Goal: Task Accomplishment & Management: Complete application form

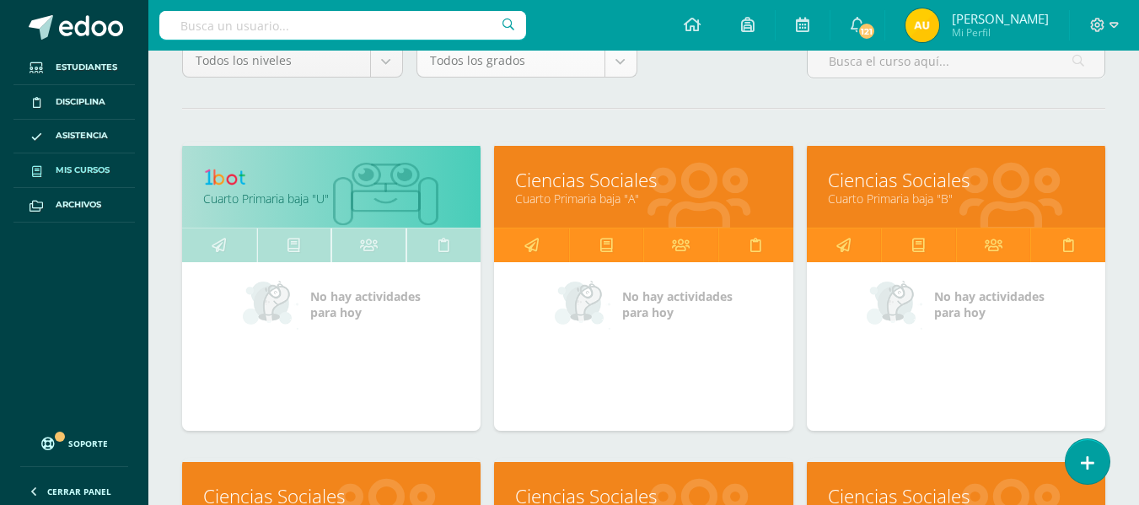
scroll to position [175, 0]
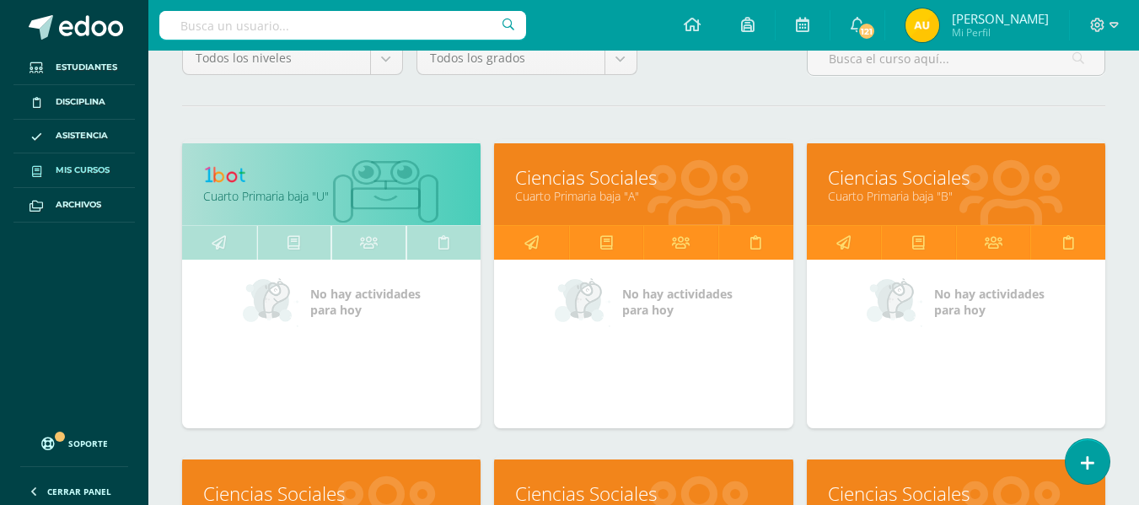
click at [593, 191] on link "Cuarto Primaria baja "A"" at bounding box center [643, 196] width 256 height 16
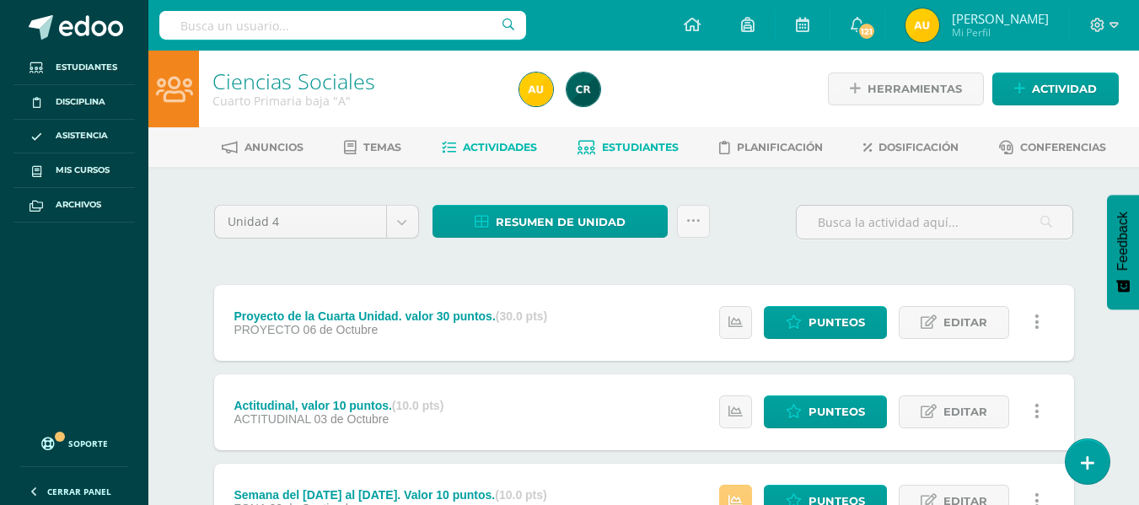
click at [658, 152] on span "Estudiantes" at bounding box center [640, 147] width 77 height 13
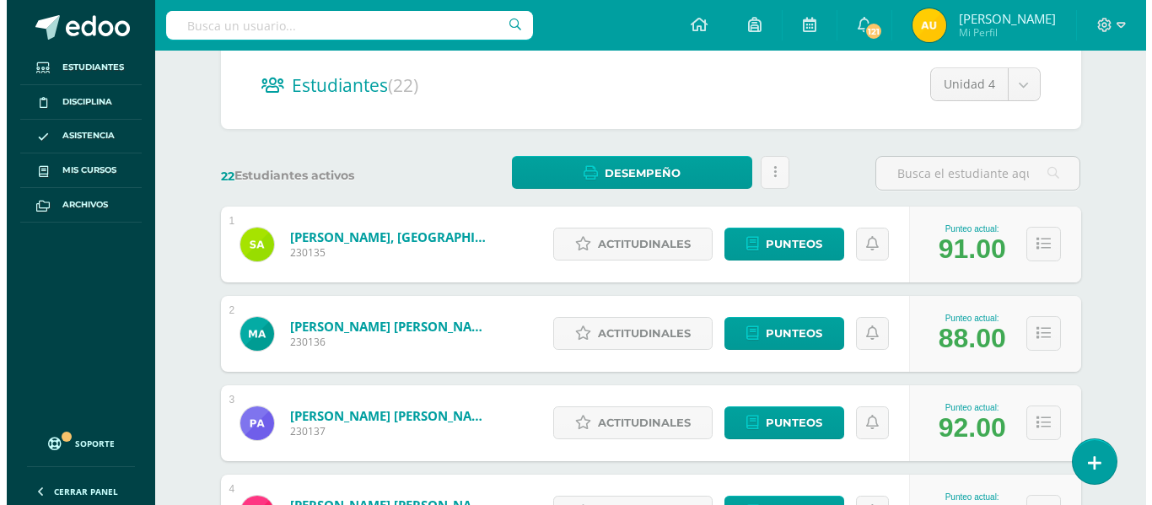
scroll to position [161, 0]
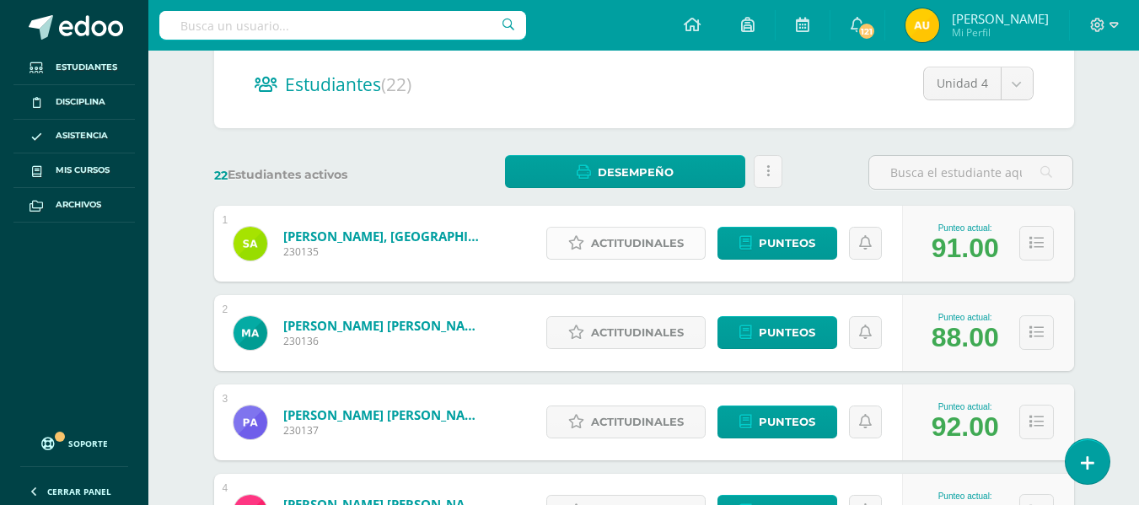
click at [640, 229] on span "Actitudinales" at bounding box center [637, 243] width 93 height 31
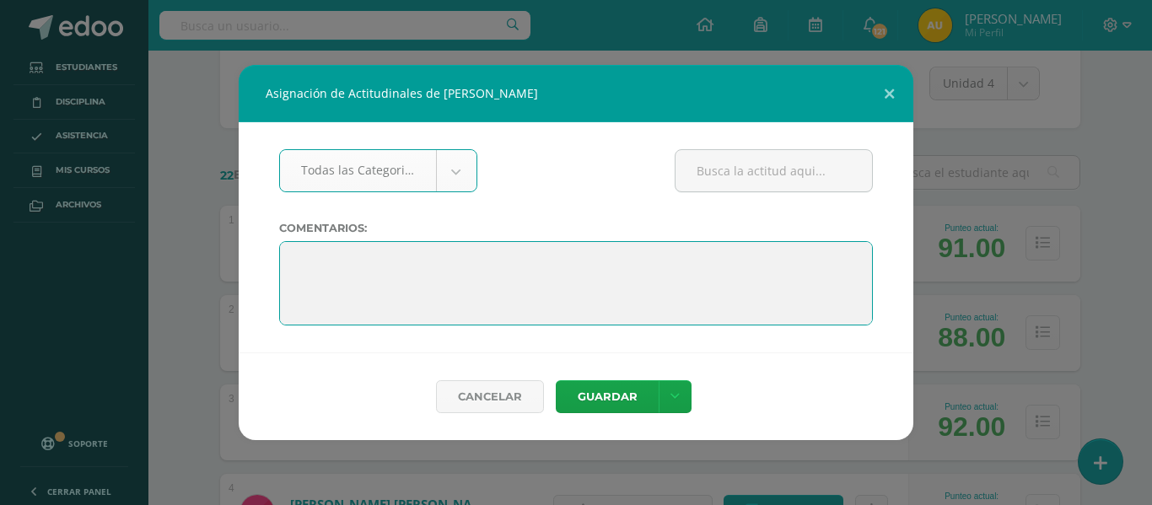
click at [430, 276] on textarea at bounding box center [576, 283] width 594 height 84
paste textarea "Terminas el año con grandes aprendizajes y muchas razones para sentirte orgullo…"
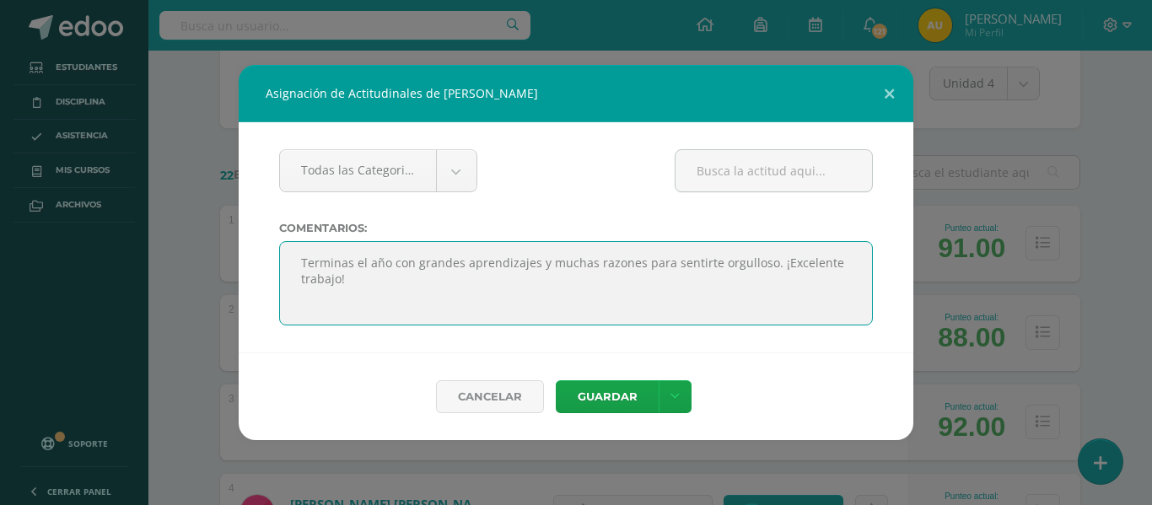
scroll to position [0, 0]
click at [770, 261] on textarea at bounding box center [576, 283] width 594 height 84
click at [487, 283] on textarea at bounding box center [576, 283] width 594 height 84
click at [543, 288] on textarea at bounding box center [576, 283] width 594 height 84
drag, startPoint x: 294, startPoint y: 264, endPoint x: 537, endPoint y: 272, distance: 243.0
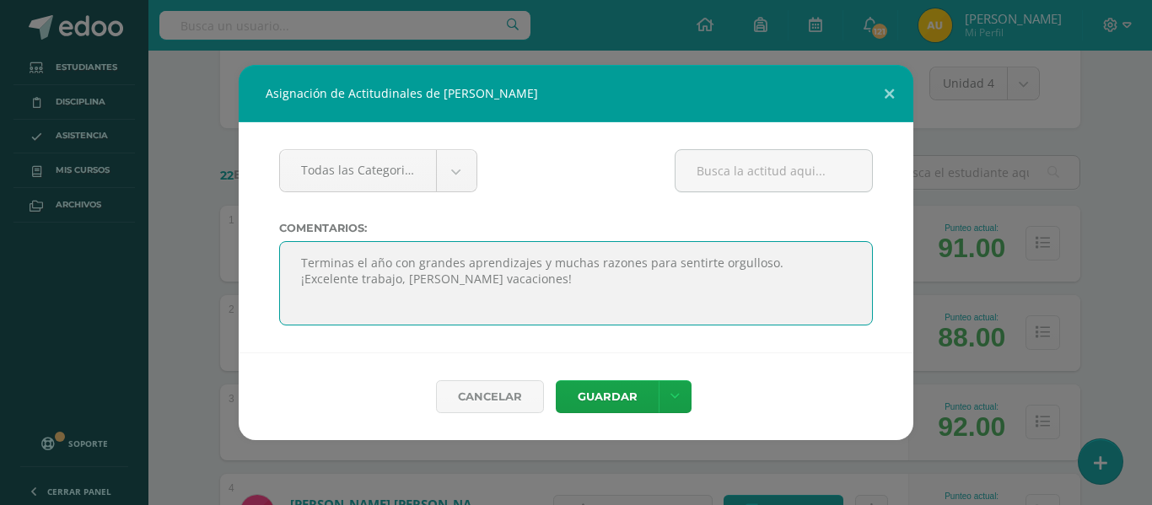
click at [537, 272] on textarea at bounding box center [576, 283] width 594 height 84
type textarea "Terminas el año con grandes aprendizajes y muchas razones para sentirte orgullo…"
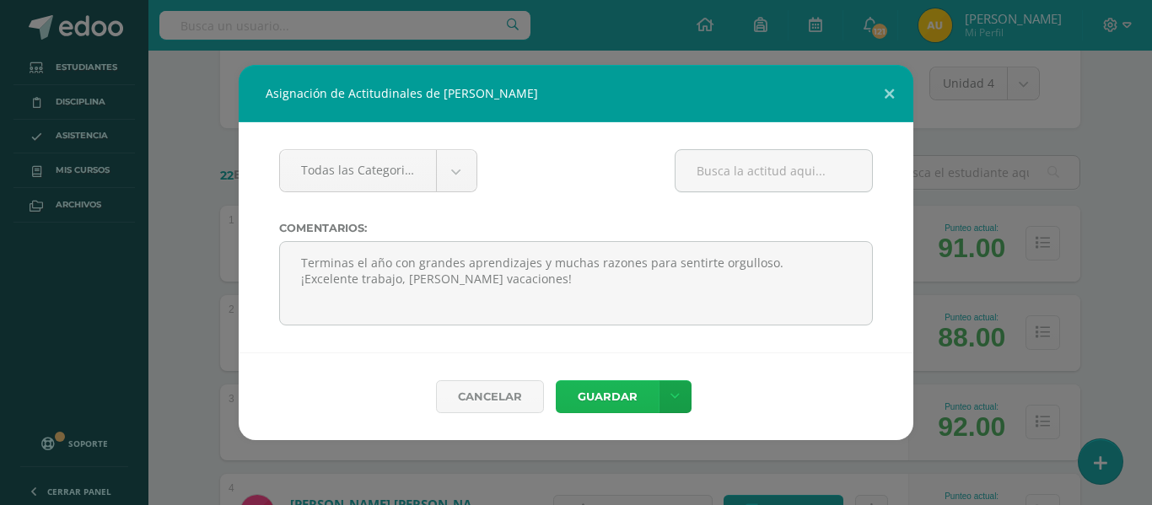
click at [616, 393] on button "Guardar" at bounding box center [607, 396] width 103 height 33
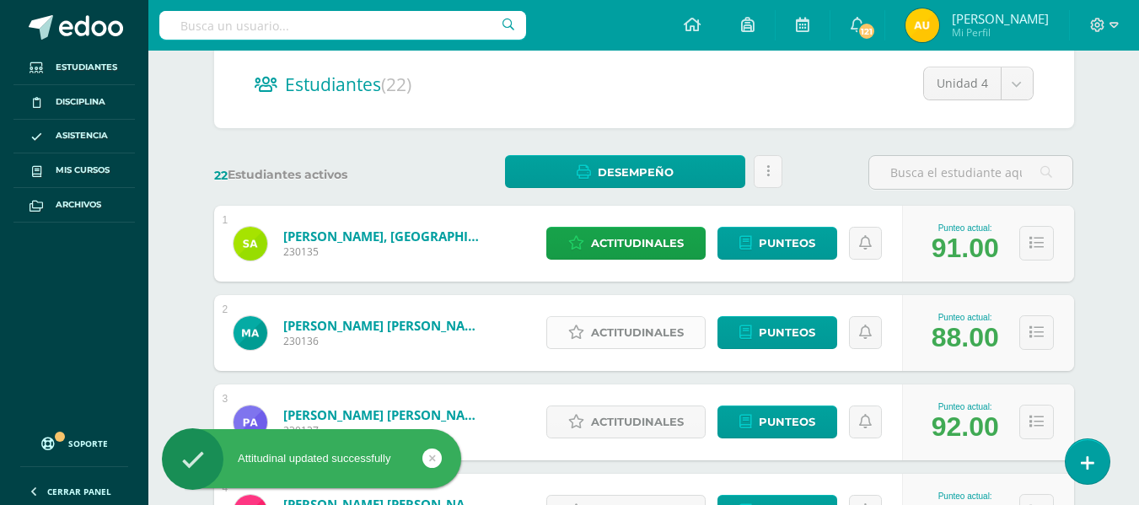
click at [654, 326] on span "Actitudinales" at bounding box center [637, 332] width 93 height 31
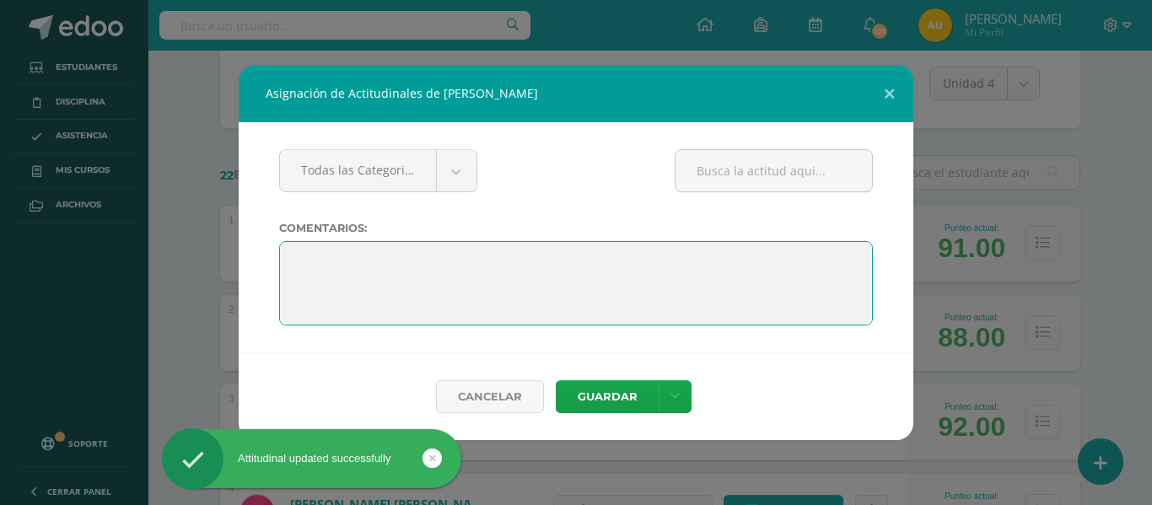
click at [475, 256] on textarea at bounding box center [576, 283] width 594 height 84
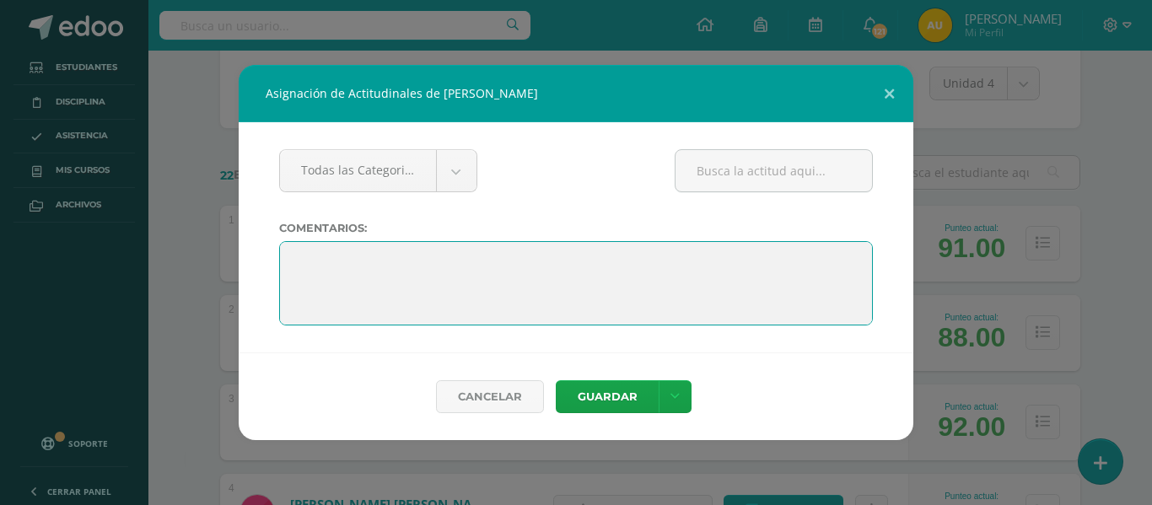
paste textarea "Terminas el año con grandes aprendizajes y muchas razones para sentirte orgullo…"
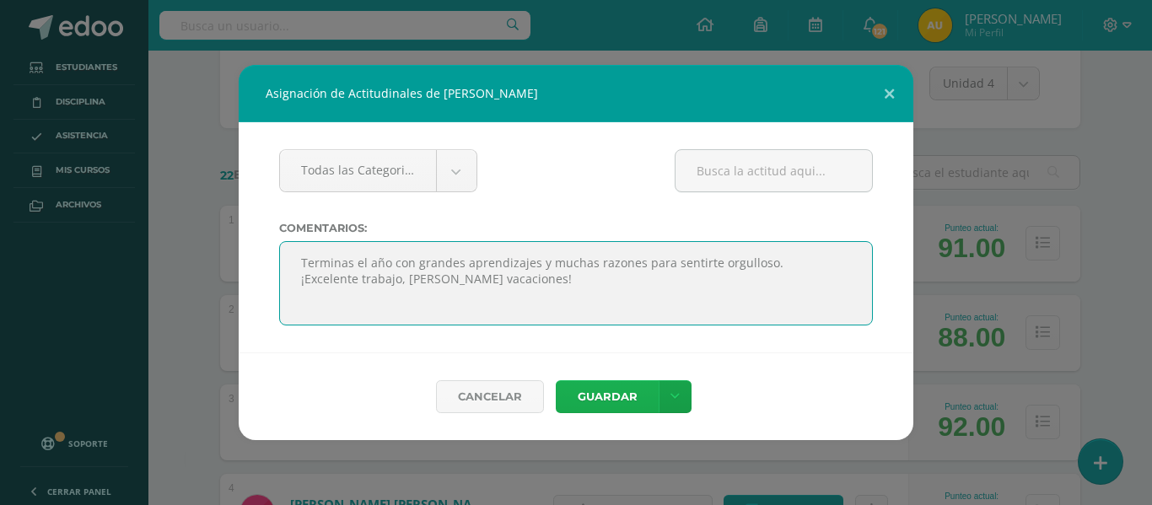
type textarea "Terminas el año con grandes aprendizajes y muchas razones para sentirte orgullo…"
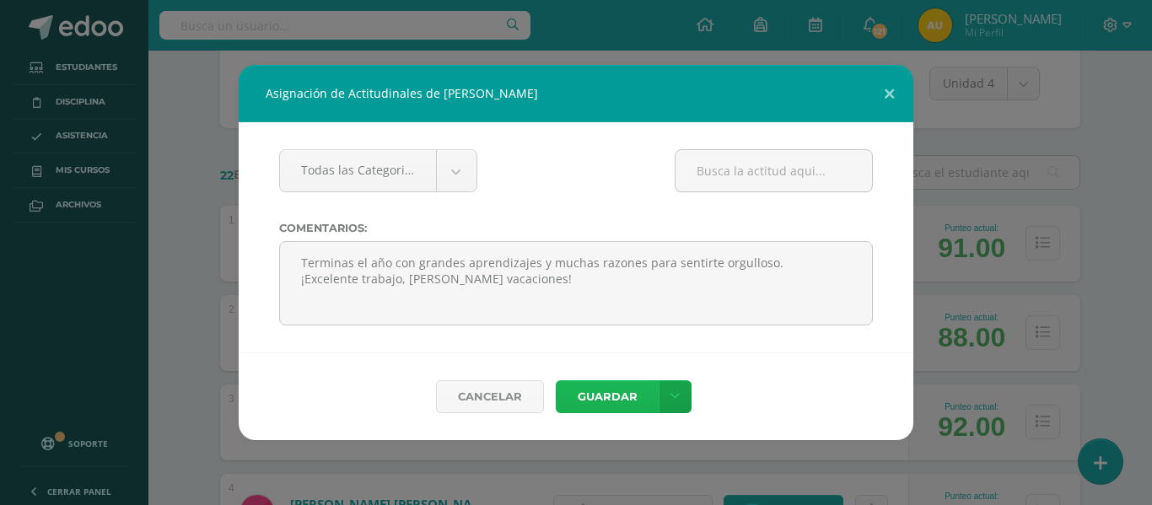
click at [620, 386] on button "Guardar" at bounding box center [607, 396] width 103 height 33
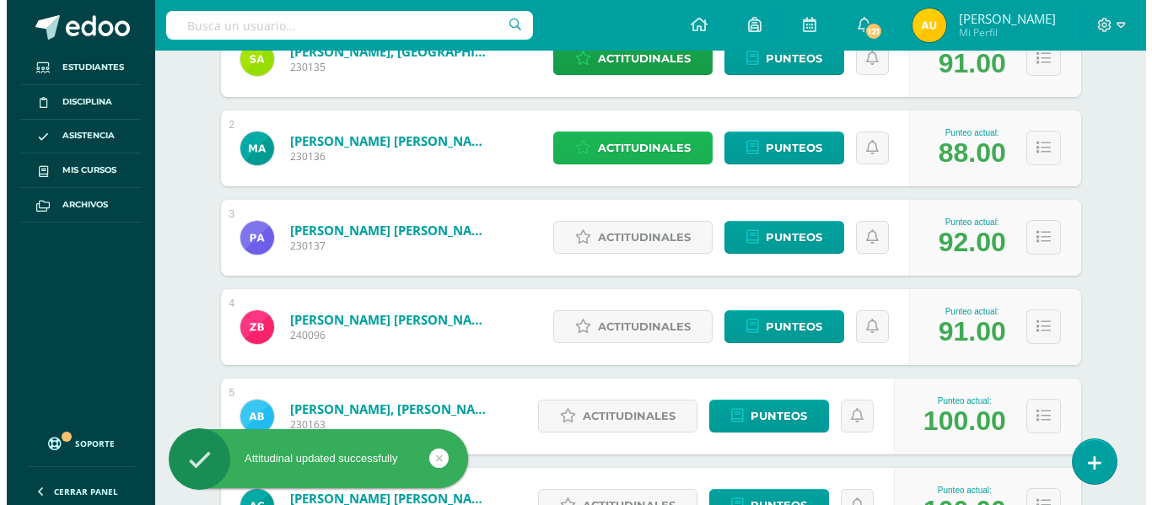
scroll to position [385, 0]
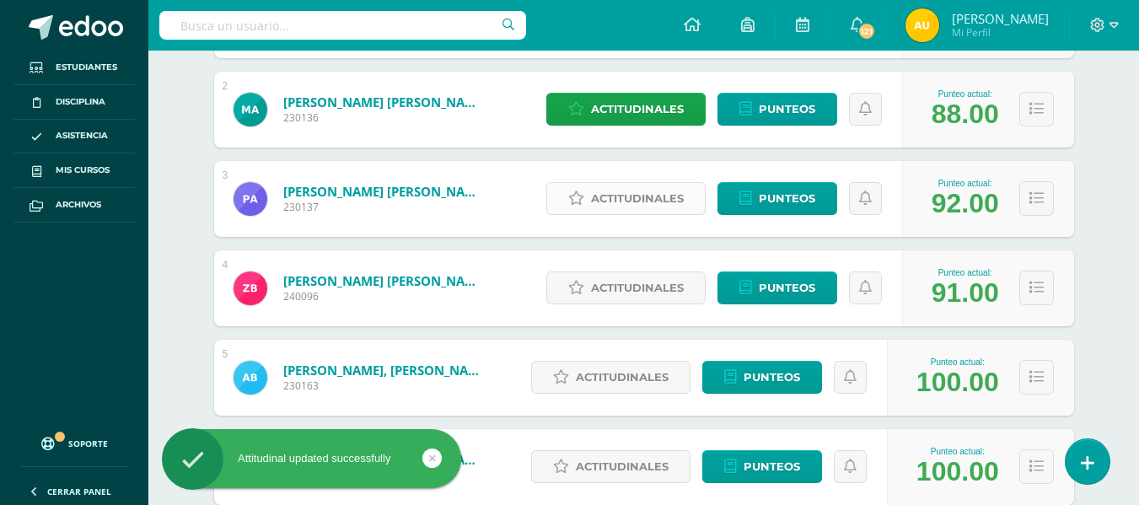
click at [654, 191] on span "Actitudinales" at bounding box center [637, 198] width 93 height 31
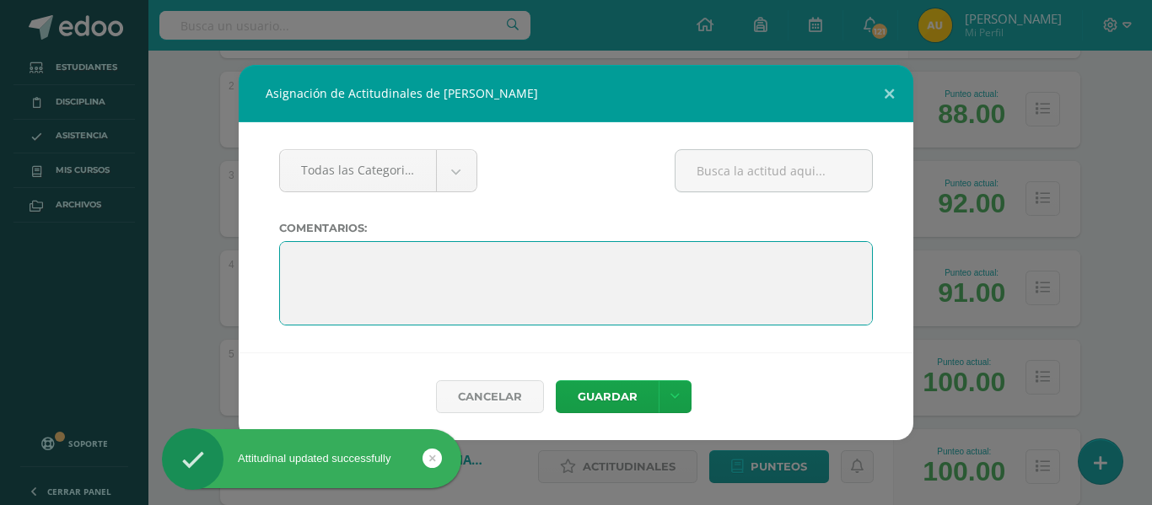
click at [363, 262] on textarea at bounding box center [576, 283] width 594 height 84
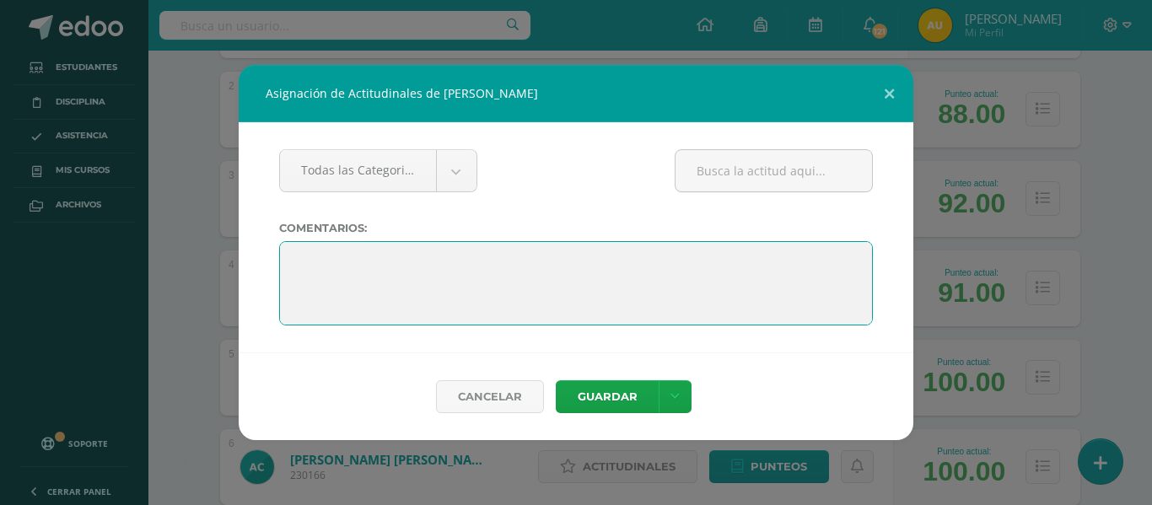
paste textarea "Terminas el año con grandes aprendizajes y muchas razones para sentirte orgullo…"
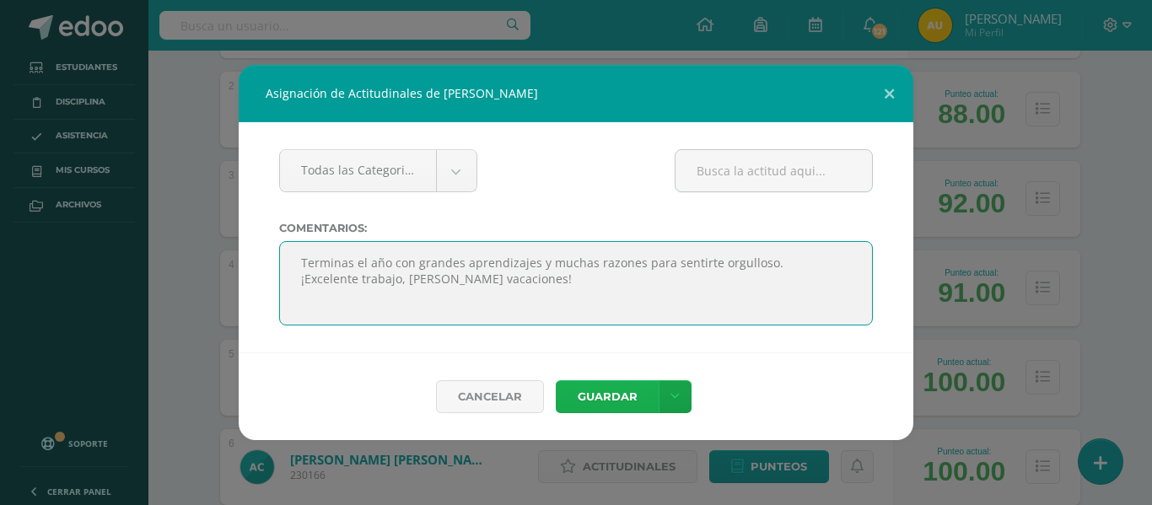
type textarea "Terminas el año con grandes aprendizajes y muchas razones para sentirte orgullo…"
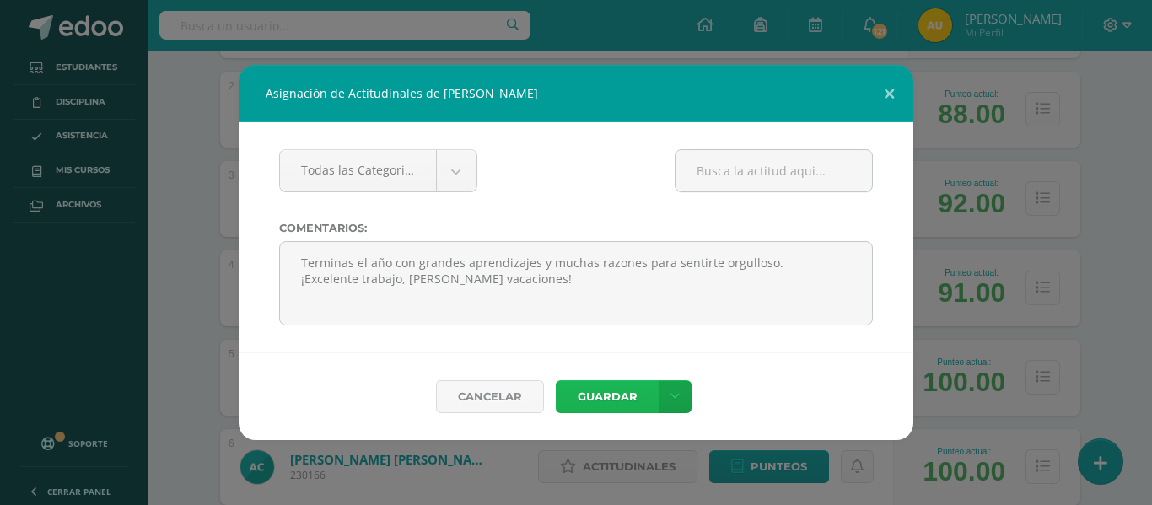
click at [608, 396] on button "Guardar" at bounding box center [607, 396] width 103 height 33
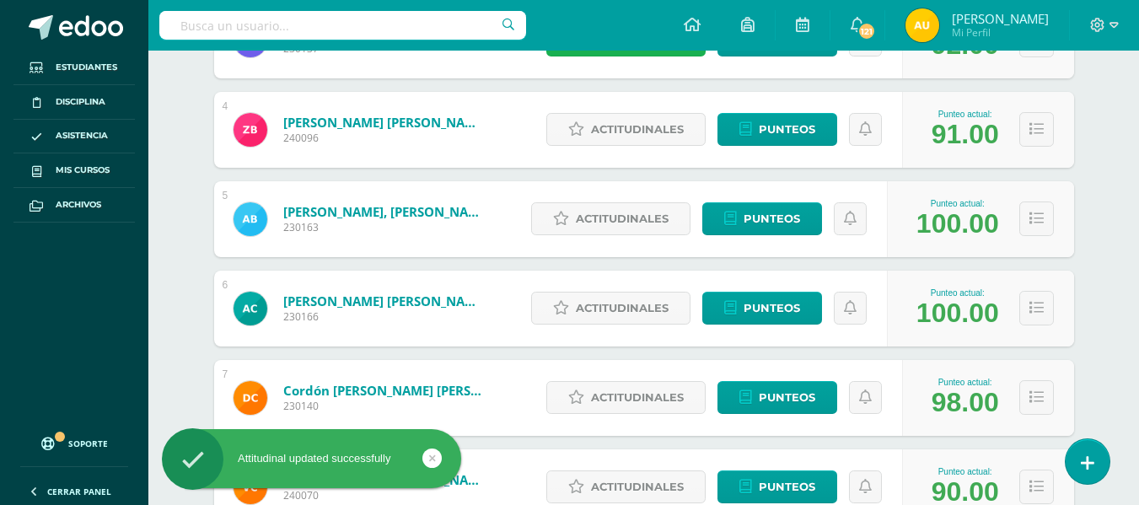
scroll to position [550, 0]
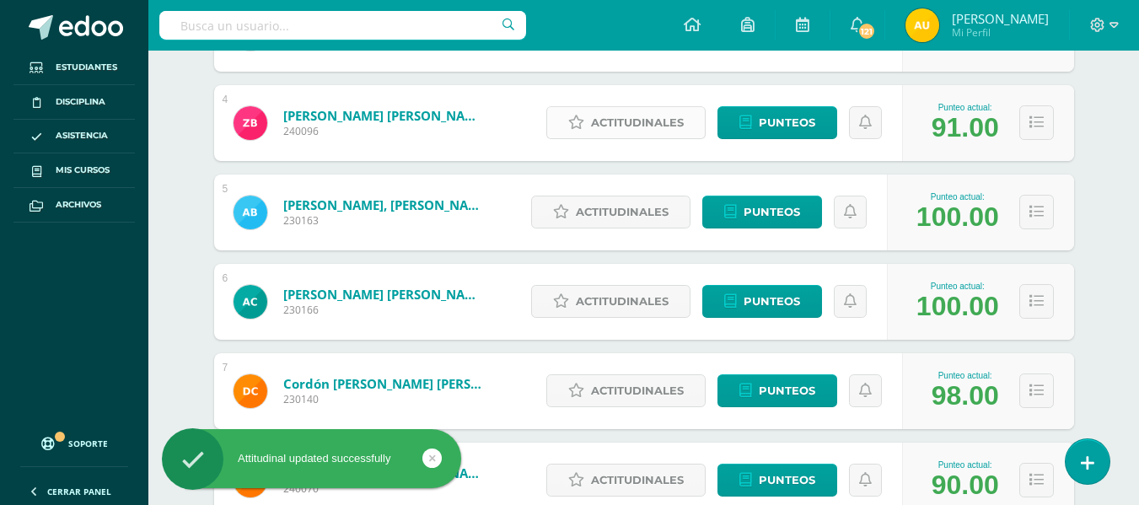
click at [651, 130] on span "Actitudinales" at bounding box center [637, 122] width 93 height 31
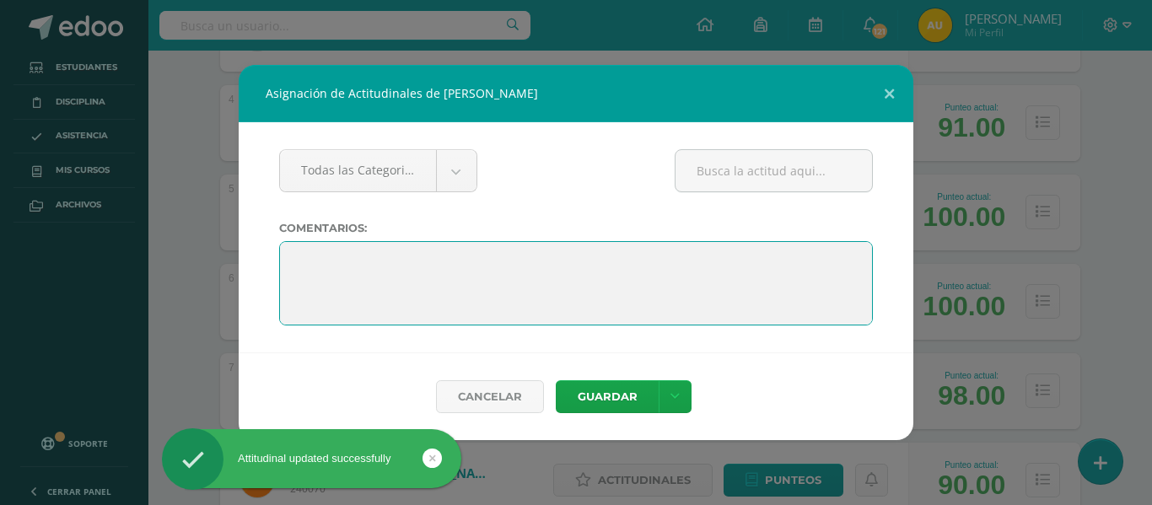
click at [460, 250] on textarea at bounding box center [576, 283] width 594 height 84
paste textarea "Terminas el año con grandes aprendizajes y muchas razones para sentirte orgullo…"
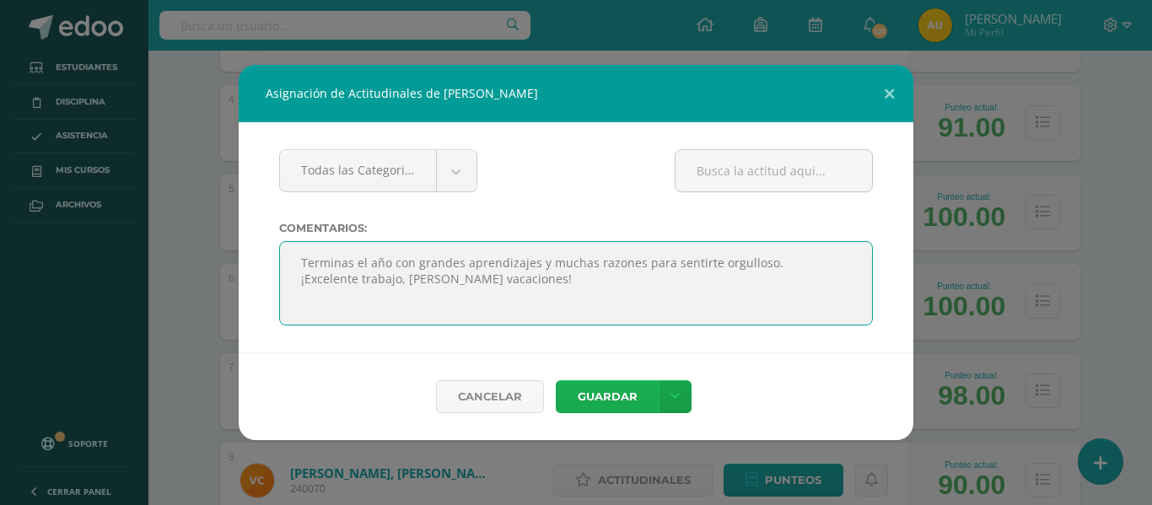
type textarea "Terminas el año con grandes aprendizajes y muchas razones para sentirte orgullo…"
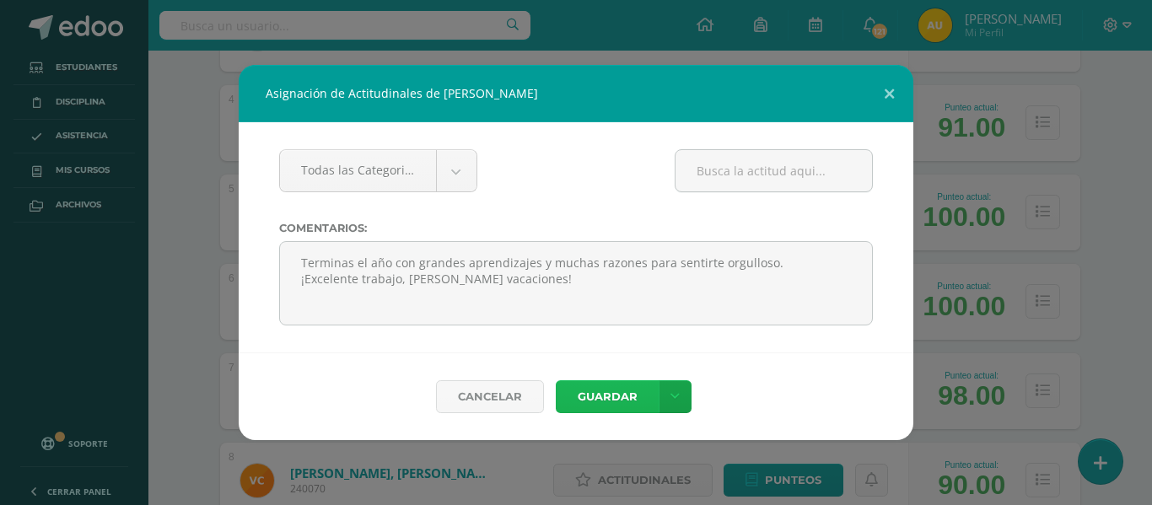
click at [588, 390] on button "Guardar" at bounding box center [607, 396] width 103 height 33
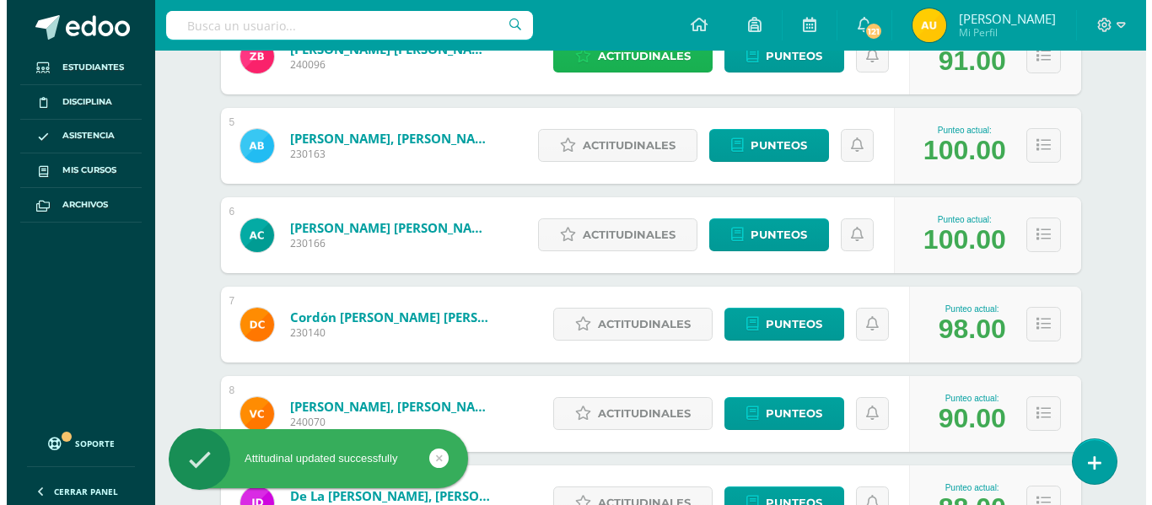
scroll to position [626, 0]
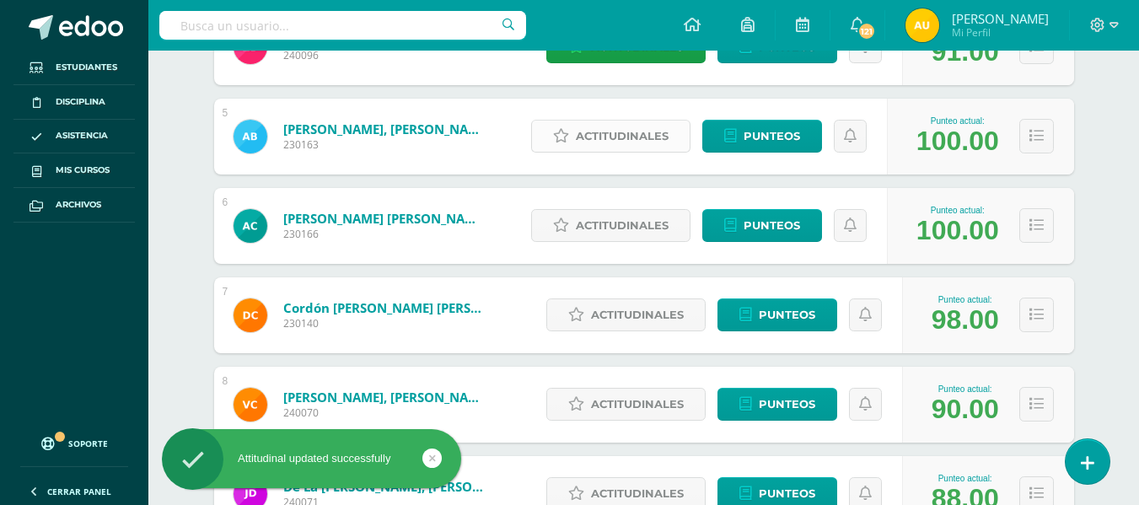
click at [638, 130] on span "Actitudinales" at bounding box center [622, 136] width 93 height 31
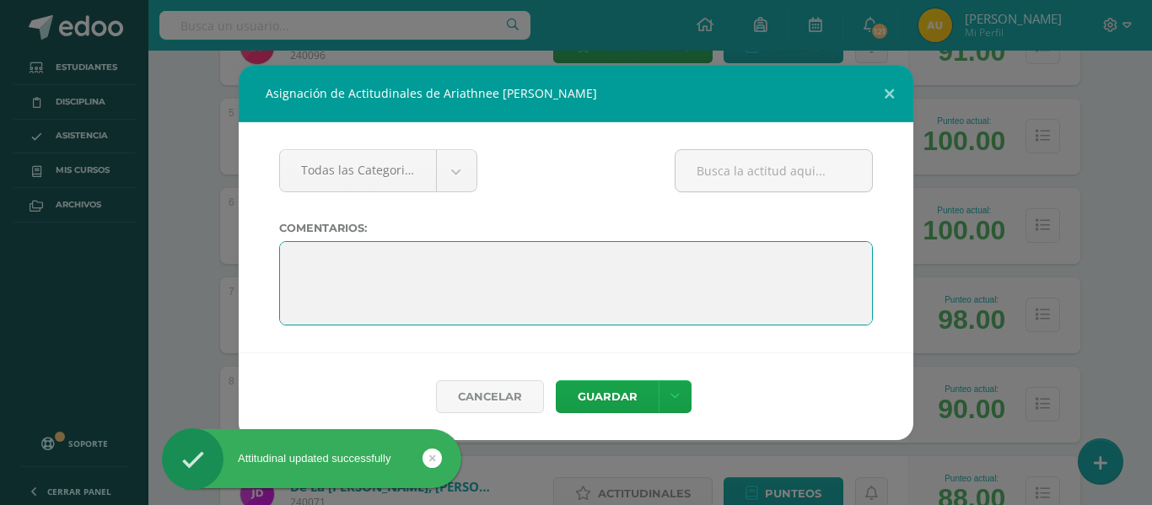
click at [408, 273] on textarea at bounding box center [576, 283] width 594 height 84
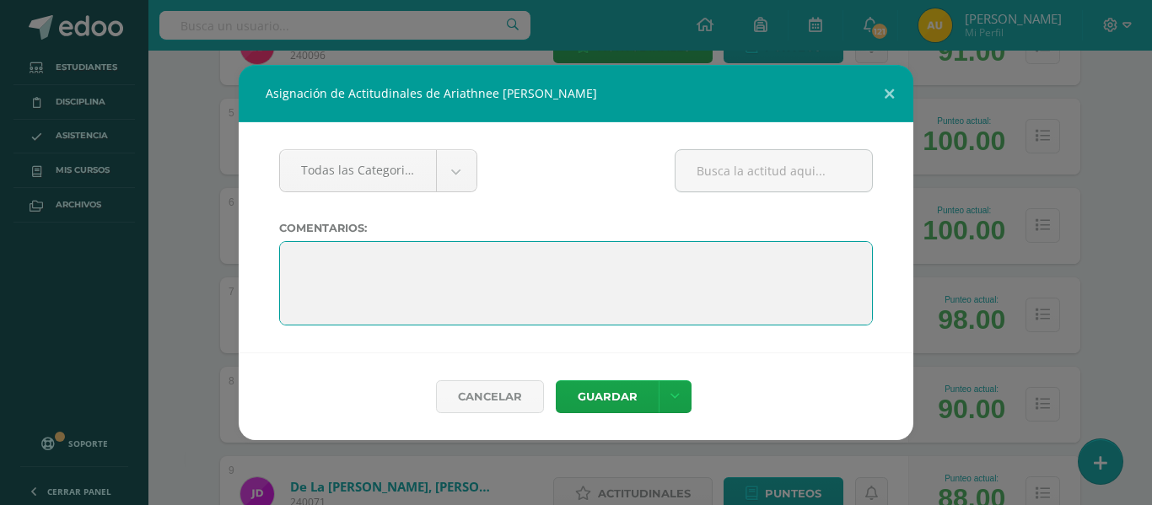
paste textarea "Terminas el año con grandes aprendizajes y muchas razones para sentirte orgullo…"
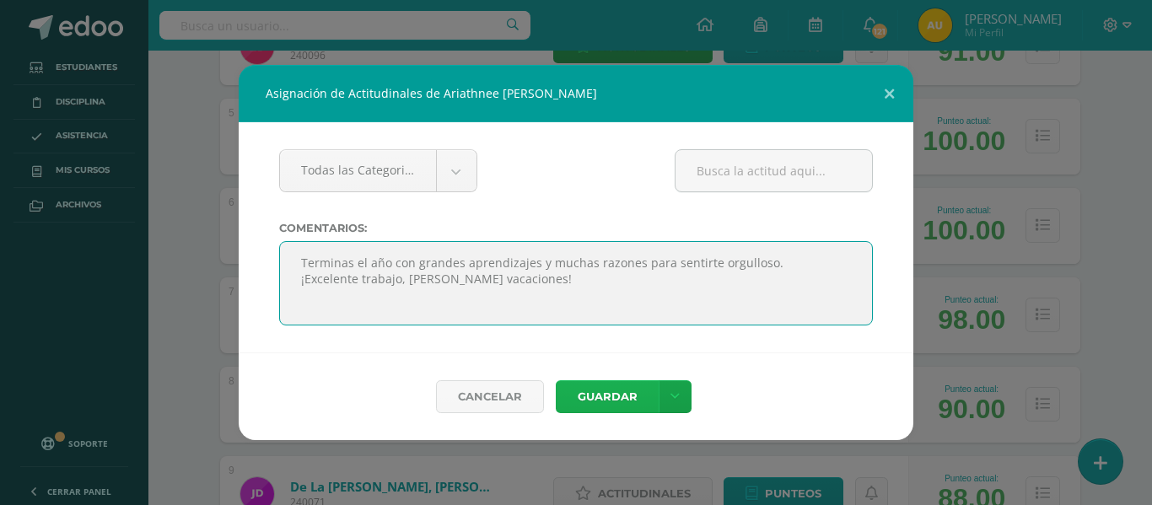
type textarea "Terminas el año con grandes aprendizajes y muchas razones para sentirte orgullo…"
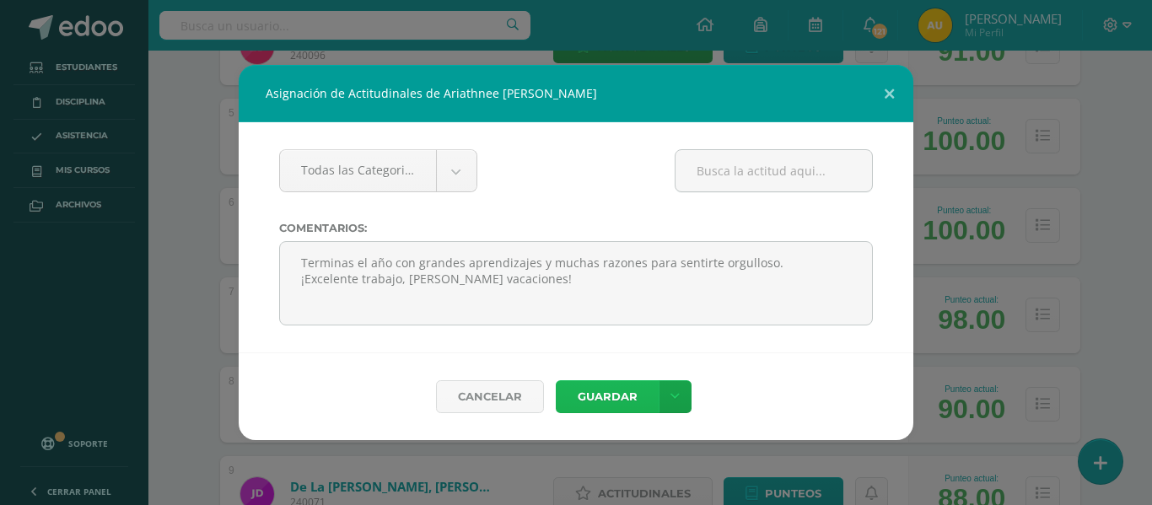
click at [616, 406] on button "Guardar" at bounding box center [607, 396] width 103 height 33
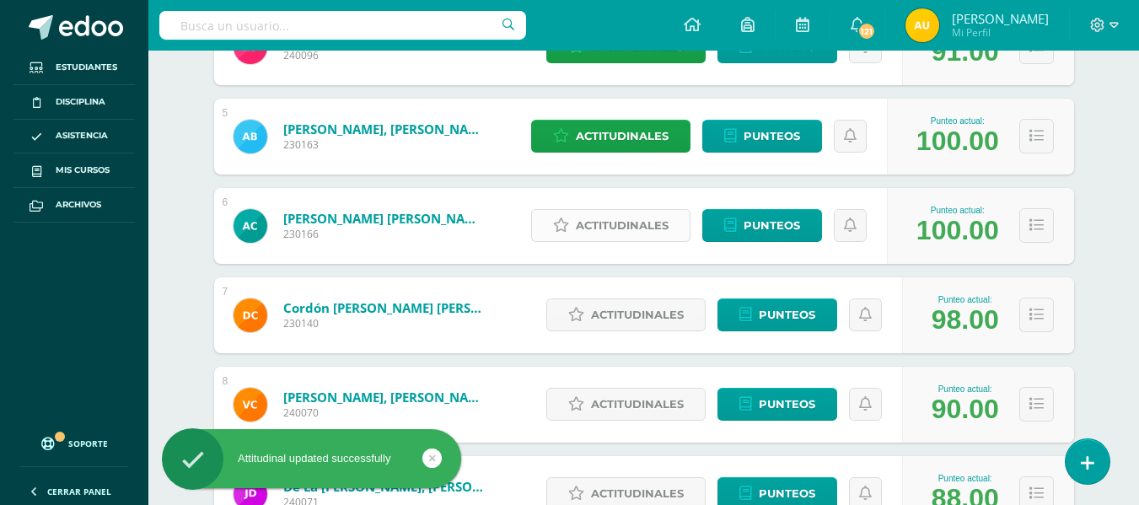
click at [659, 215] on span "Actitudinales" at bounding box center [622, 225] width 93 height 31
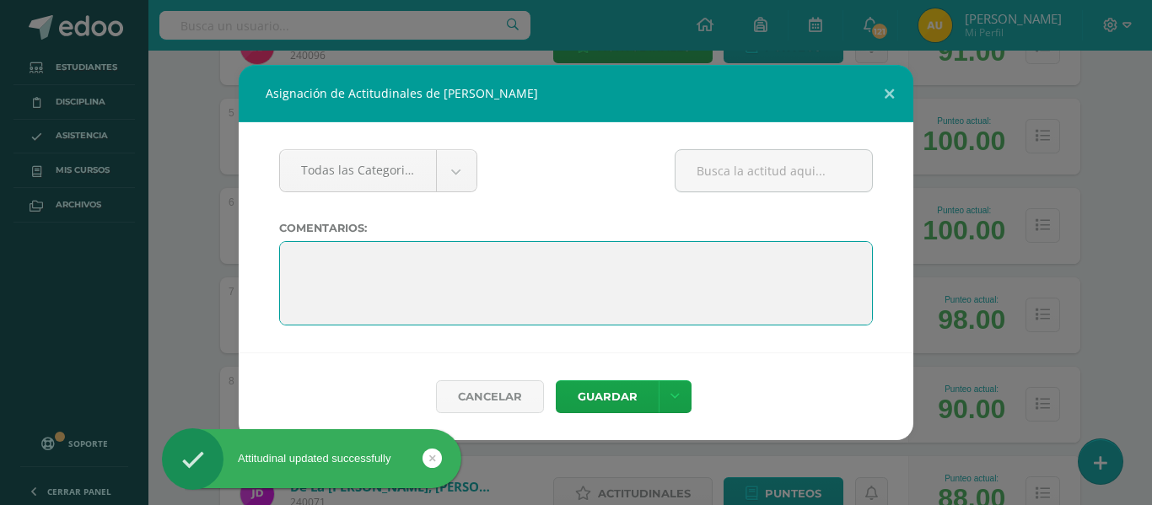
click at [446, 255] on textarea at bounding box center [576, 283] width 594 height 84
paste textarea "Terminas el año con grandes aprendizajes y muchas razones para sentirte orgullo…"
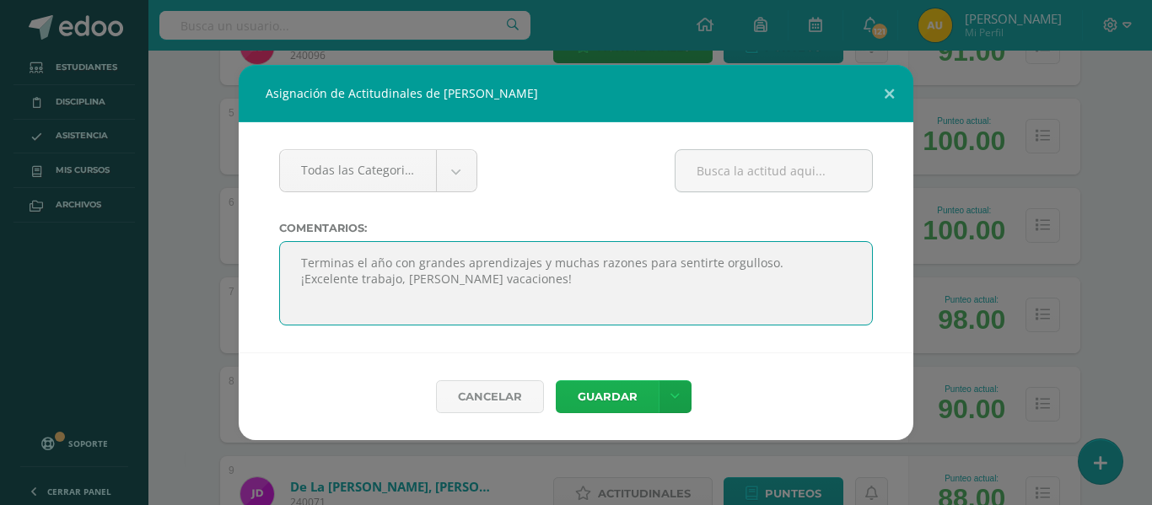
type textarea "Terminas el año con grandes aprendizajes y muchas razones para sentirte orgullo…"
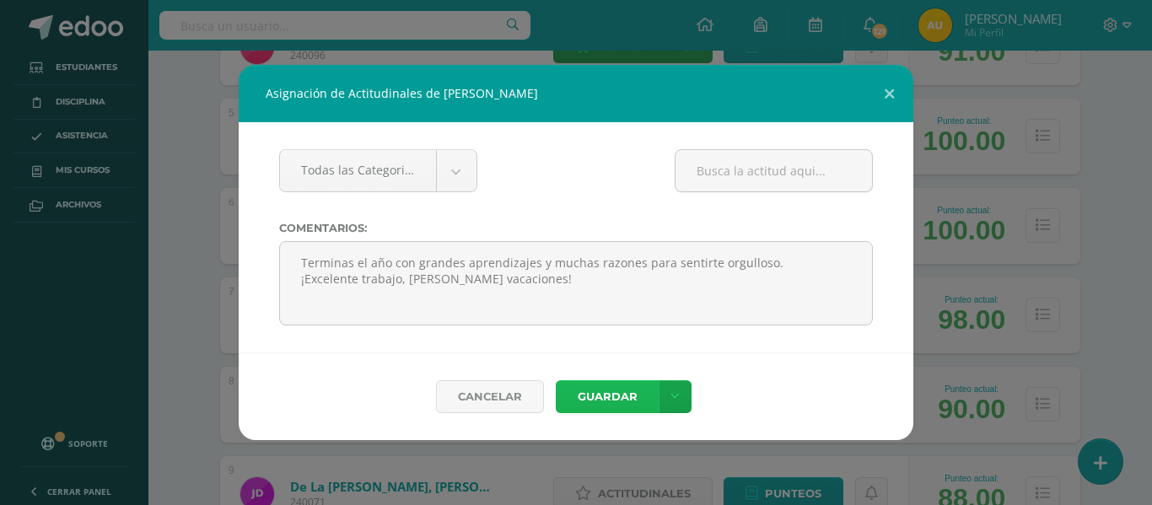
click at [603, 401] on button "Guardar" at bounding box center [607, 396] width 103 height 33
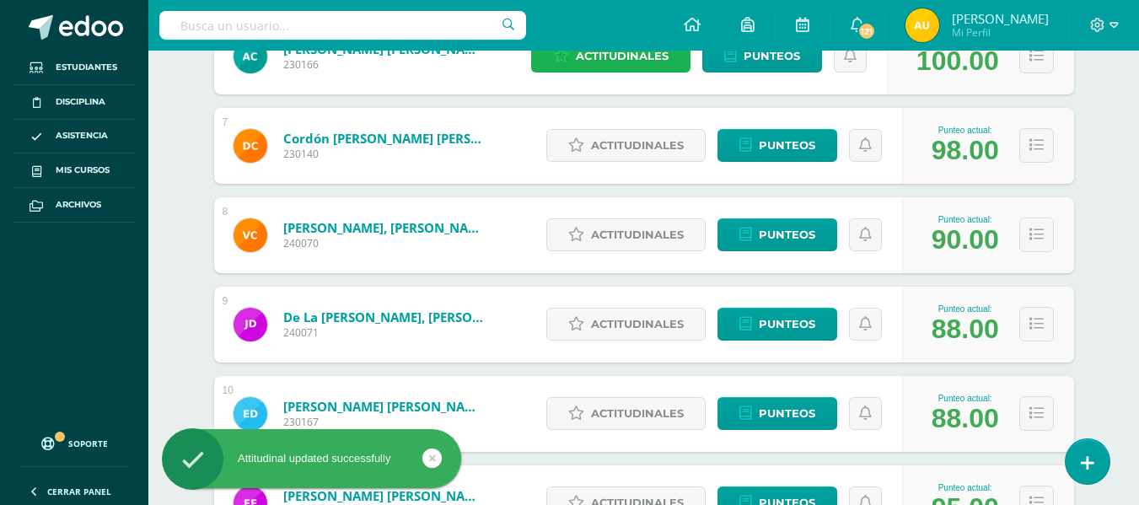
scroll to position [797, 0]
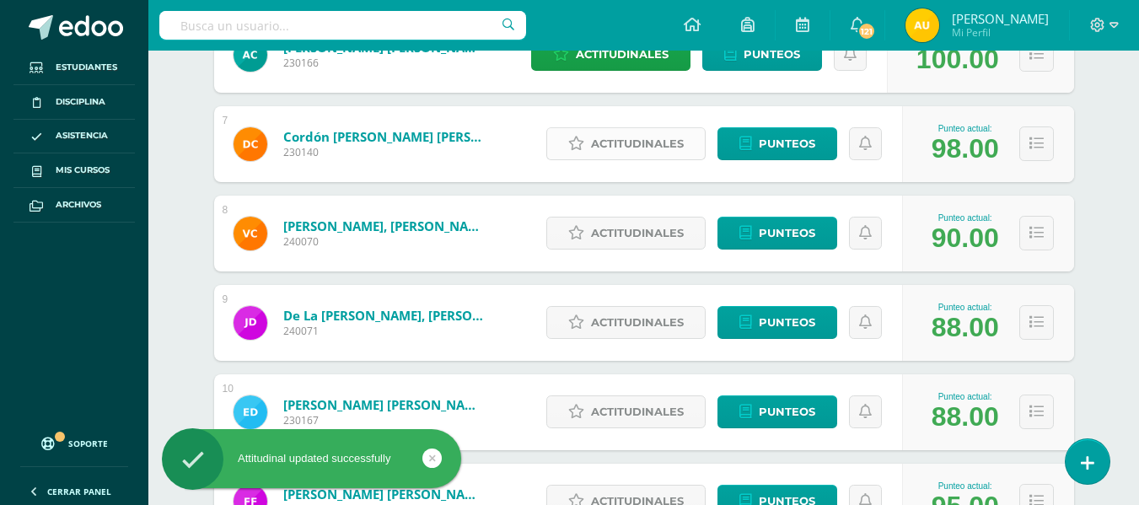
click at [635, 143] on span "Actitudinales" at bounding box center [637, 143] width 93 height 31
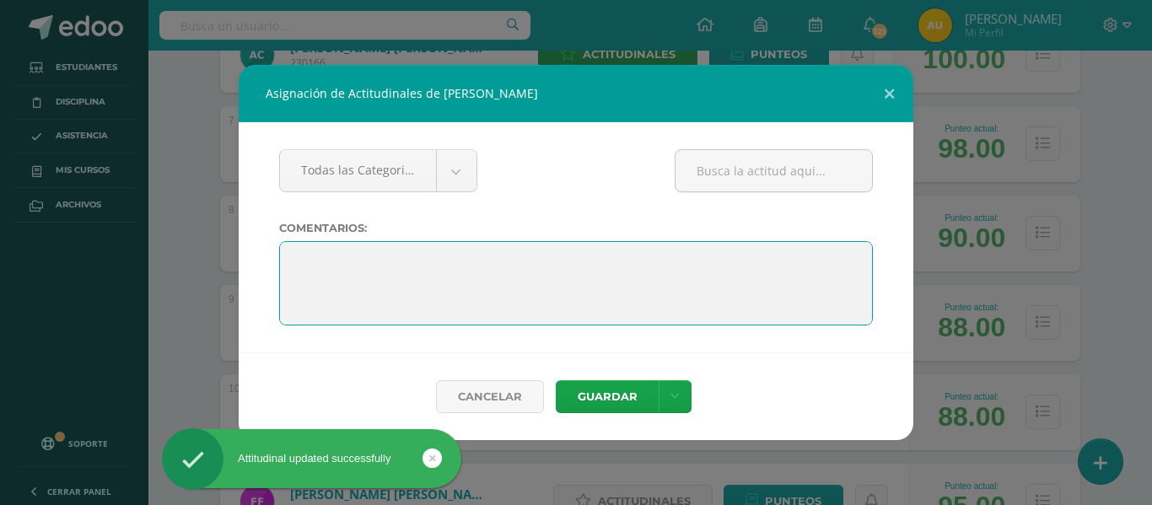
click at [358, 261] on textarea at bounding box center [576, 283] width 594 height 84
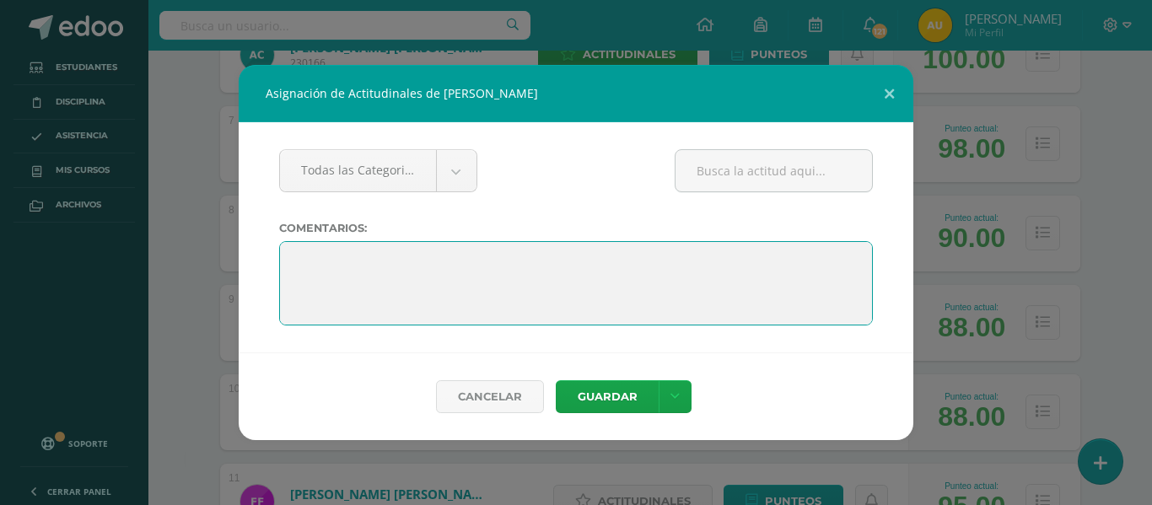
paste textarea "Terminas el año con grandes aprendizajes y muchas razones para sentirte orgullo…"
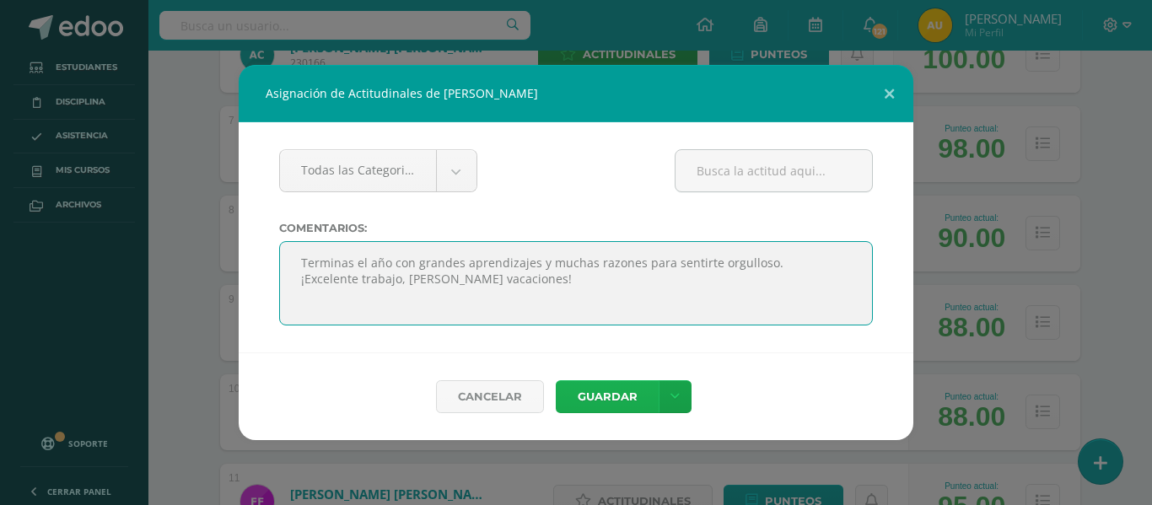
type textarea "Terminas el año con grandes aprendizajes y muchas razones para sentirte orgullo…"
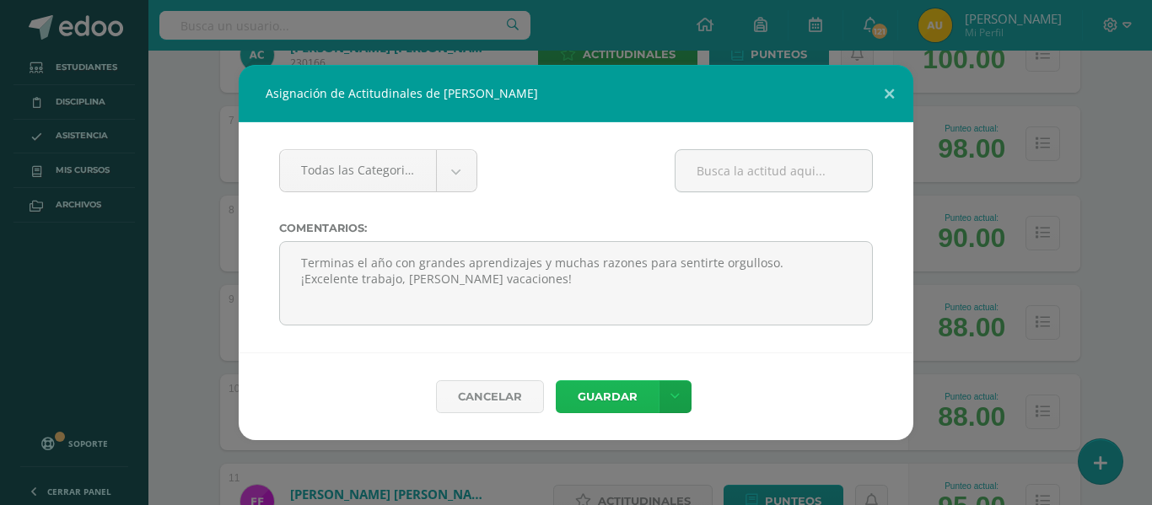
click at [618, 389] on button "Guardar" at bounding box center [607, 396] width 103 height 33
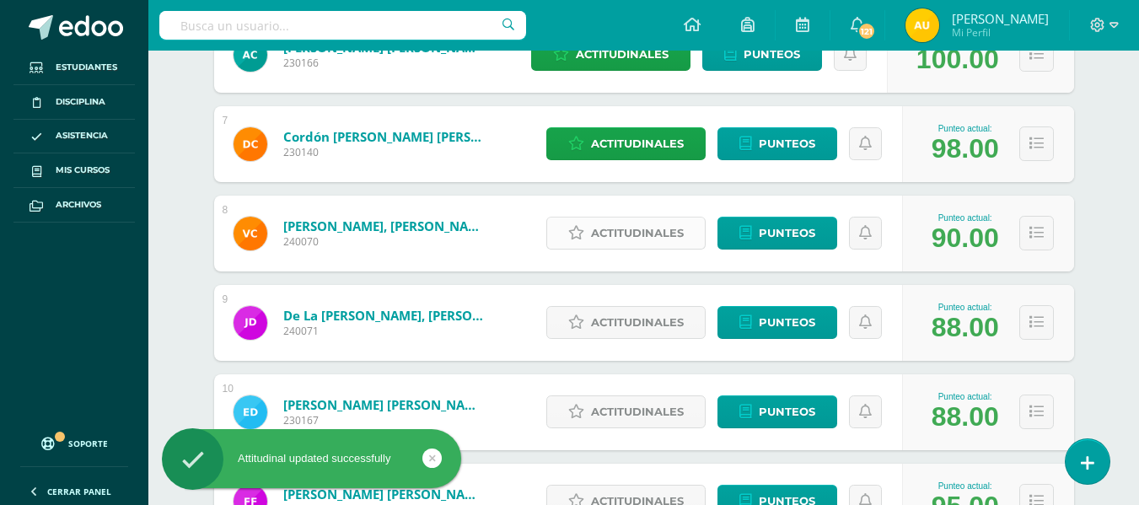
click at [637, 229] on span "Actitudinales" at bounding box center [637, 233] width 93 height 31
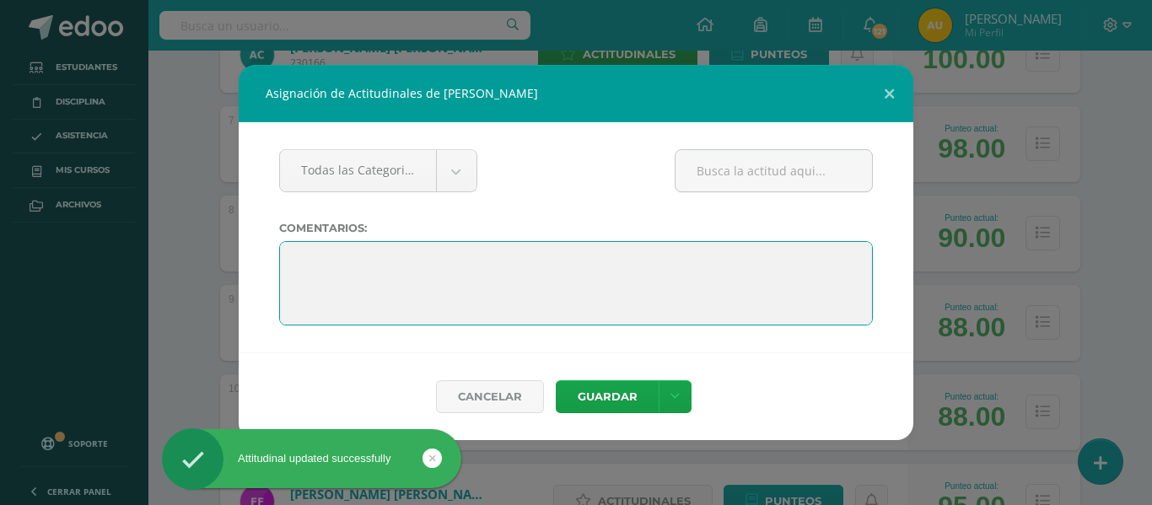
click at [464, 264] on textarea at bounding box center [576, 283] width 594 height 84
paste textarea "Terminas el año con grandes aprendizajes y muchas razones para sentirte orgullo…"
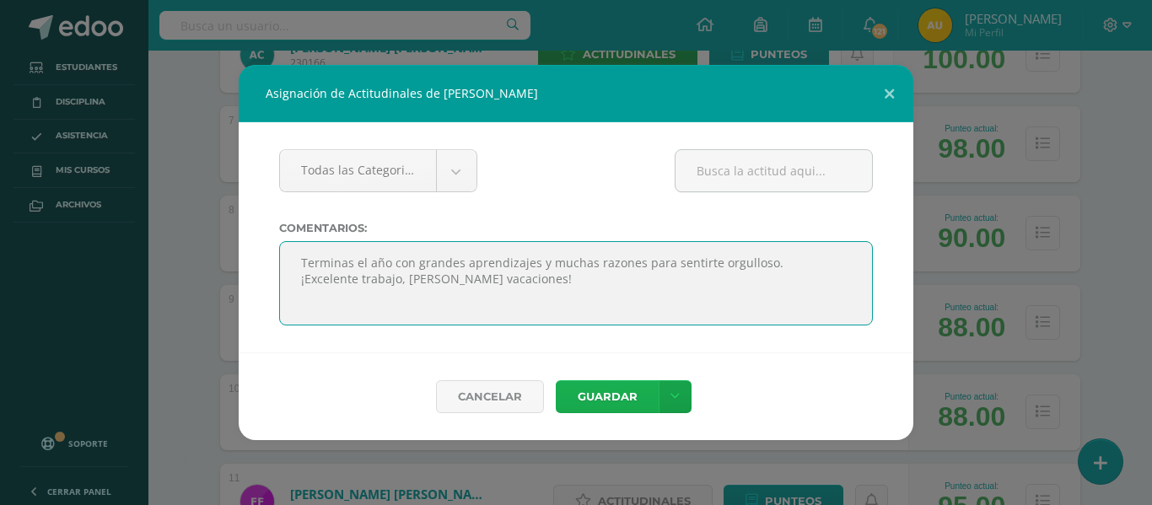
type textarea "Terminas el año con grandes aprendizajes y muchas razones para sentirte orgullo…"
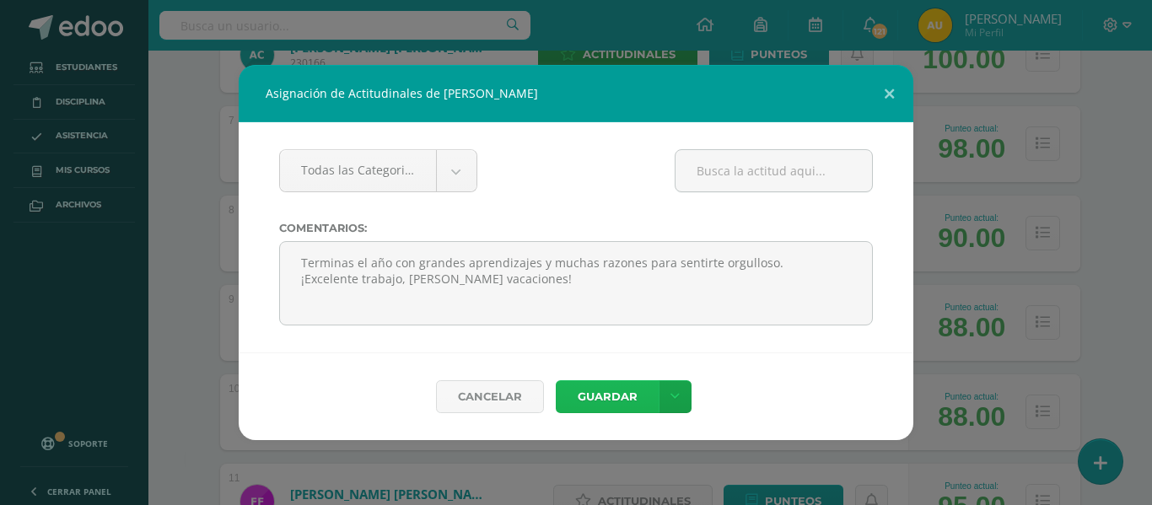
click at [627, 400] on button "Guardar" at bounding box center [607, 396] width 103 height 33
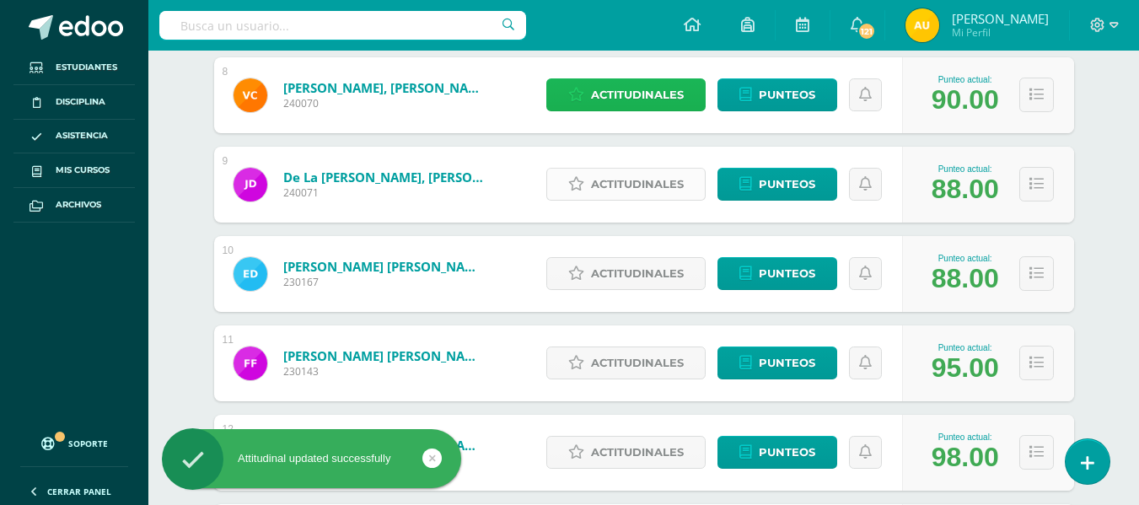
scroll to position [968, 0]
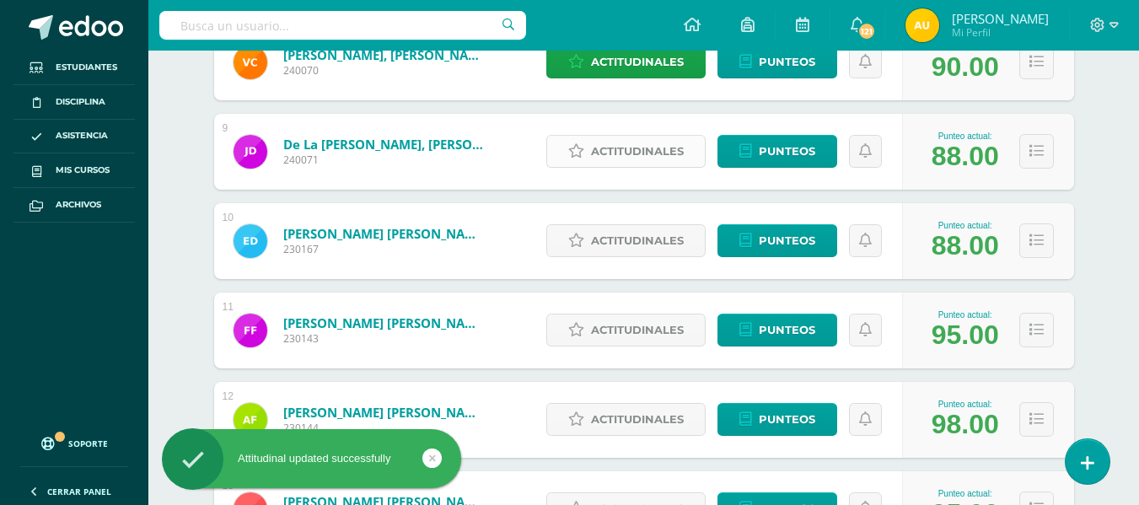
click at [645, 153] on span "Actitudinales" at bounding box center [637, 151] width 93 height 31
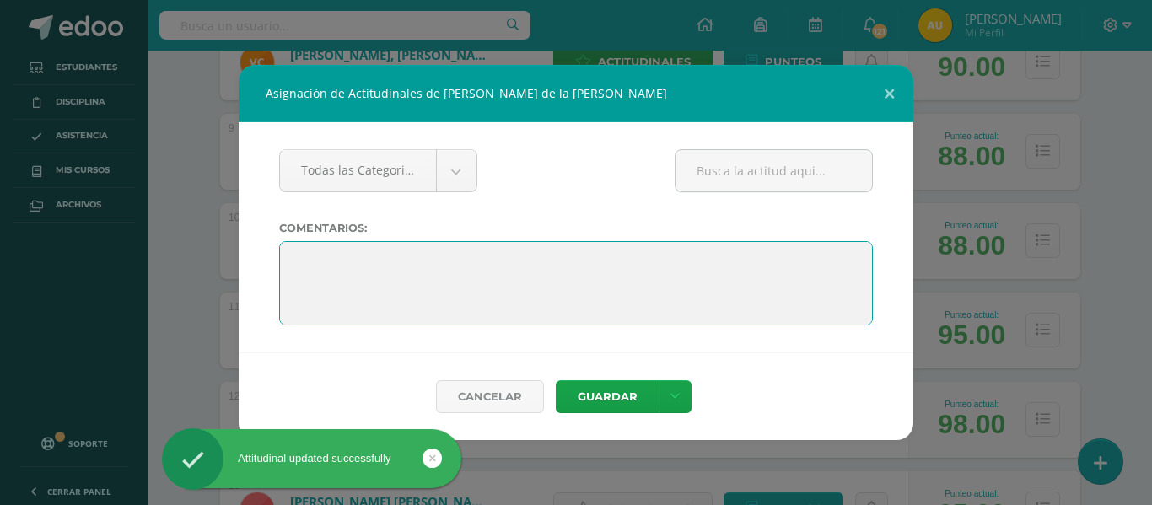
click at [532, 241] on textarea at bounding box center [576, 283] width 594 height 84
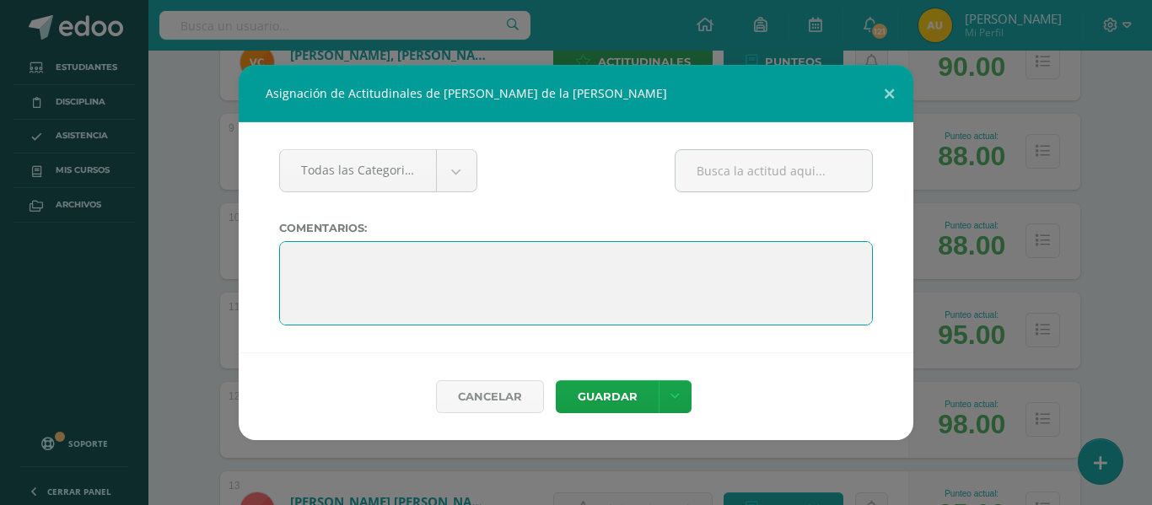
paste textarea "Terminas el año con grandes aprendizajes y muchas razones para sentirte orgullo…"
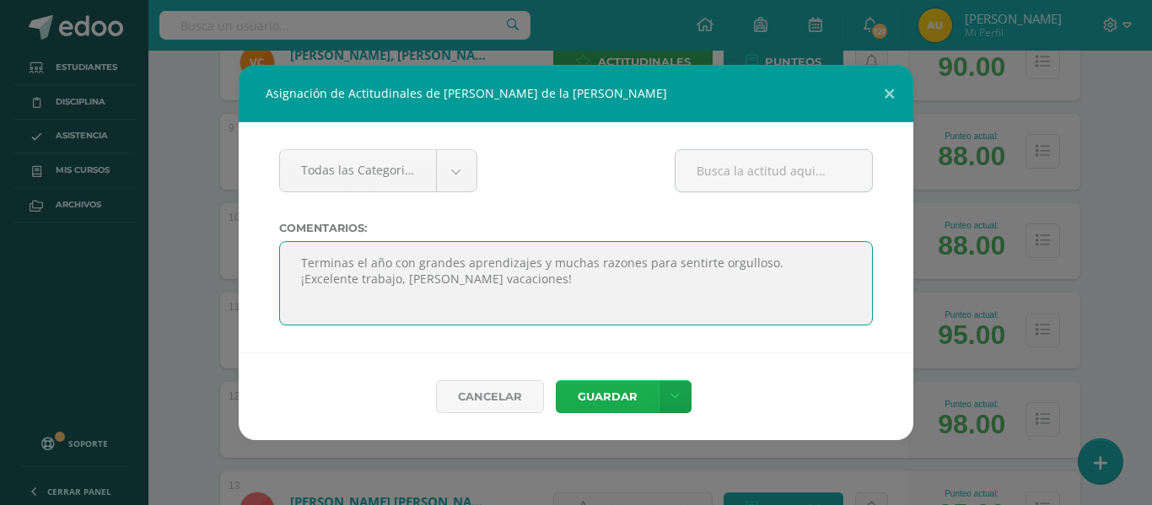
type textarea "Terminas el año con grandes aprendizajes y muchas razones para sentirte orgullo…"
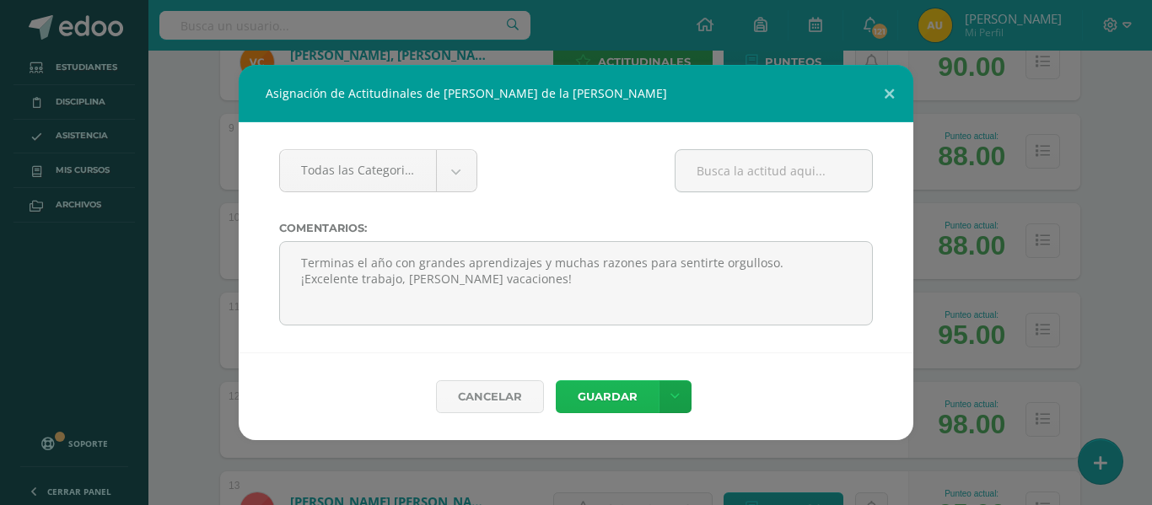
click at [616, 395] on button "Guardar" at bounding box center [607, 396] width 103 height 33
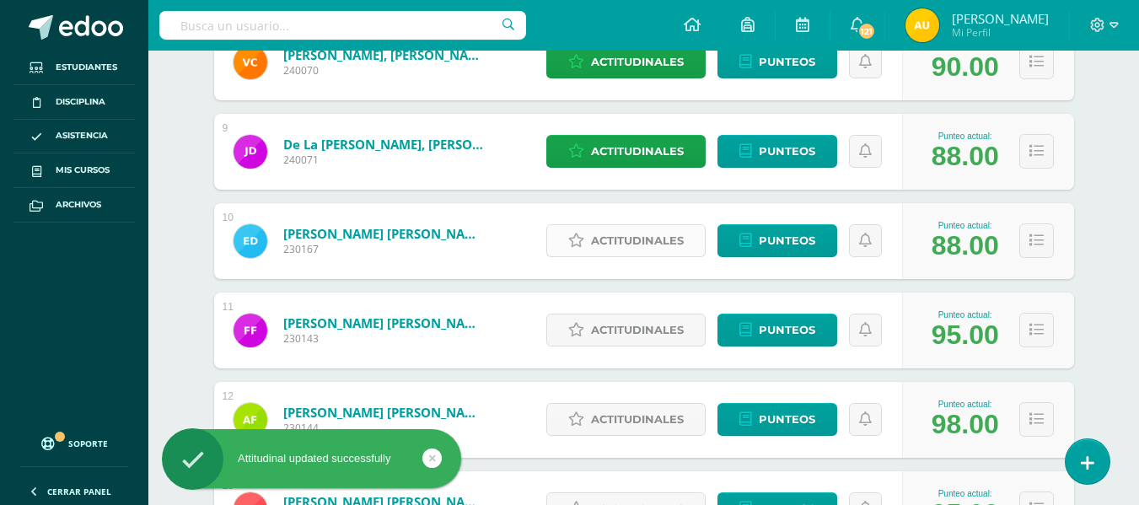
click at [641, 245] on span "Actitudinales" at bounding box center [637, 240] width 93 height 31
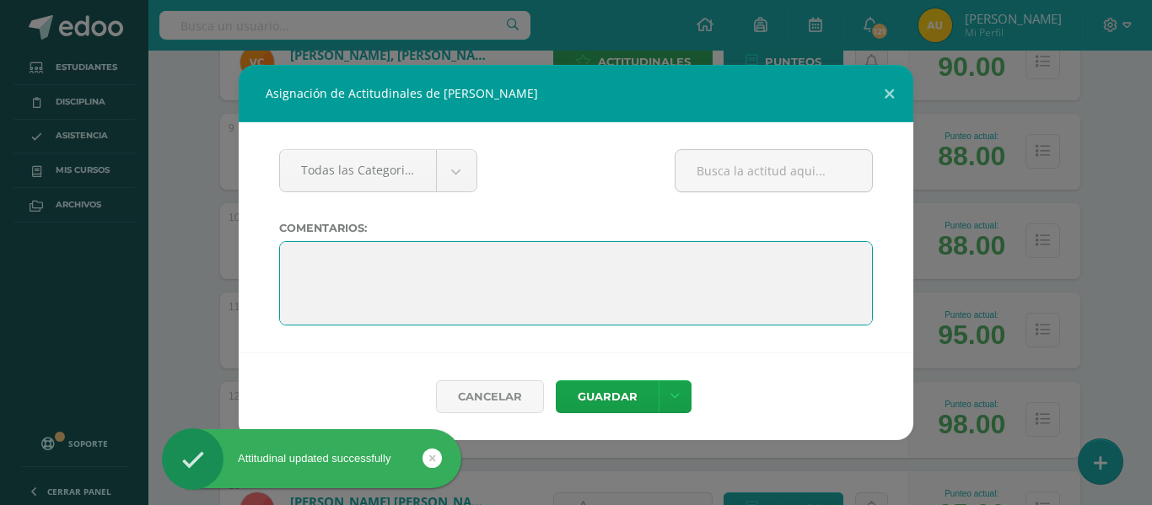
click at [447, 275] on textarea at bounding box center [576, 283] width 594 height 84
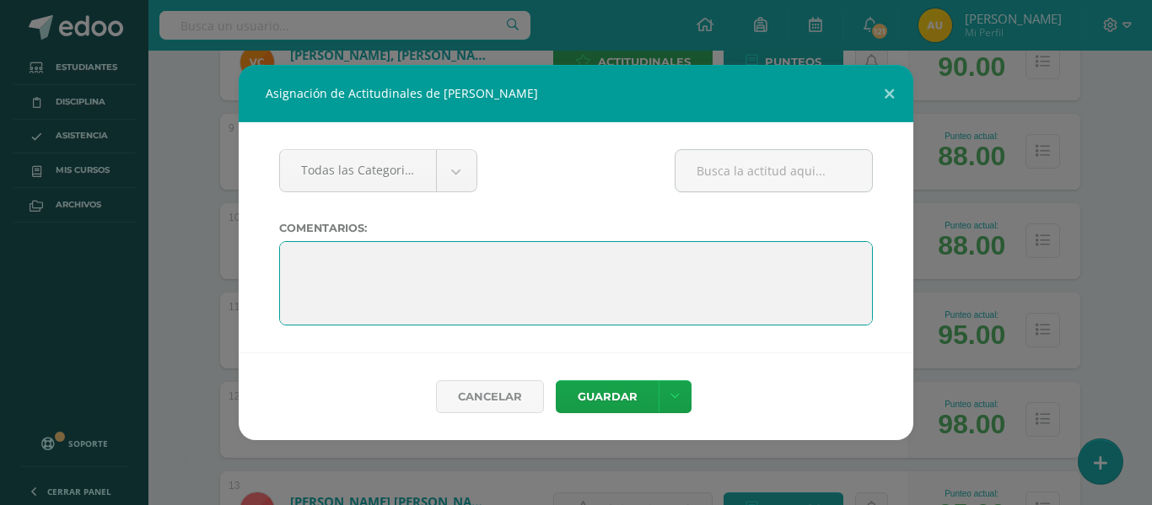
paste textarea "Terminas el año con grandes aprendizajes y muchas razones para sentirte orgullo…"
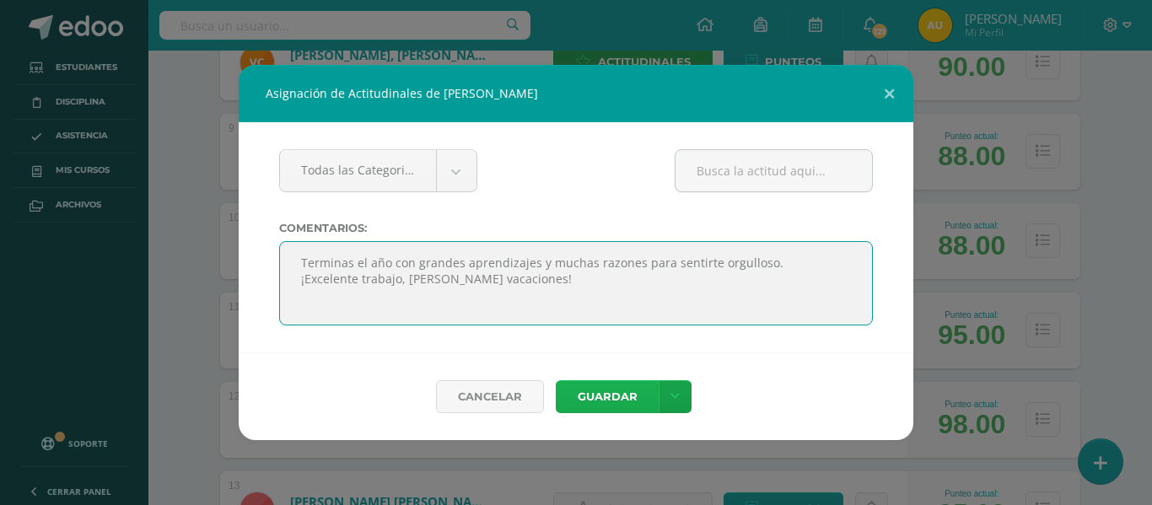
type textarea "Terminas el año con grandes aprendizajes y muchas razones para sentirte orgullo…"
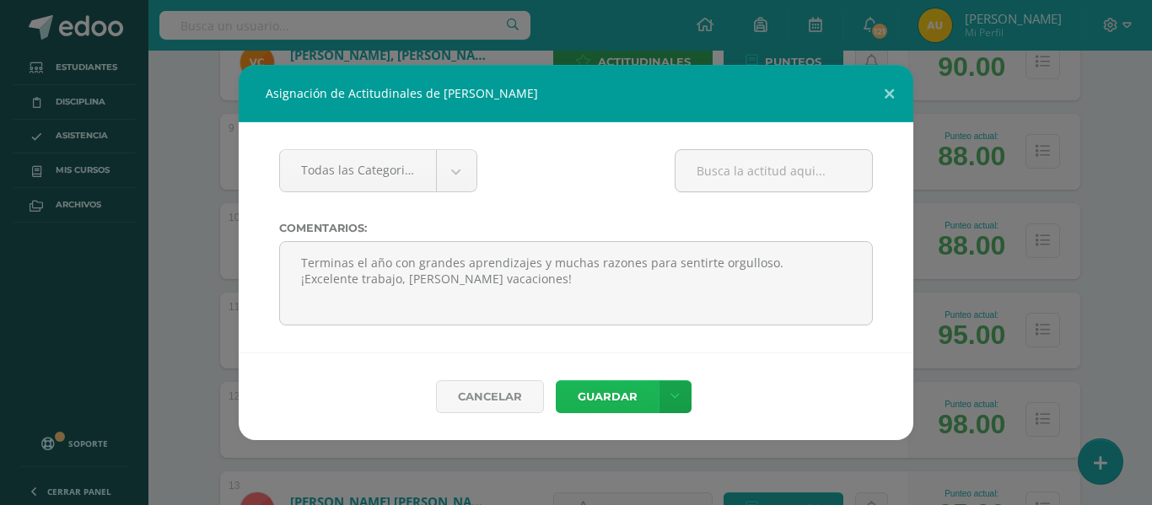
click at [615, 392] on button "Guardar" at bounding box center [607, 396] width 103 height 33
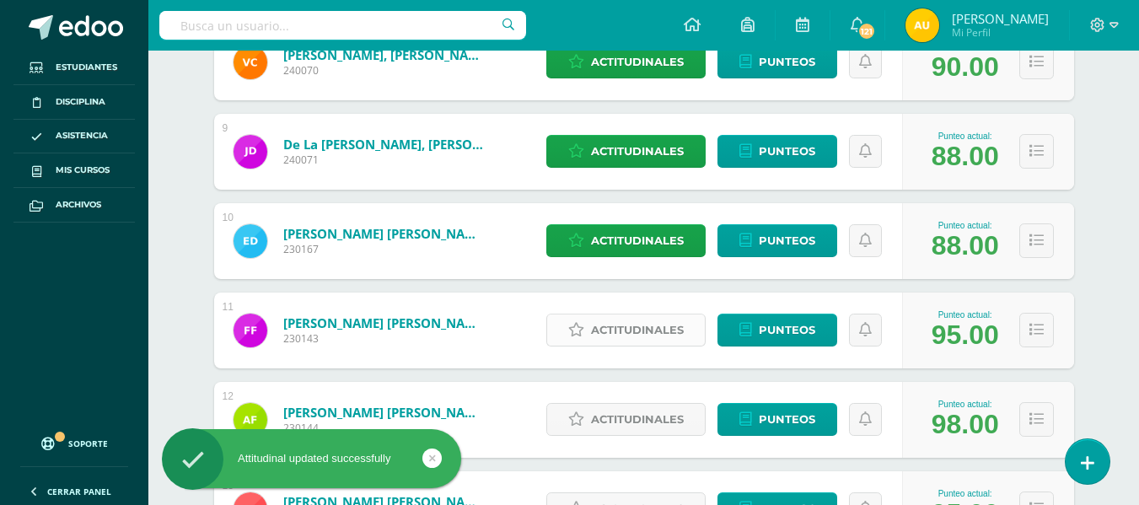
click at [624, 331] on span "Actitudinales" at bounding box center [637, 330] width 93 height 31
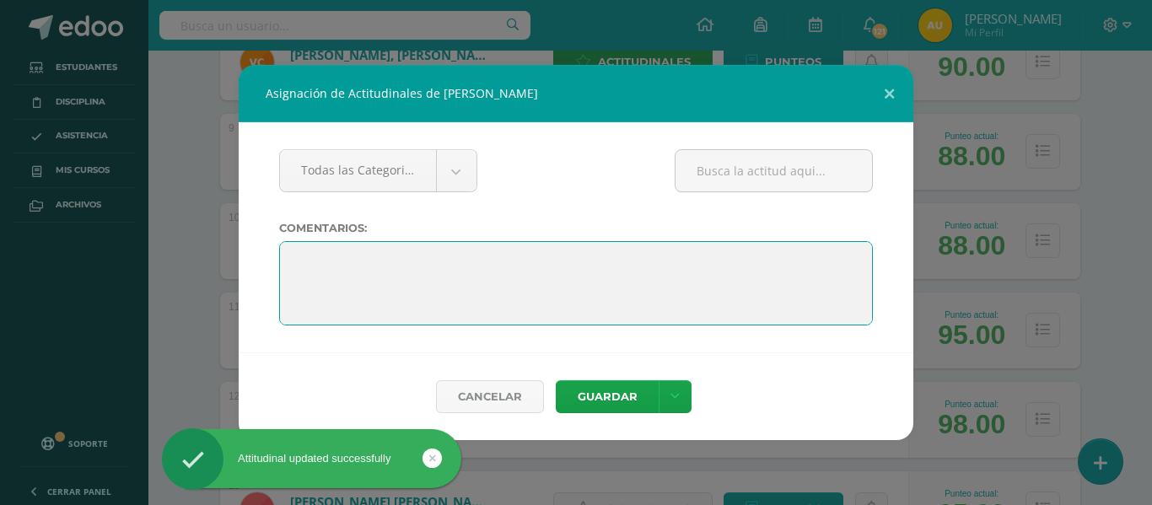
click at [439, 279] on textarea at bounding box center [576, 283] width 594 height 84
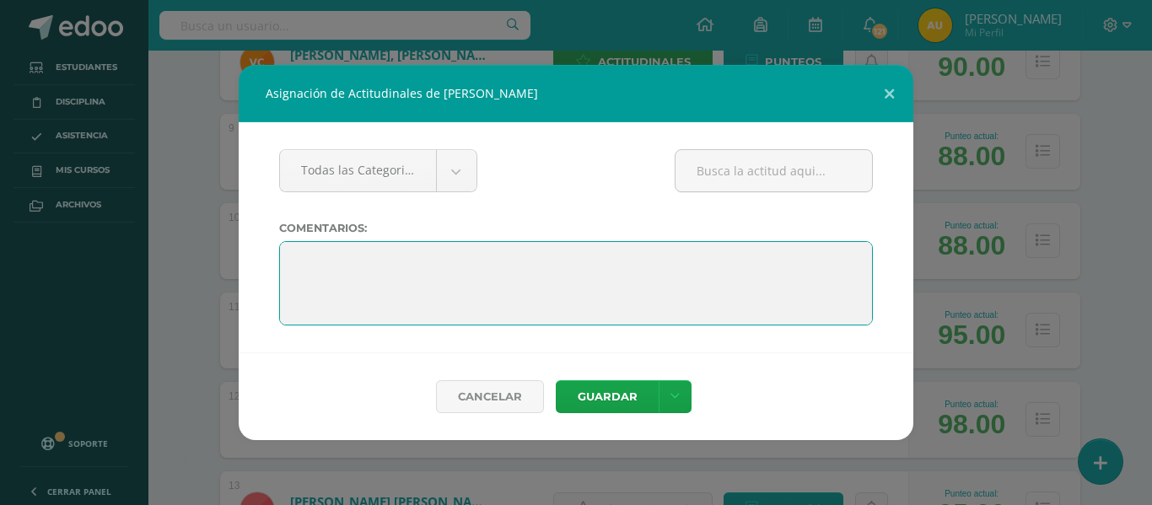
paste textarea "Terminas el año con grandes aprendizajes y muchas razones para sentirte orgullo…"
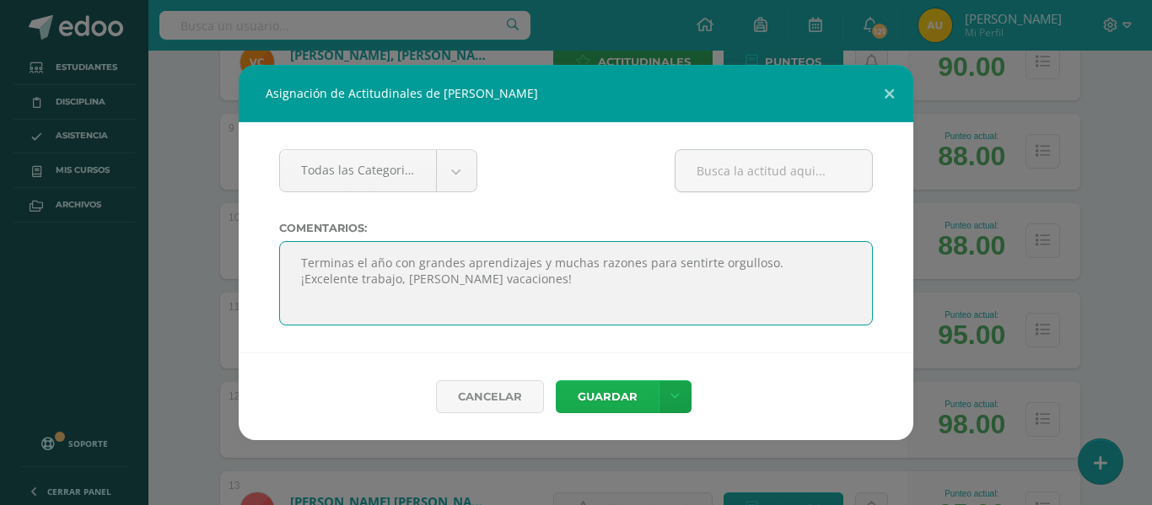
type textarea "Terminas el año con grandes aprendizajes y muchas razones para sentirte orgullo…"
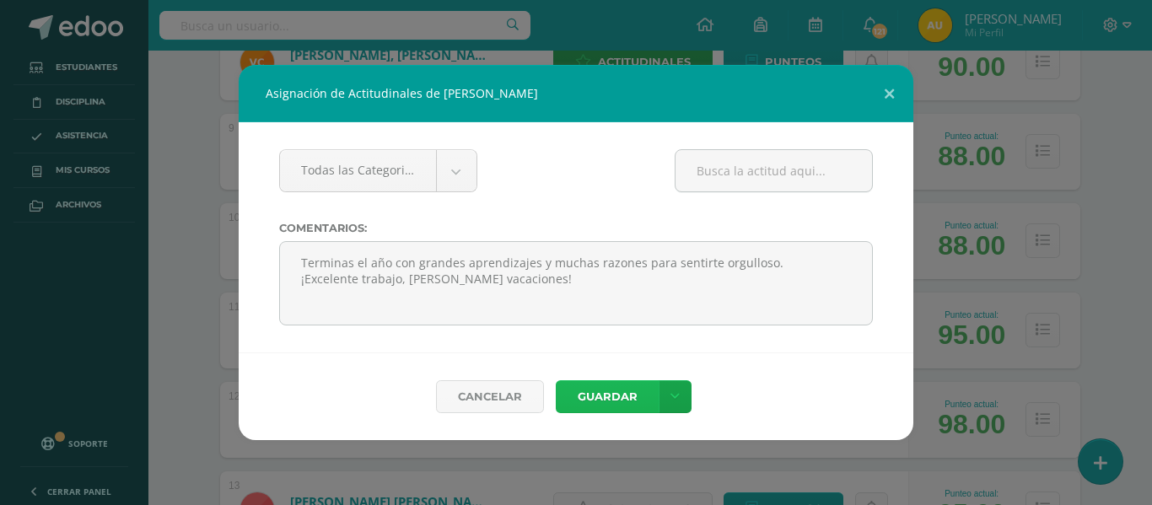
click at [604, 398] on button "Guardar" at bounding box center [607, 396] width 103 height 33
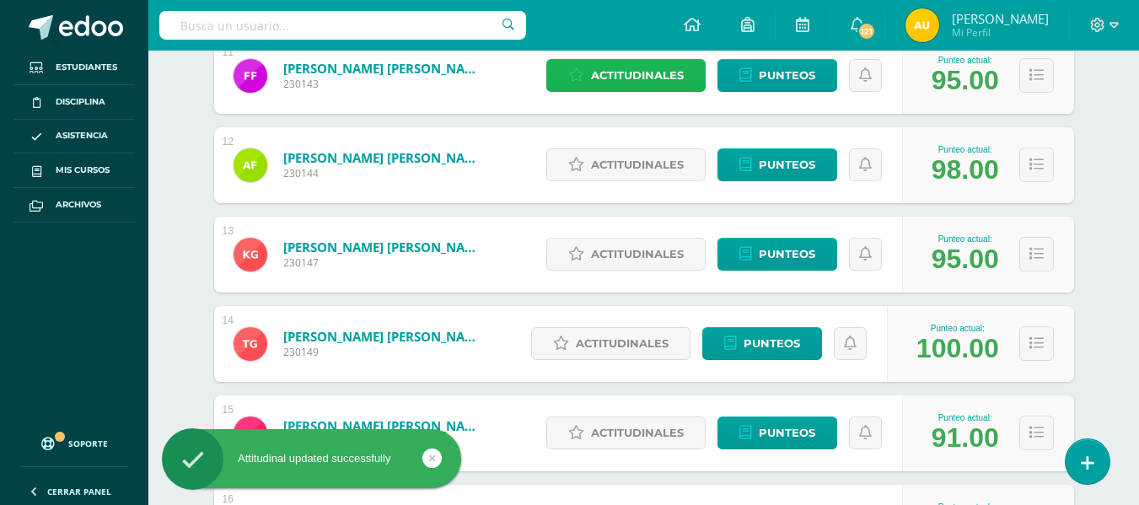
scroll to position [1224, 0]
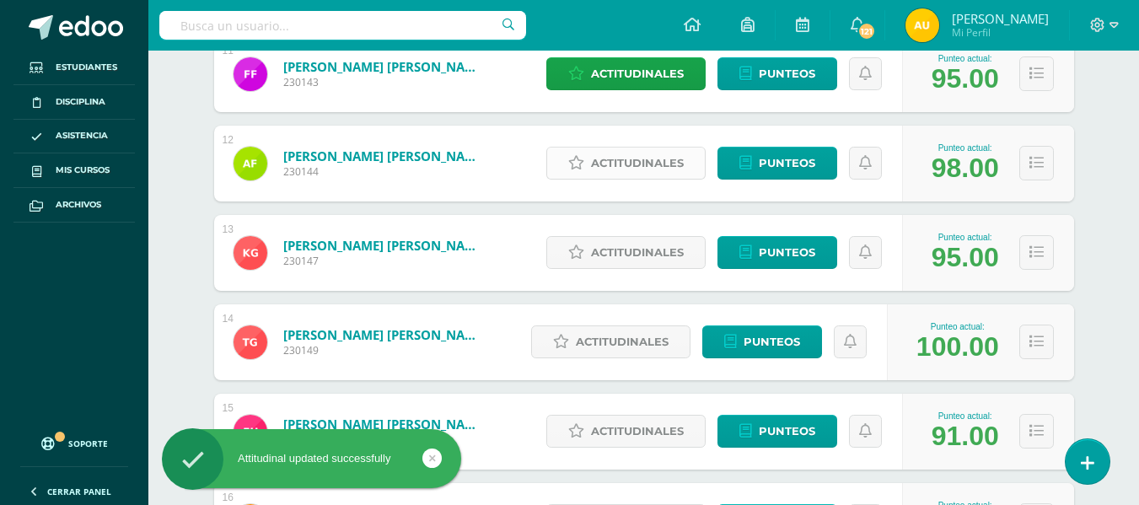
click at [646, 161] on span "Actitudinales" at bounding box center [637, 163] width 93 height 31
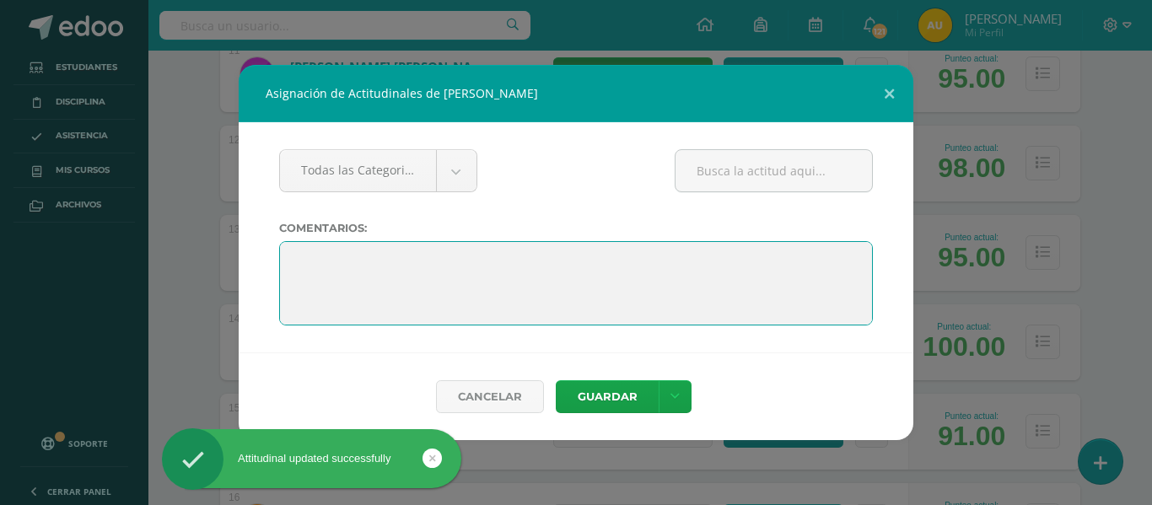
click at [490, 259] on textarea at bounding box center [576, 283] width 594 height 84
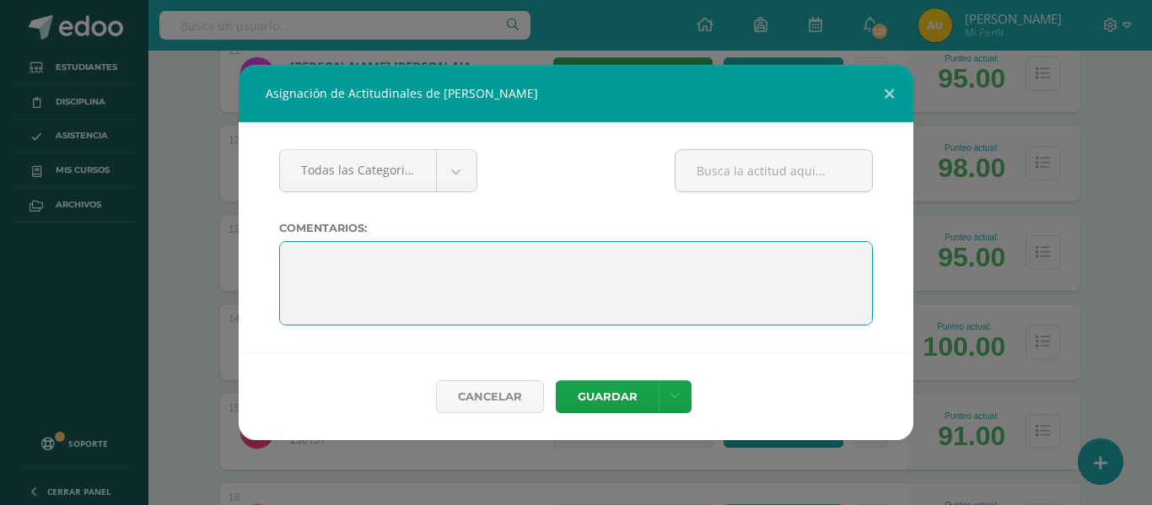
paste textarea "Terminas el año con grandes aprendizajes y muchas razones para sentirte orgullo…"
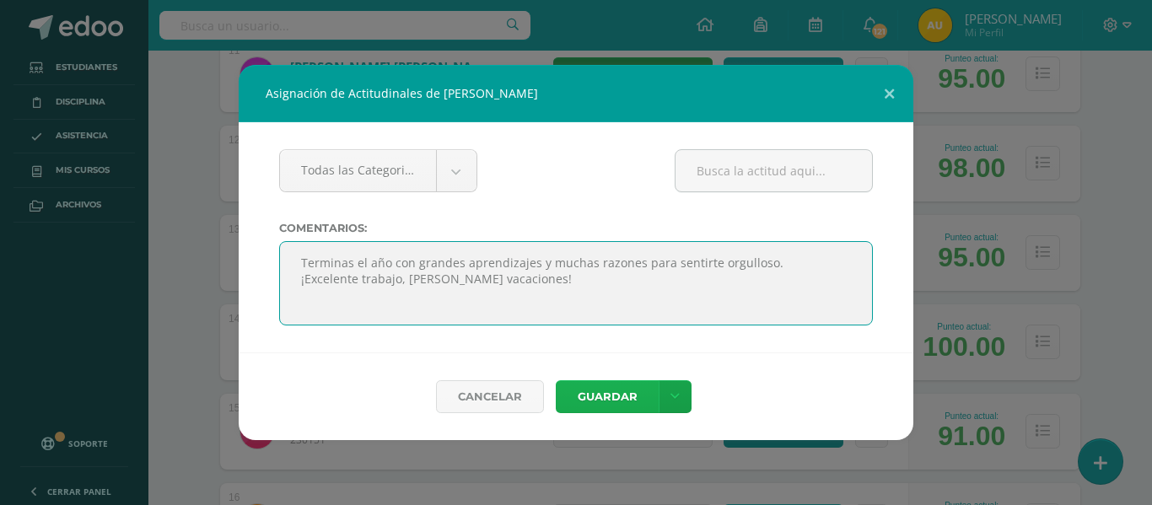
type textarea "Terminas el año con grandes aprendizajes y muchas razones para sentirte orgullo…"
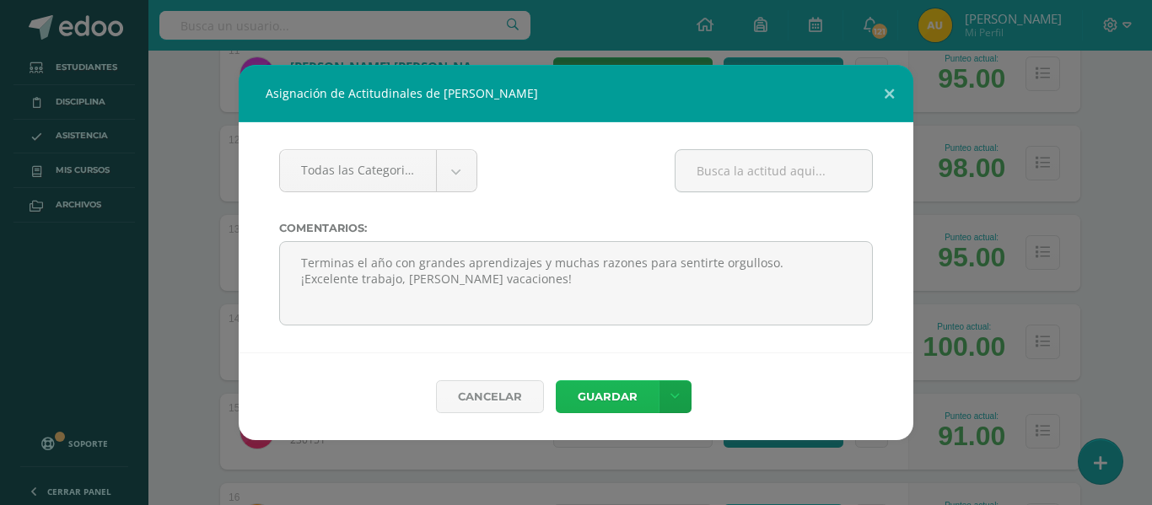
click at [605, 399] on button "Guardar" at bounding box center [607, 396] width 103 height 33
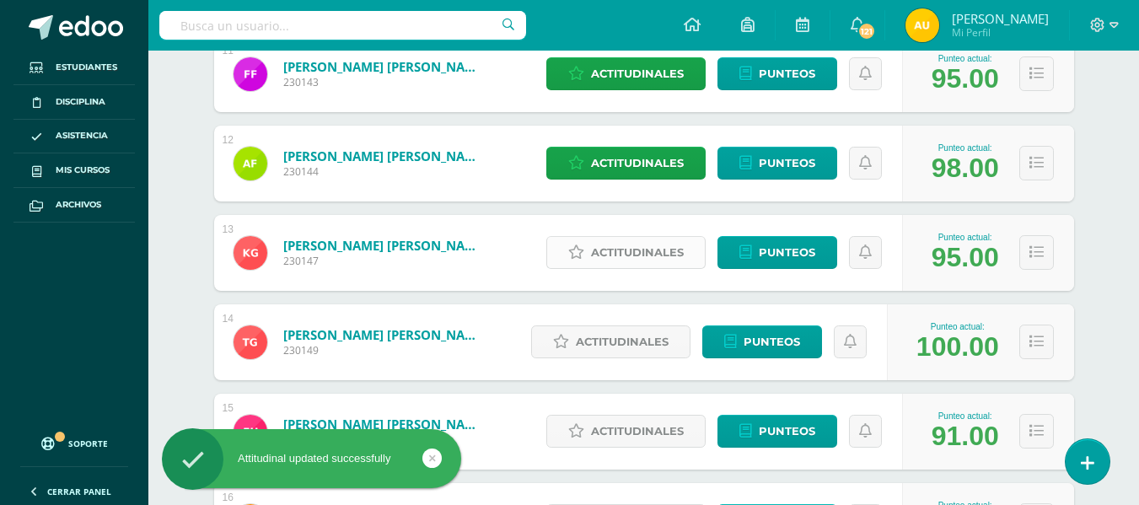
click at [651, 251] on span "Actitudinales" at bounding box center [637, 252] width 93 height 31
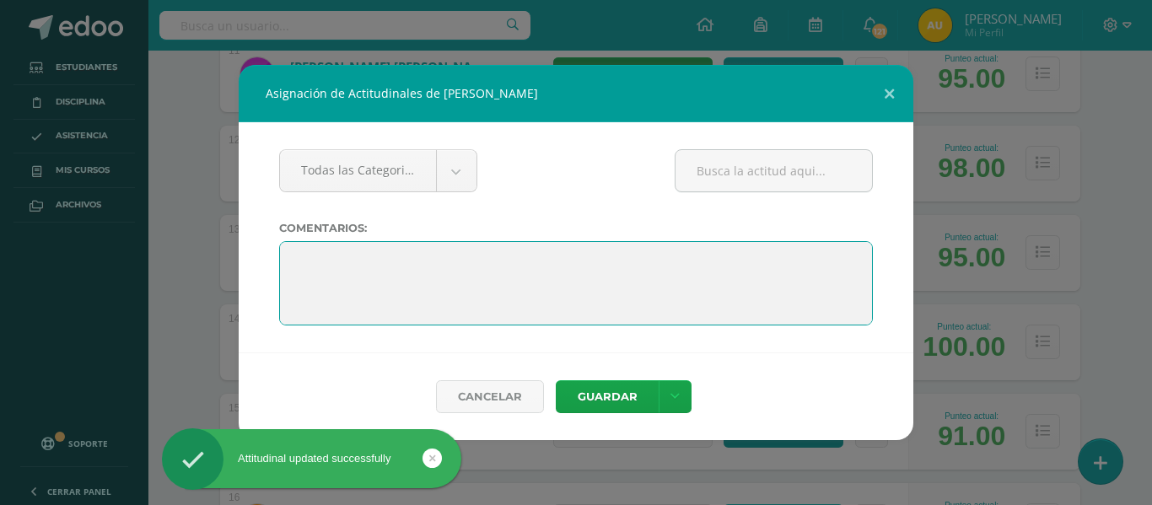
click at [367, 261] on textarea at bounding box center [576, 283] width 594 height 84
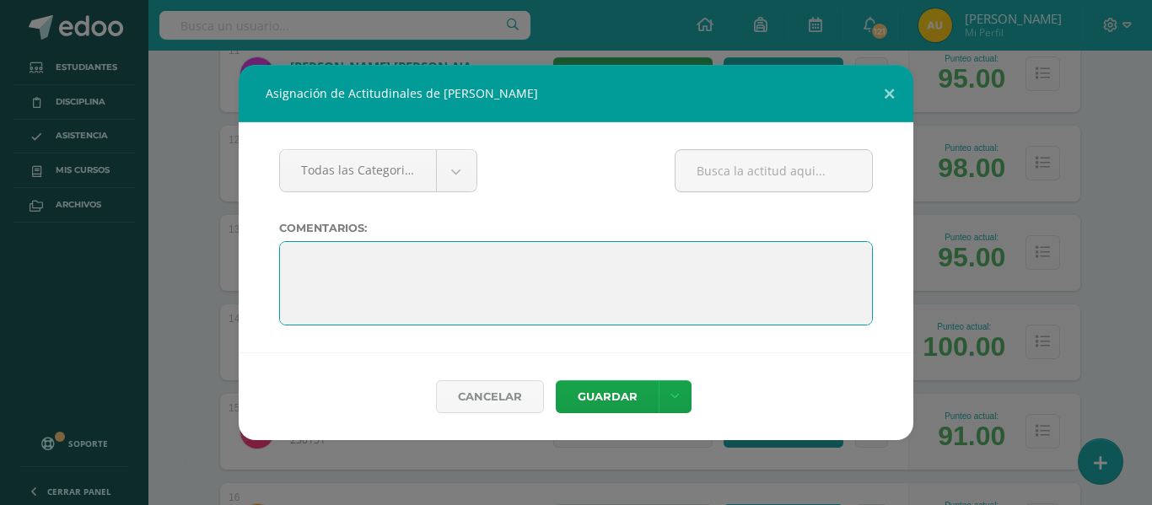
paste textarea "Terminas el año con grandes aprendizajes y muchas razones para sentirte orgullo…"
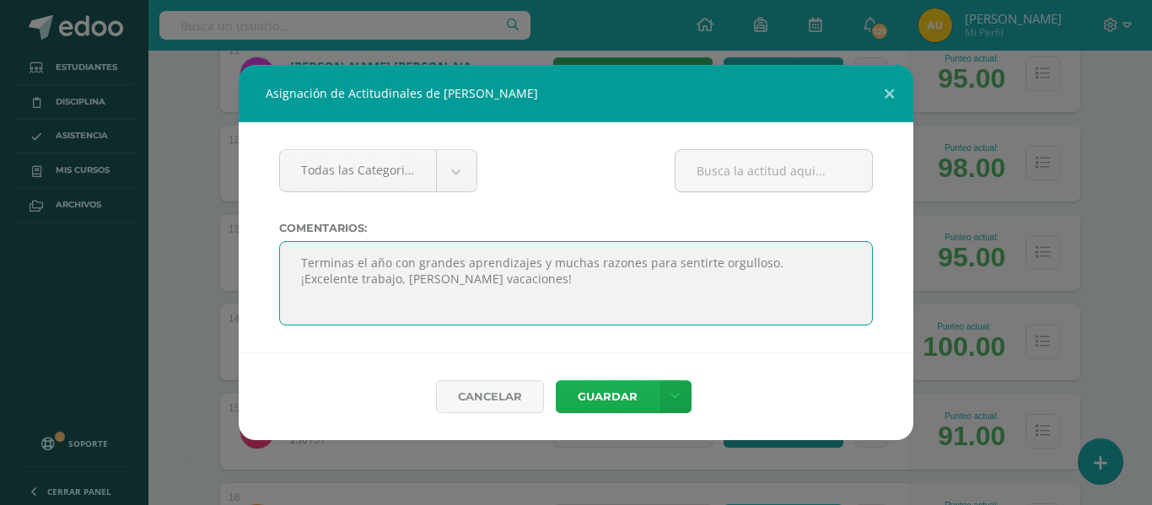
type textarea "Terminas el año con grandes aprendizajes y muchas razones para sentirte orgullo…"
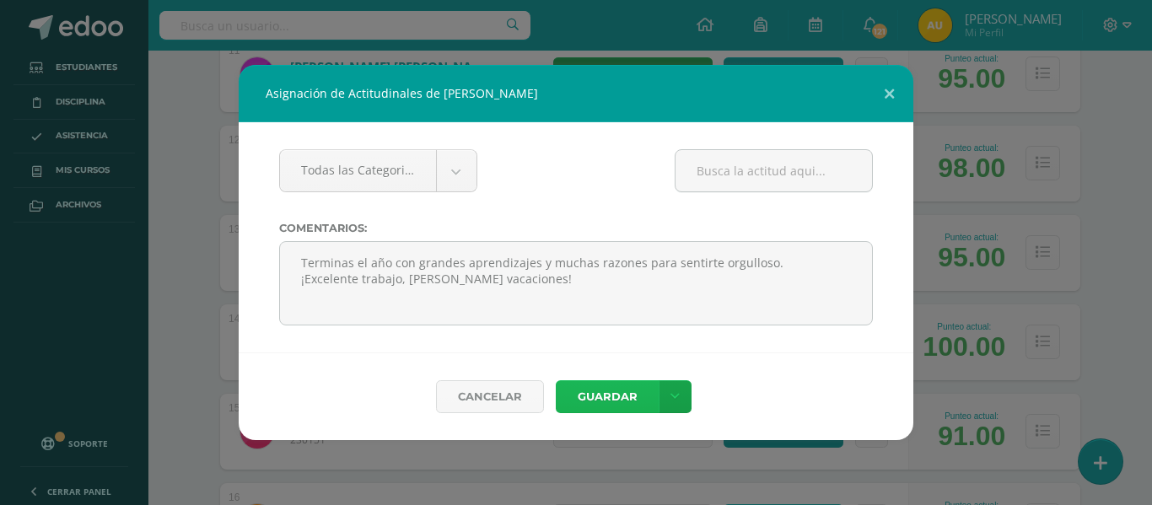
click at [593, 396] on button "Guardar" at bounding box center [607, 396] width 103 height 33
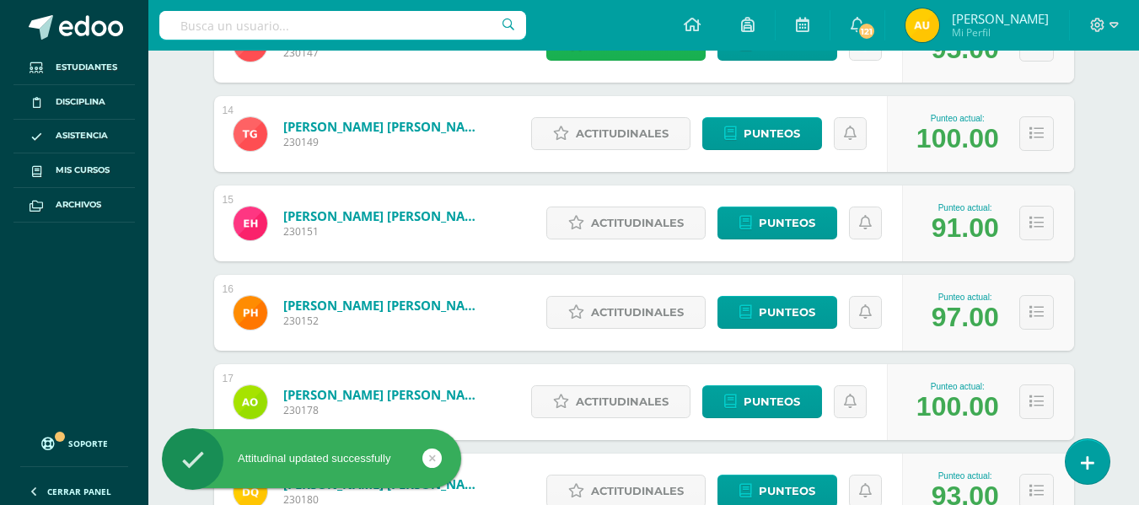
scroll to position [1442, 0]
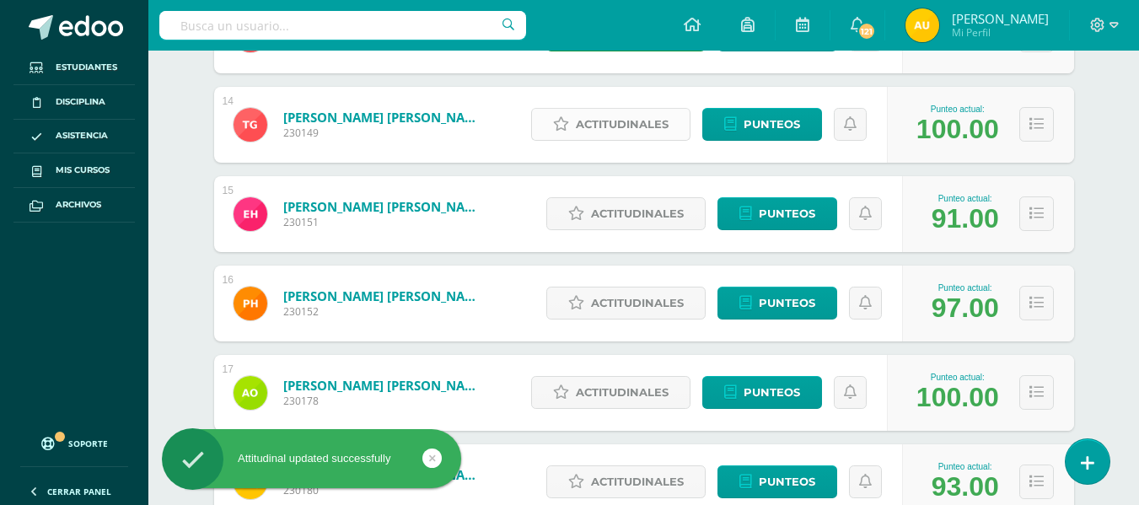
click at [632, 129] on span "Actitudinales" at bounding box center [622, 124] width 93 height 31
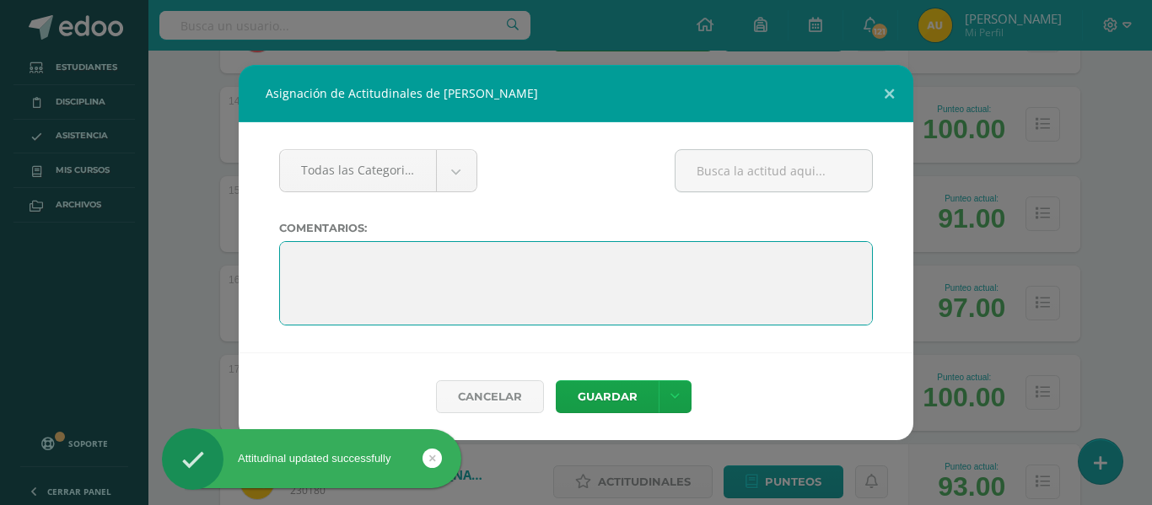
click at [505, 269] on textarea at bounding box center [576, 283] width 594 height 84
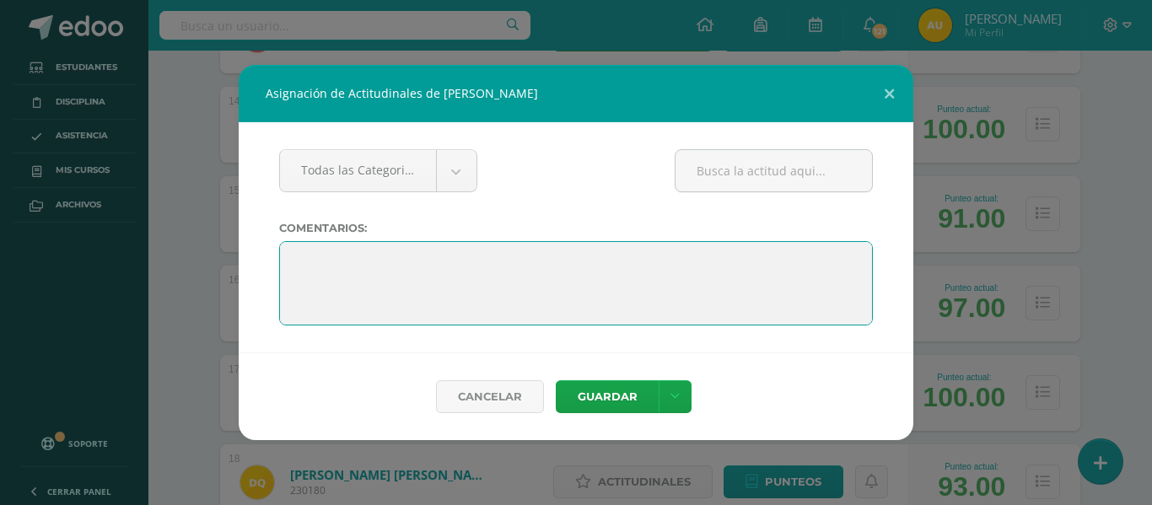
paste textarea "Terminas el año con grandes aprendizajes y muchas razones para sentirte orgullo…"
click at [505, 269] on textarea at bounding box center [576, 283] width 594 height 84
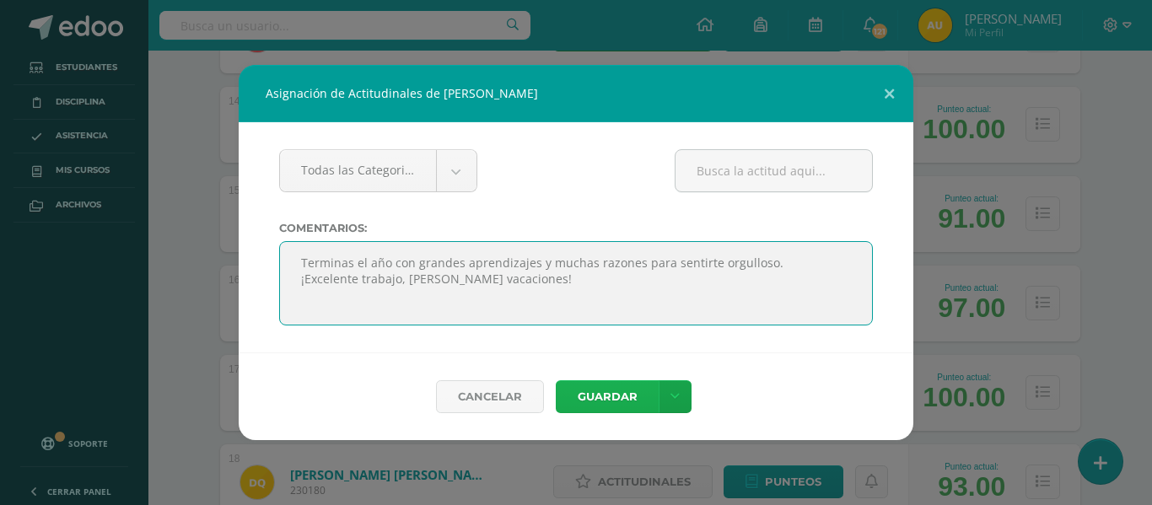
type textarea "Terminas el año con grandes aprendizajes y muchas razones para sentirte orgullo…"
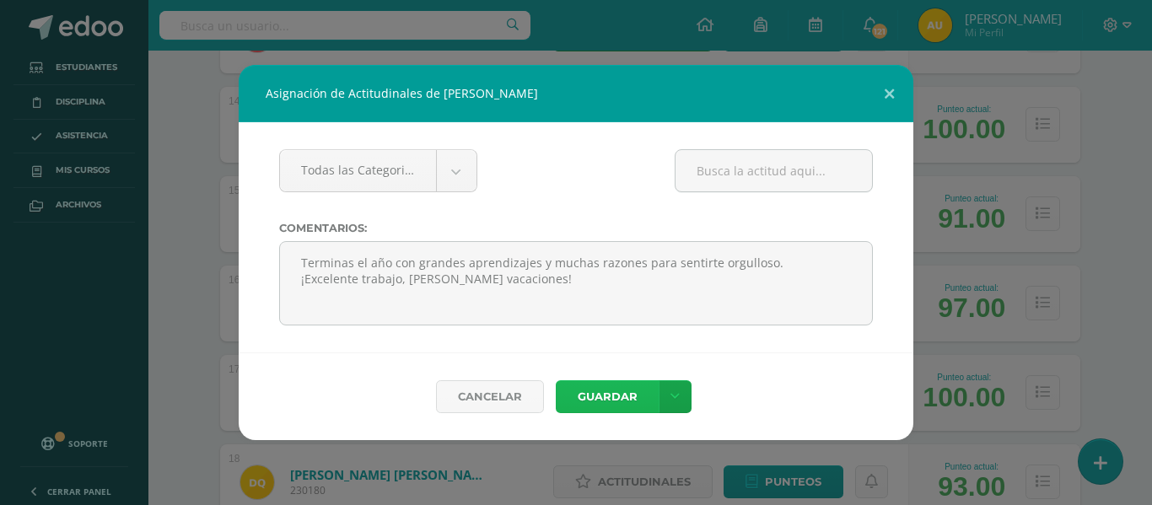
click at [615, 396] on button "Guardar" at bounding box center [607, 396] width 103 height 33
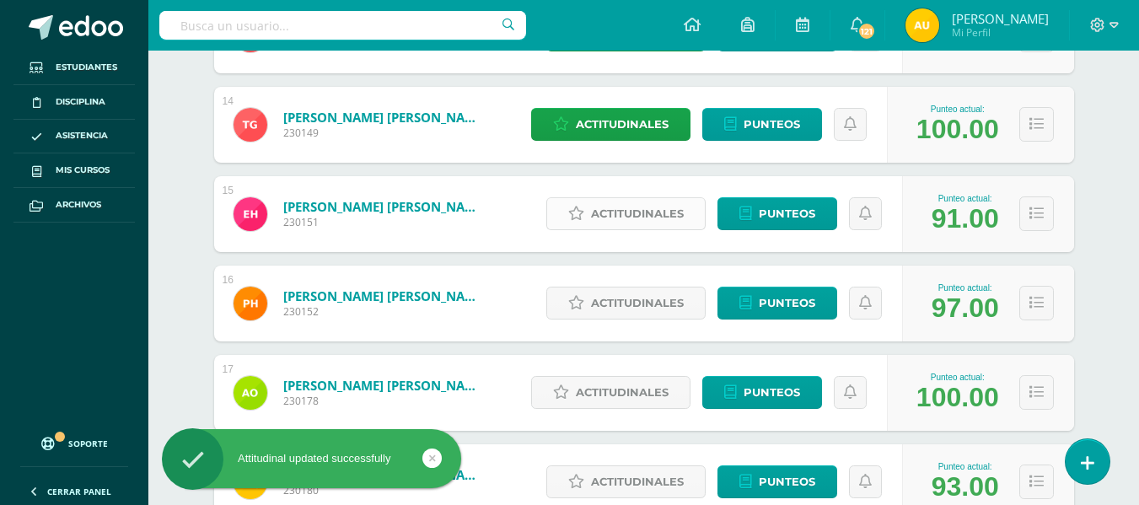
click at [642, 200] on span "Actitudinales" at bounding box center [637, 213] width 93 height 31
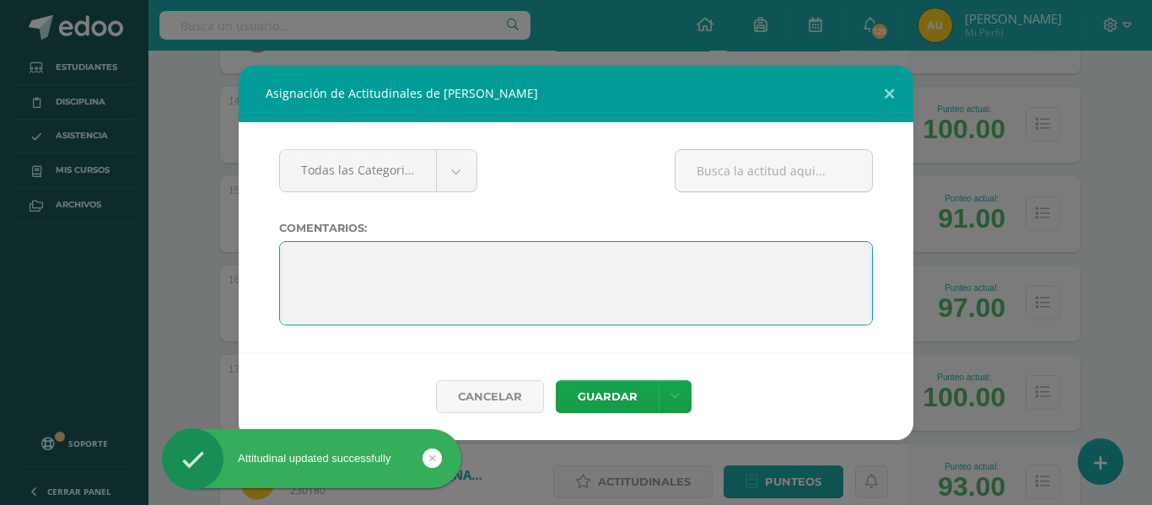
click at [524, 268] on textarea at bounding box center [576, 283] width 594 height 84
paste textarea "Terminas el año con grandes aprendizajes y muchas razones para sentirte orgullo…"
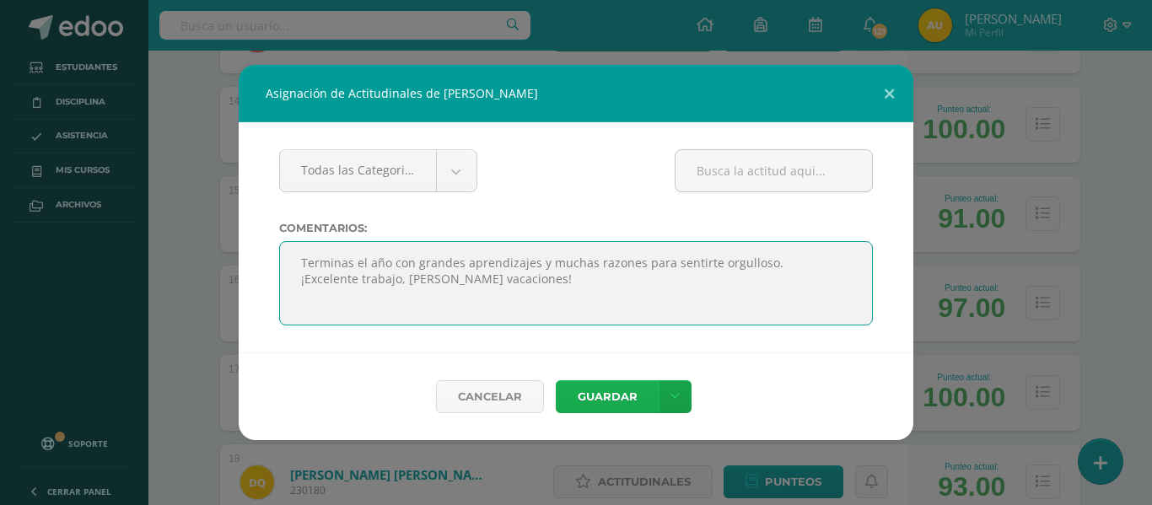
type textarea "Terminas el año con grandes aprendizajes y muchas razones para sentirte orgullo…"
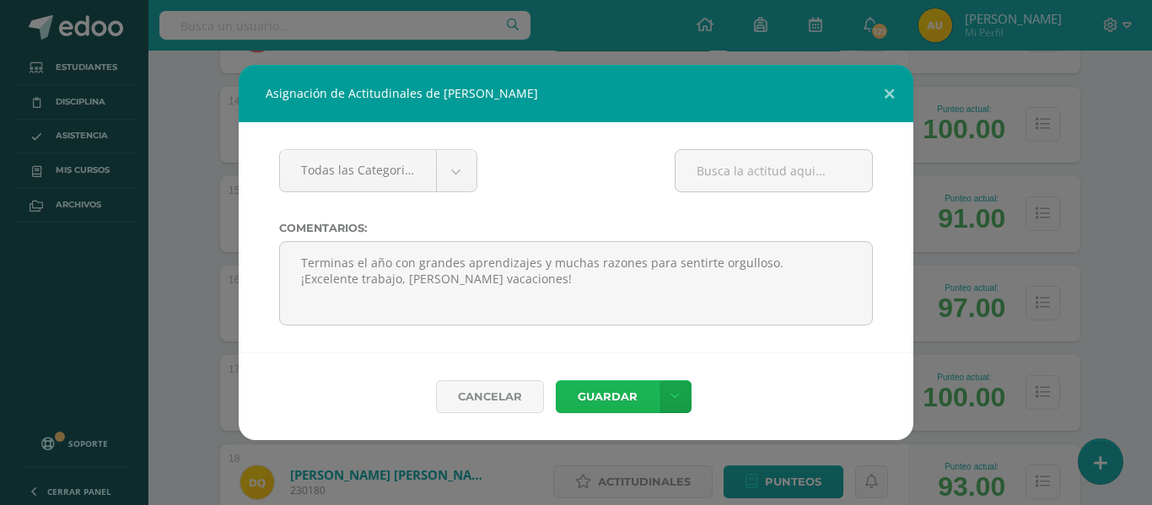
click at [610, 400] on button "Guardar" at bounding box center [607, 396] width 103 height 33
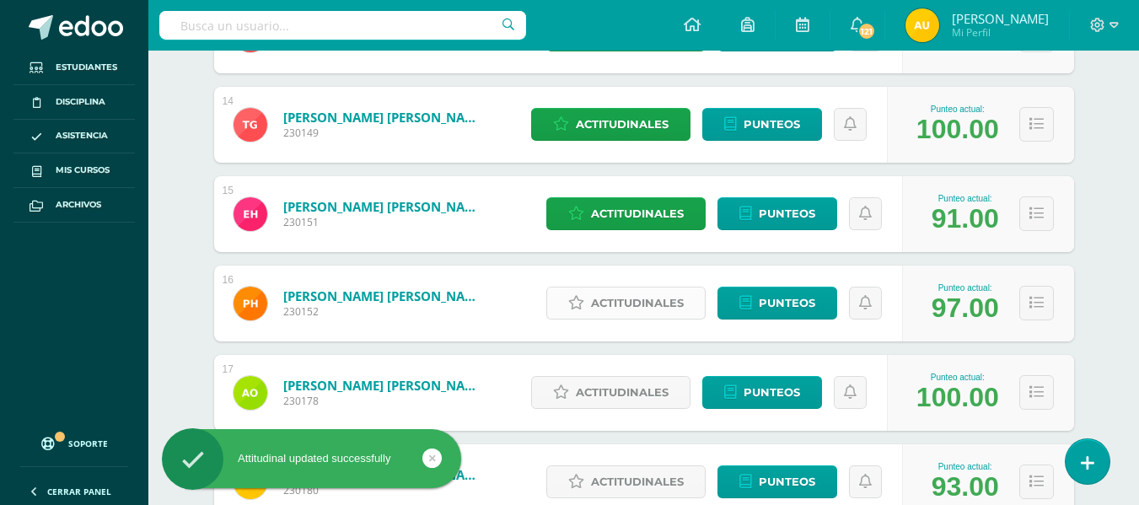
click at [613, 293] on span "Actitudinales" at bounding box center [637, 303] width 93 height 31
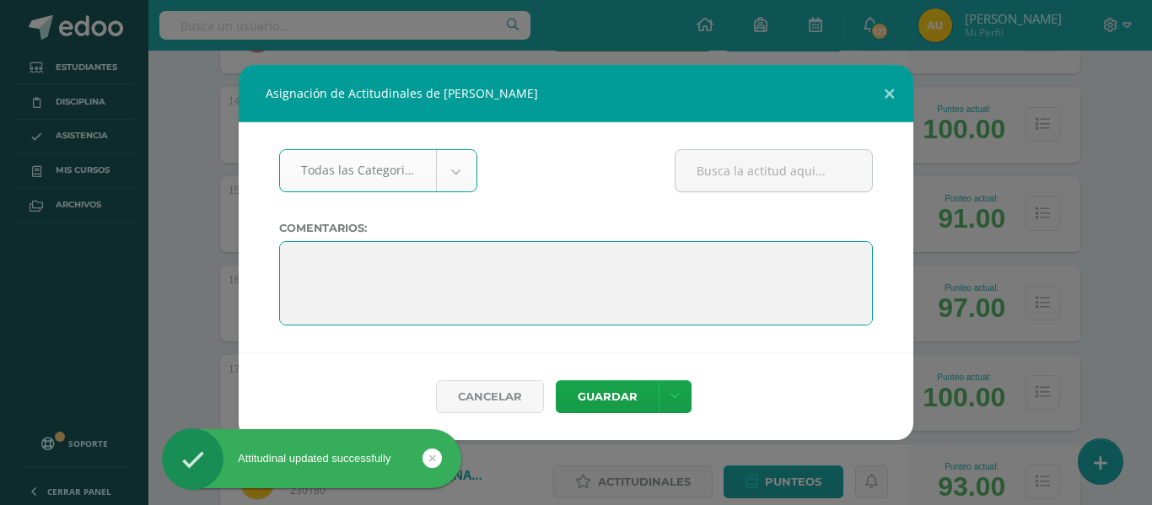
click at [452, 275] on textarea at bounding box center [576, 283] width 594 height 84
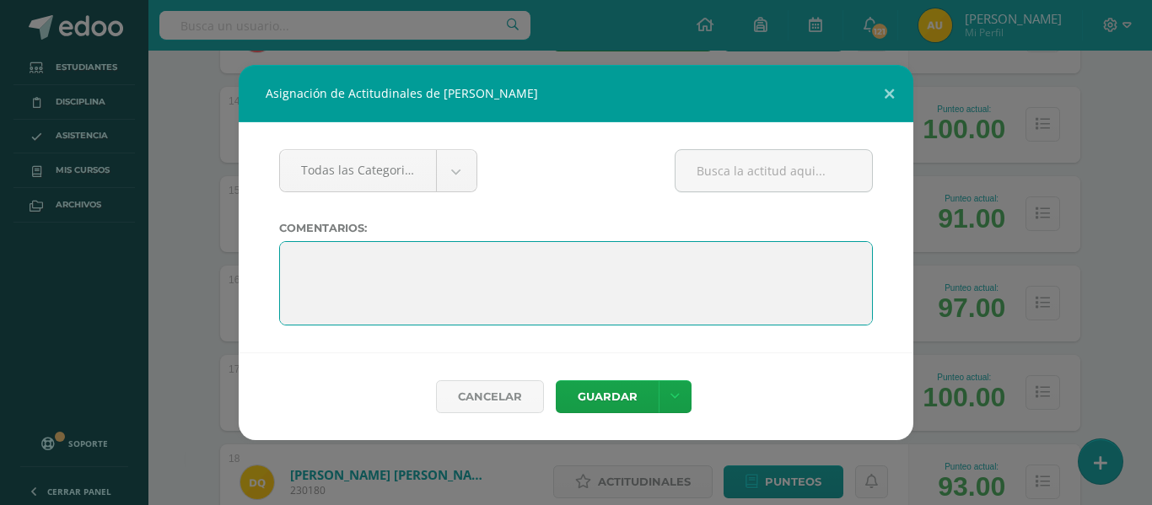
paste textarea "Terminas el año con grandes aprendizajes y muchas razones para sentirte orgullo…"
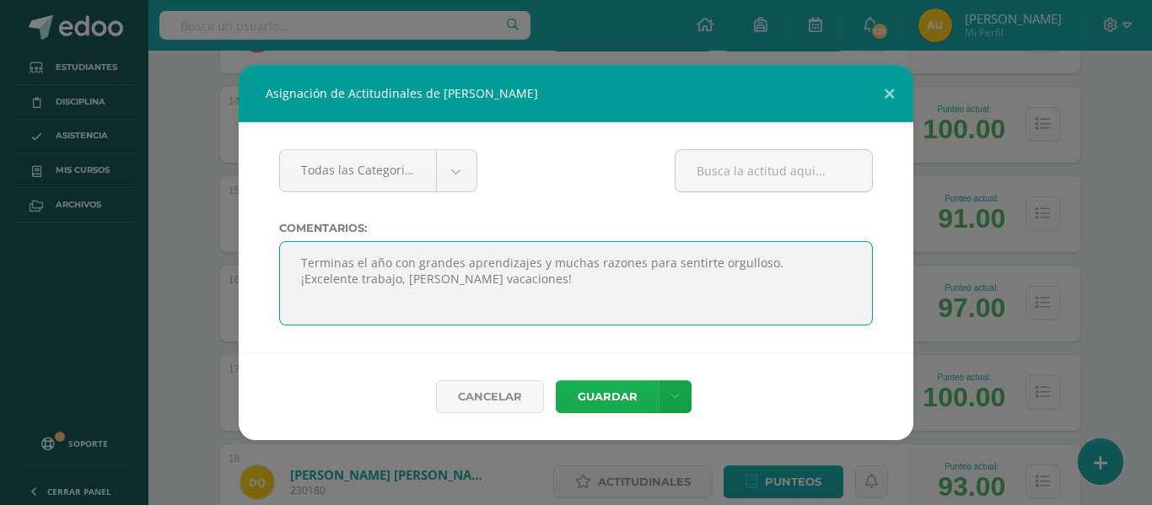
type textarea "Terminas el año con grandes aprendizajes y muchas razones para sentirte orgullo…"
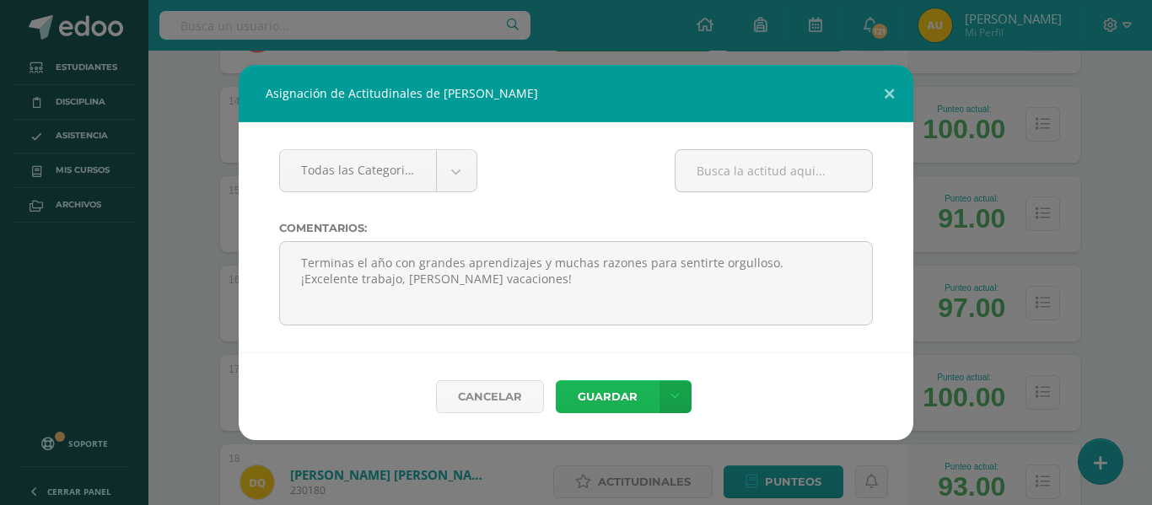
click at [585, 388] on button "Guardar" at bounding box center [607, 396] width 103 height 33
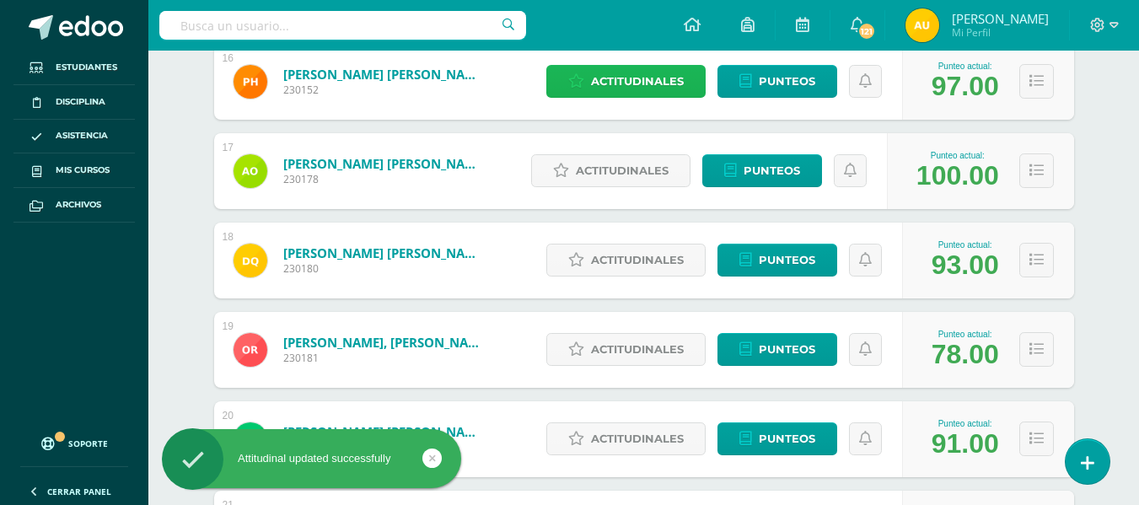
scroll to position [1665, 0]
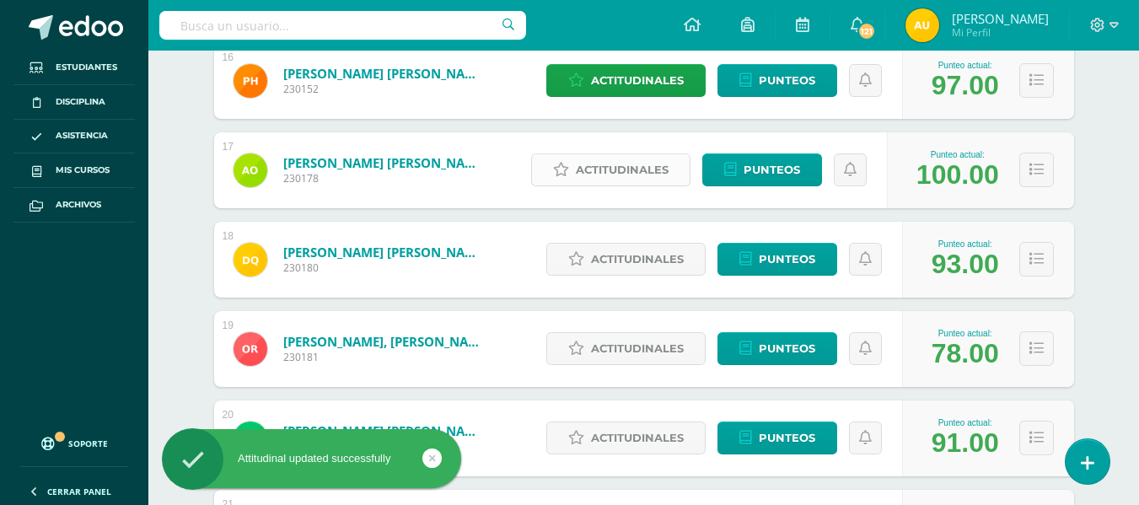
click at [651, 163] on span "Actitudinales" at bounding box center [622, 169] width 93 height 31
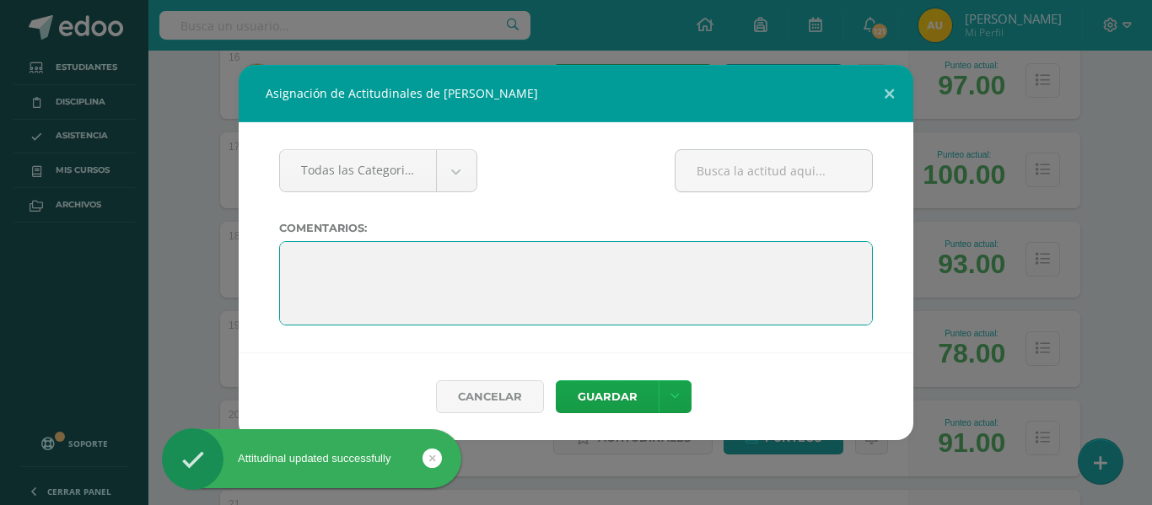
click at [448, 273] on textarea at bounding box center [576, 283] width 594 height 84
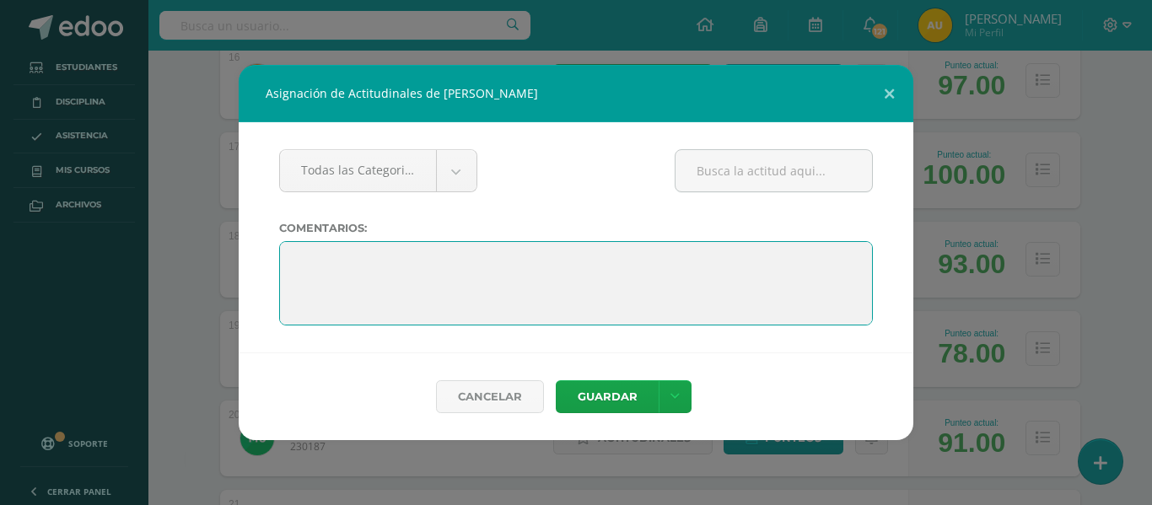
paste textarea "Terminas el año con grandes aprendizajes y muchas razones para sentirte orgullo…"
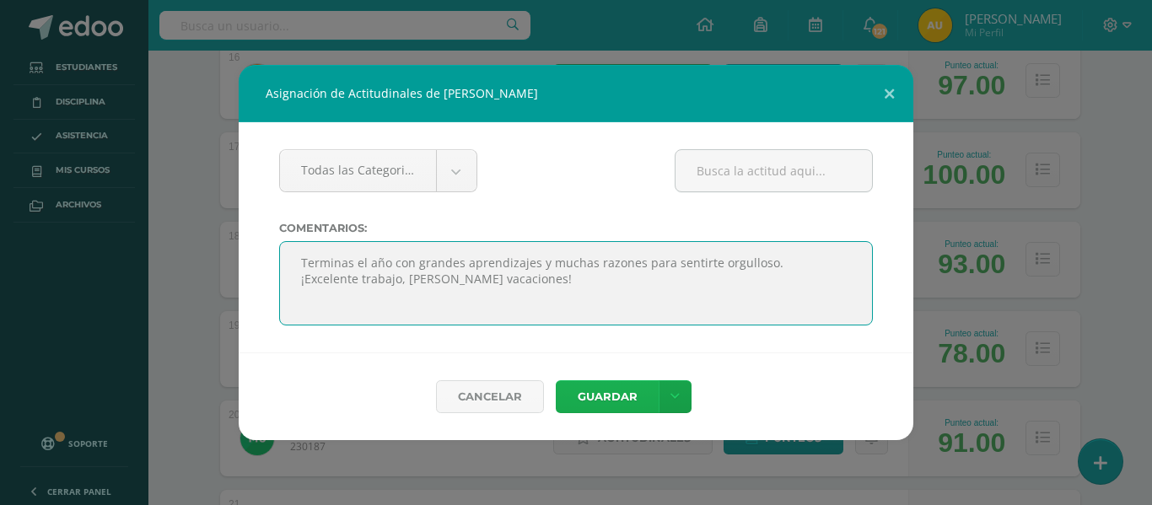
type textarea "Terminas el año con grandes aprendizajes y muchas razones para sentirte orgullo…"
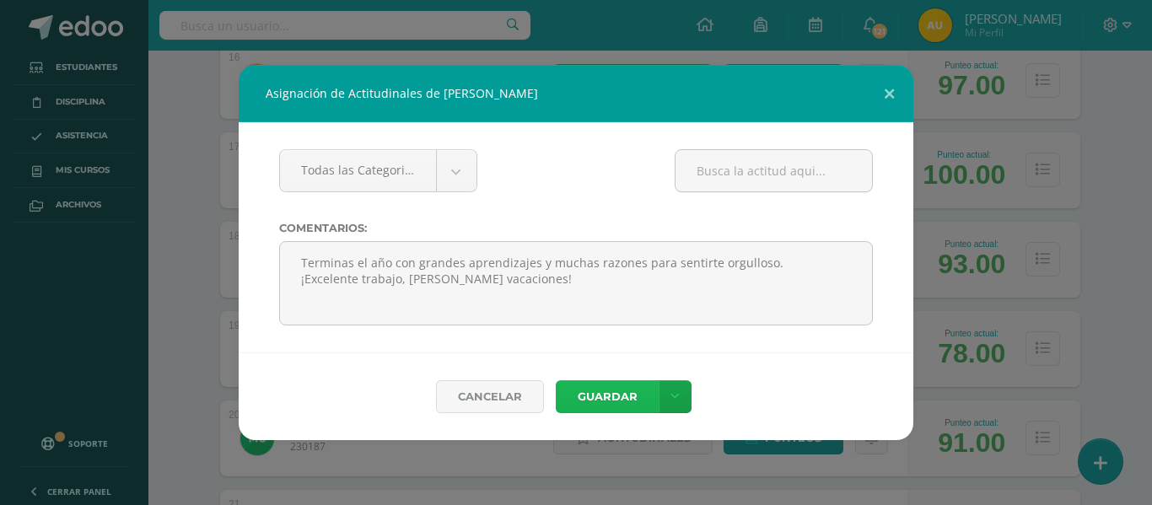
click at [602, 393] on button "Guardar" at bounding box center [607, 396] width 103 height 33
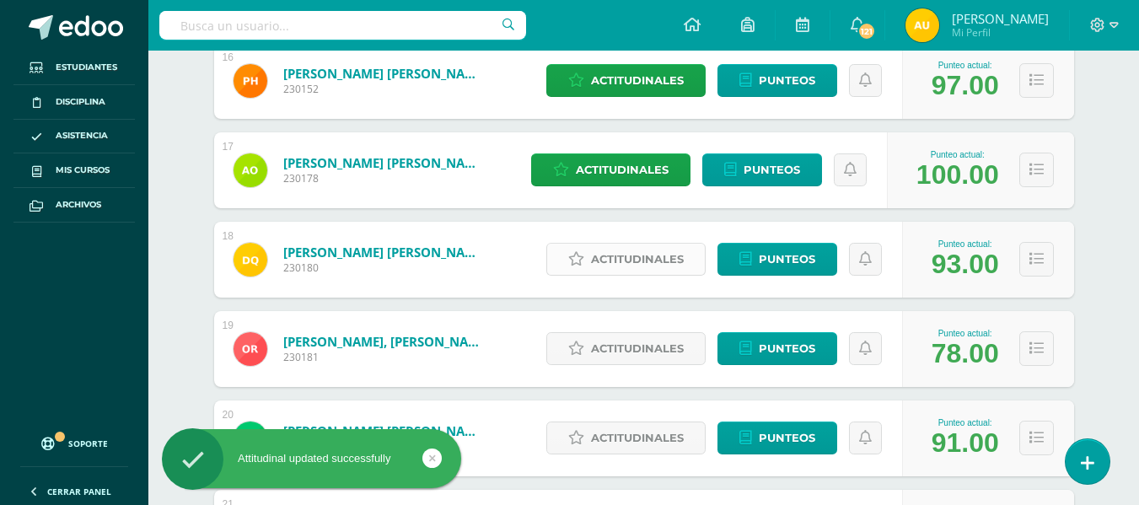
click at [645, 258] on span "Actitudinales" at bounding box center [637, 259] width 93 height 31
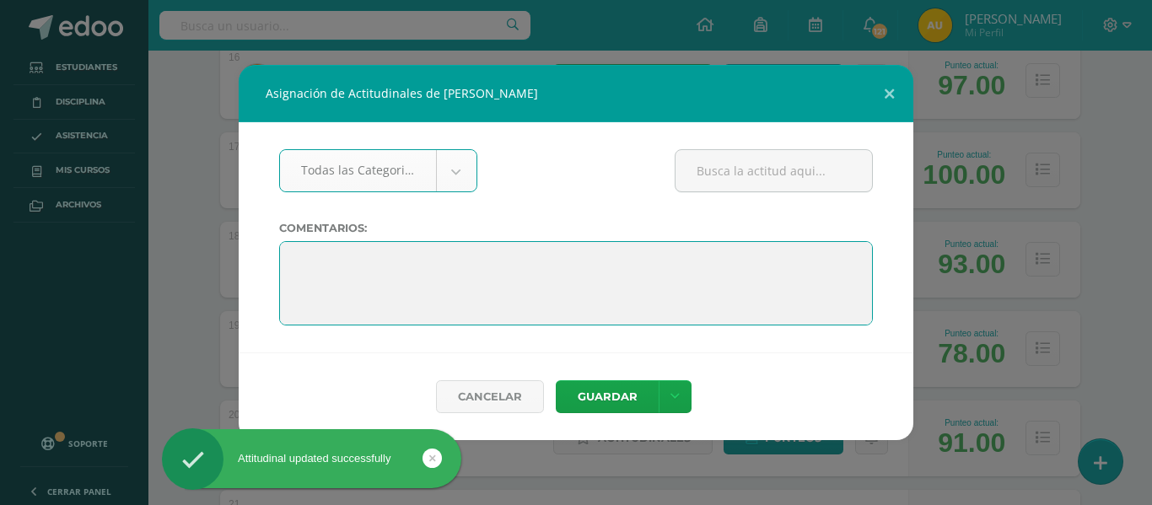
click at [500, 256] on textarea at bounding box center [576, 283] width 594 height 84
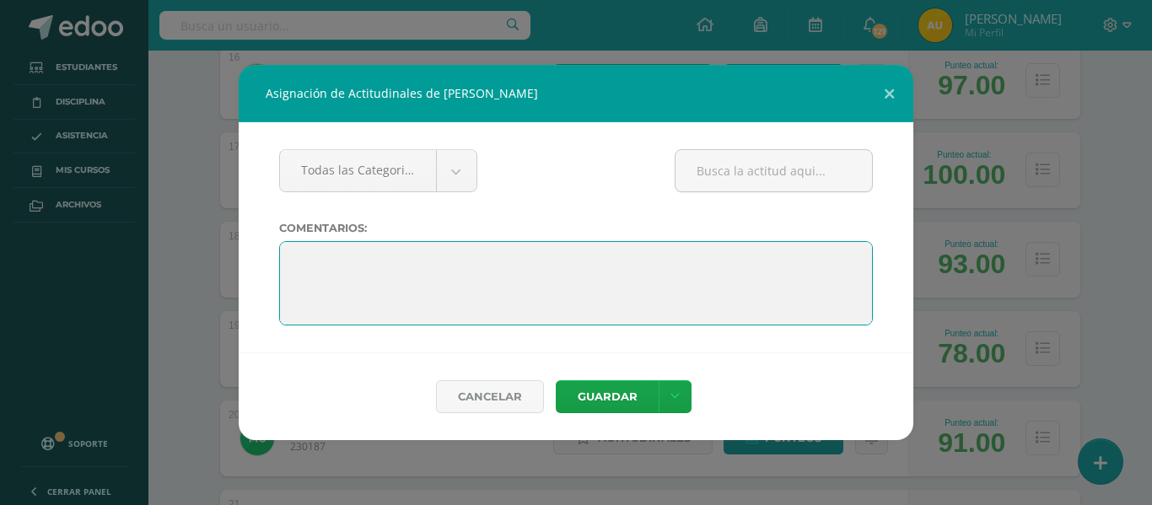
paste textarea "Terminas el año con grandes aprendizajes y muchas razones para sentirte orgullo…"
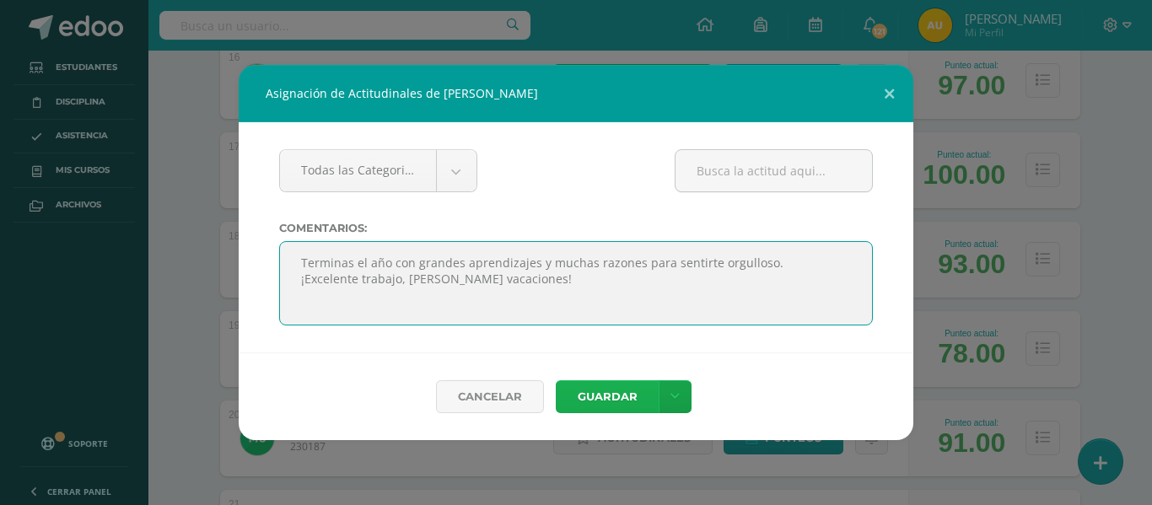
type textarea "Terminas el año con grandes aprendizajes y muchas razones para sentirte orgullo…"
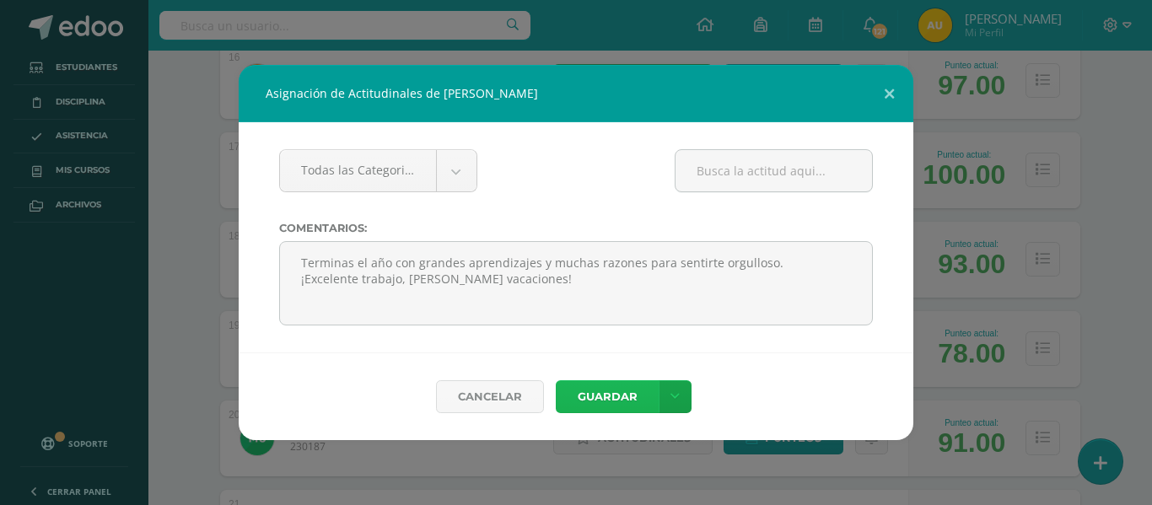
click at [595, 388] on button "Guardar" at bounding box center [607, 396] width 103 height 33
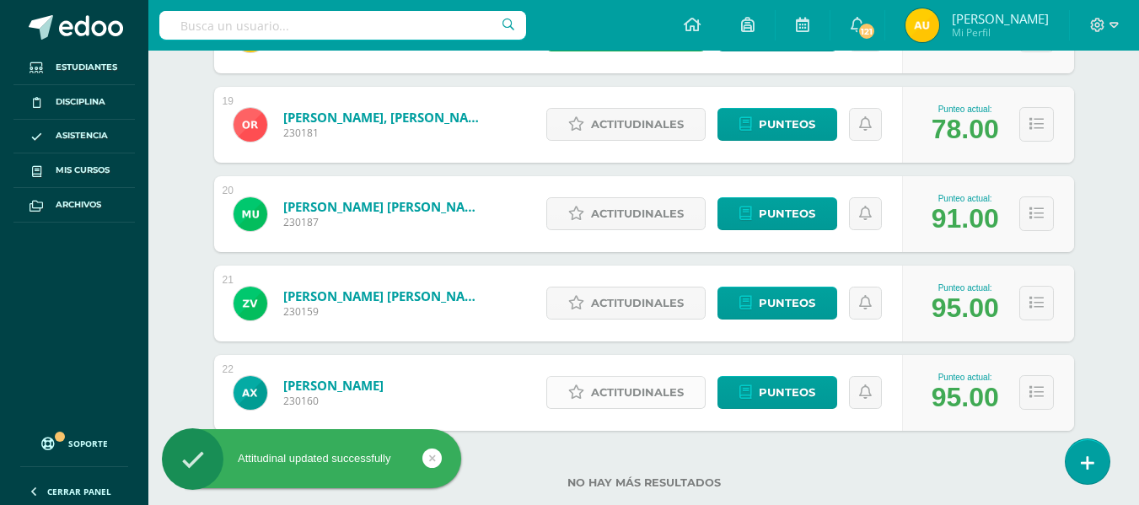
scroll to position [1892, 0]
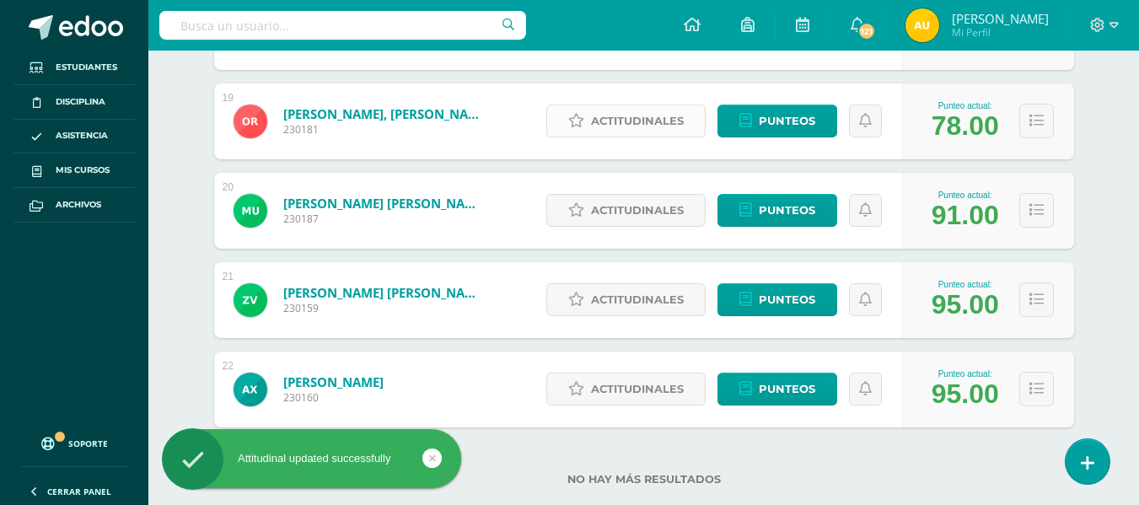
click at [638, 121] on span "Actitudinales" at bounding box center [637, 120] width 93 height 31
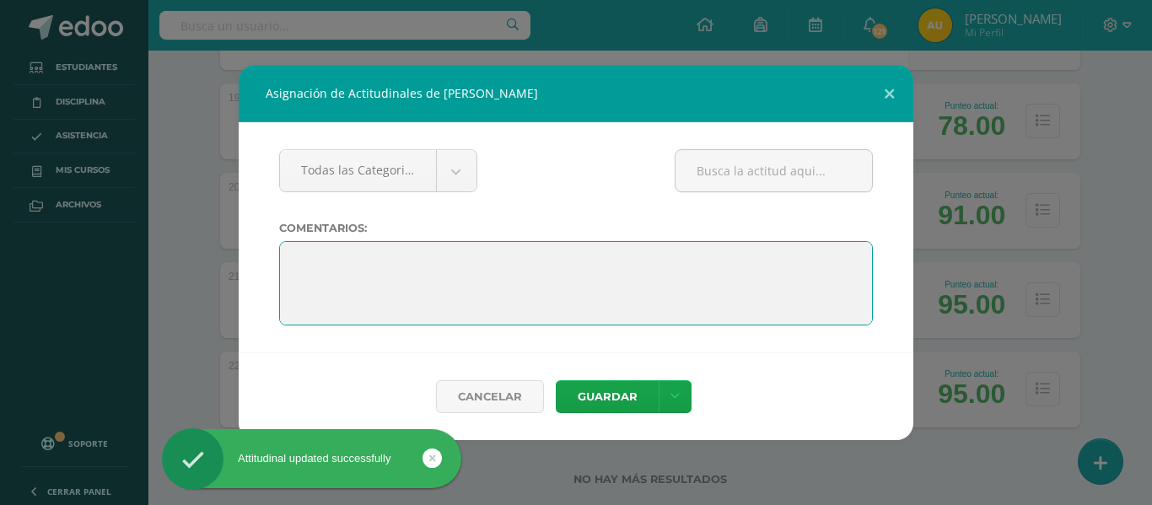
click at [363, 260] on textarea at bounding box center [576, 283] width 594 height 84
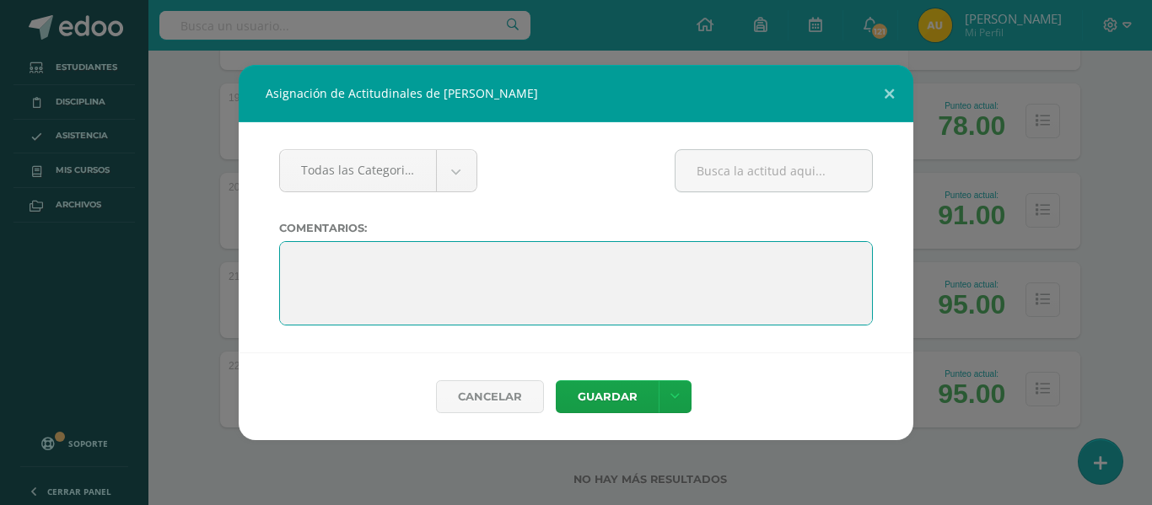
paste textarea "Terminas el año con grandes aprendizajes y muchas razones para sentirte orgullo…"
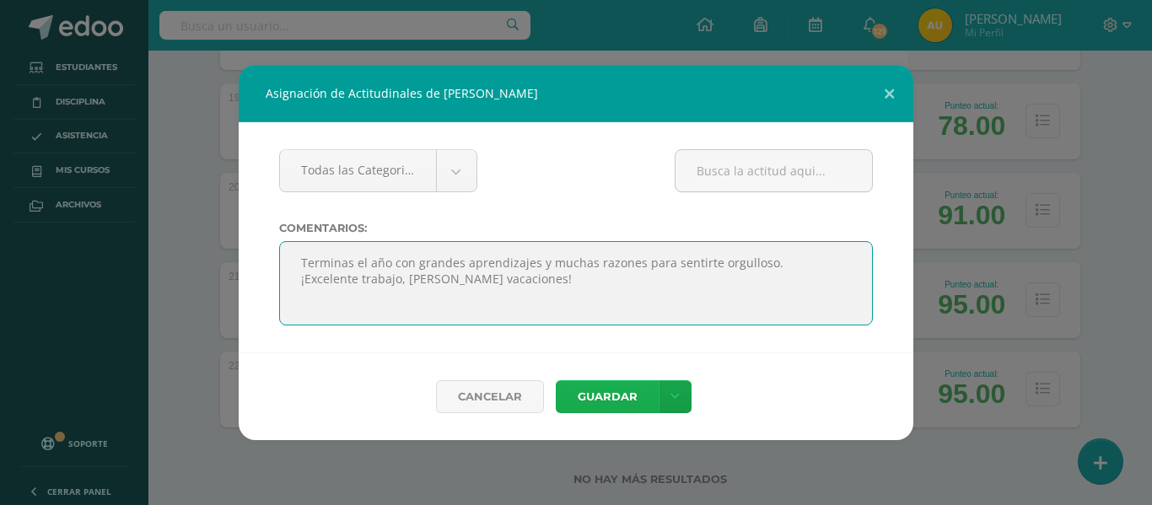
type textarea "Terminas el año con grandes aprendizajes y muchas razones para sentirte orgullo…"
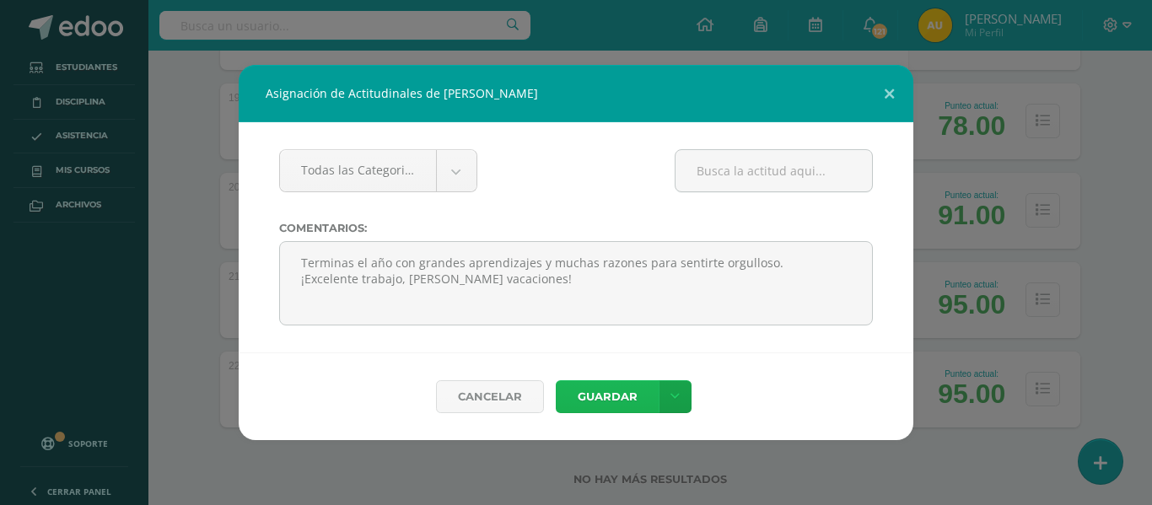
click at [617, 392] on button "Guardar" at bounding box center [607, 396] width 103 height 33
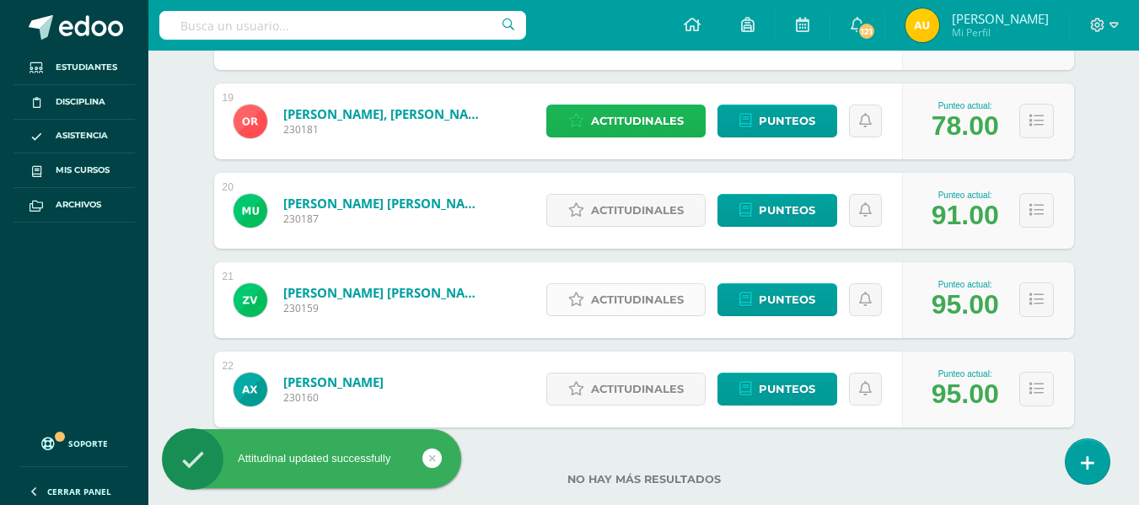
scroll to position [1927, 0]
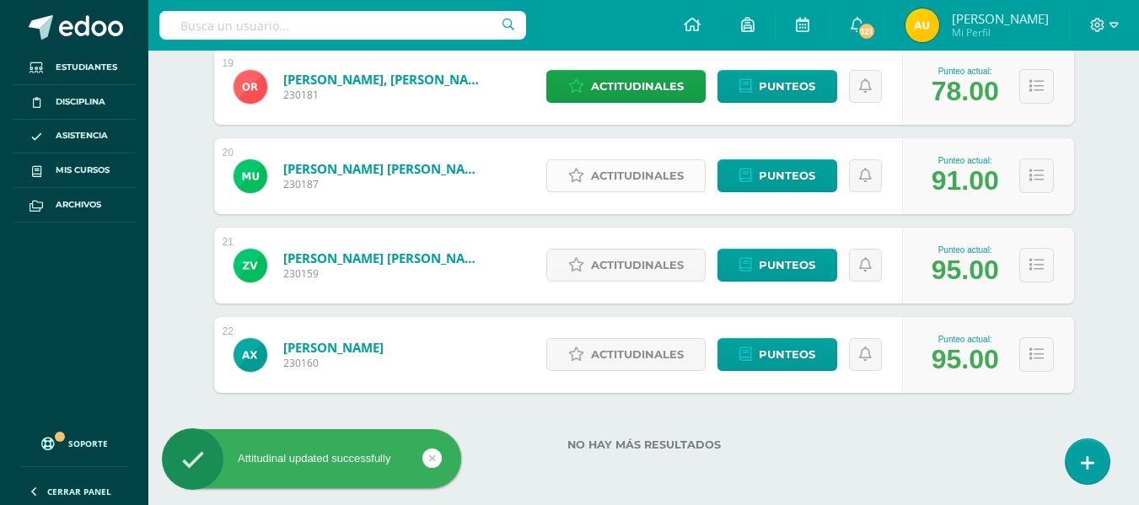
click at [657, 169] on span "Actitudinales" at bounding box center [637, 175] width 93 height 31
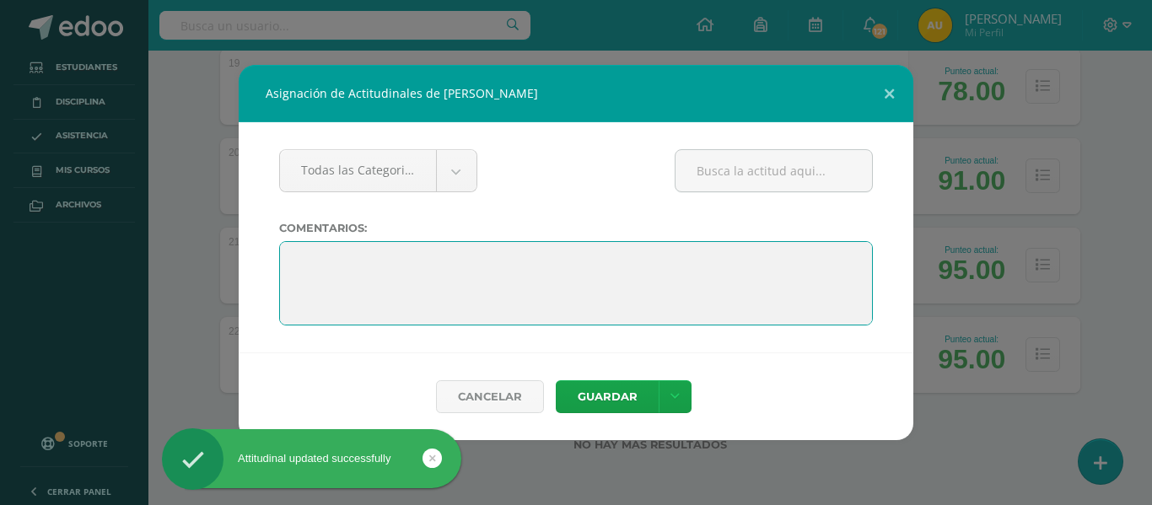
click at [512, 254] on textarea at bounding box center [576, 283] width 594 height 84
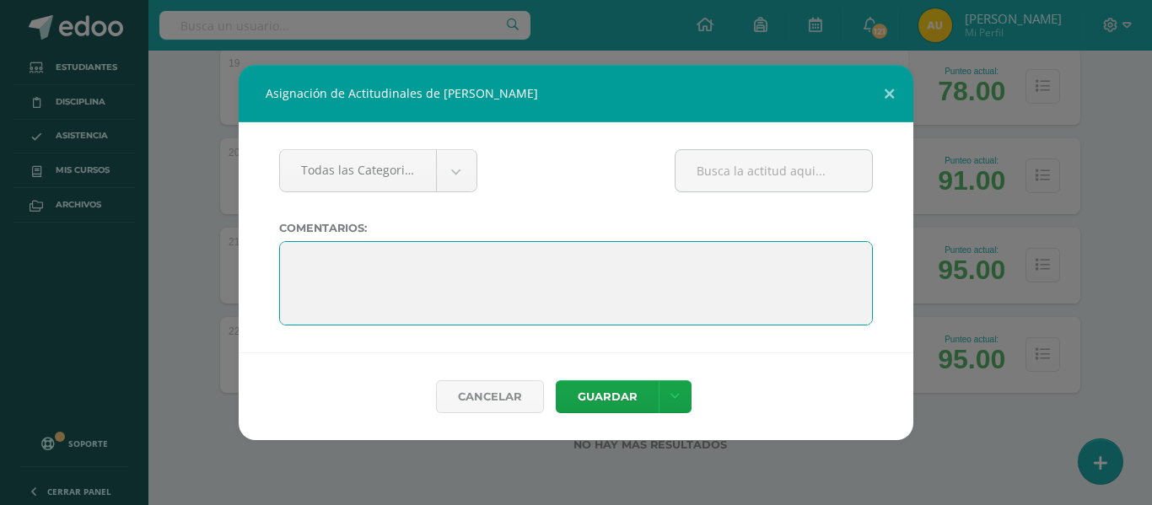
paste textarea "Terminas el año con grandes aprendizajes y muchas razones para sentirte orgullo…"
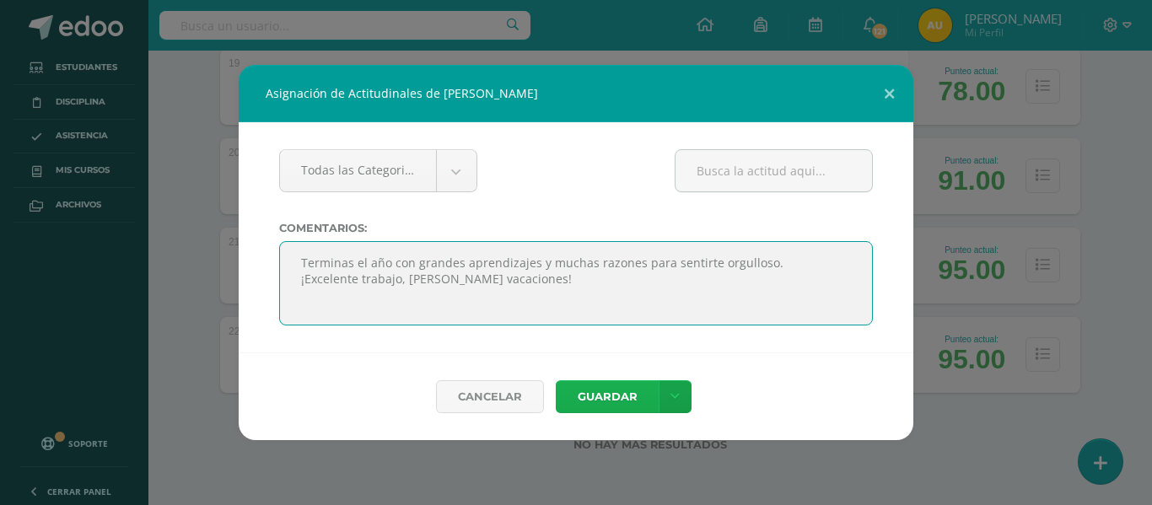
type textarea "Terminas el año con grandes aprendizajes y muchas razones para sentirte orgullo…"
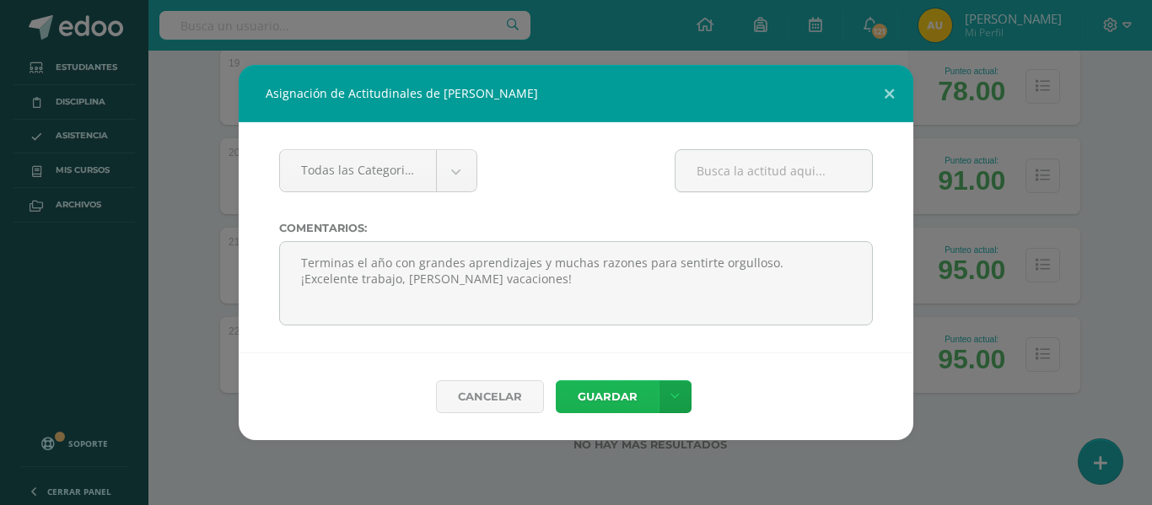
click at [615, 401] on button "Guardar" at bounding box center [607, 396] width 103 height 33
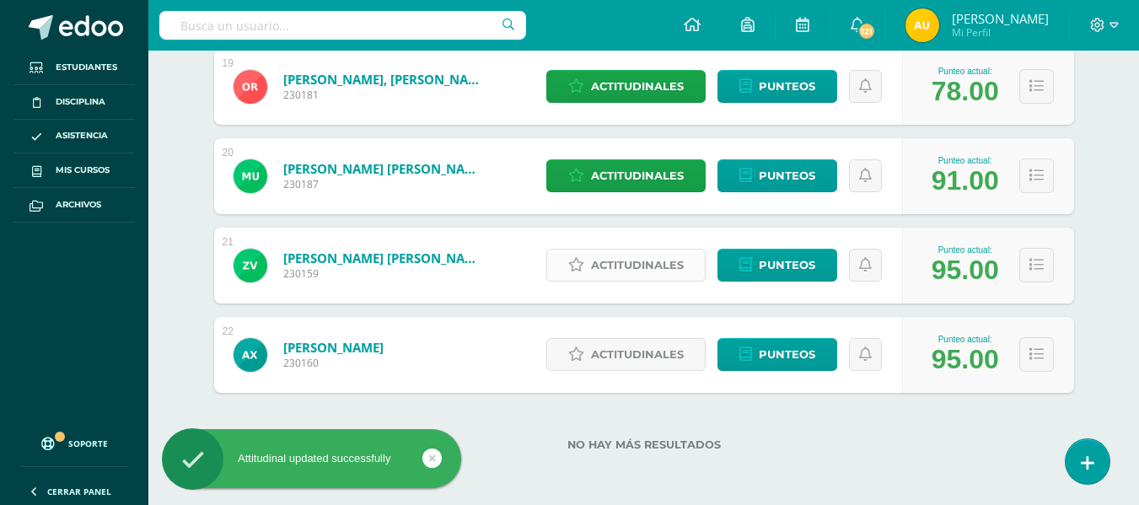
click at [652, 267] on span "Actitudinales" at bounding box center [637, 265] width 93 height 31
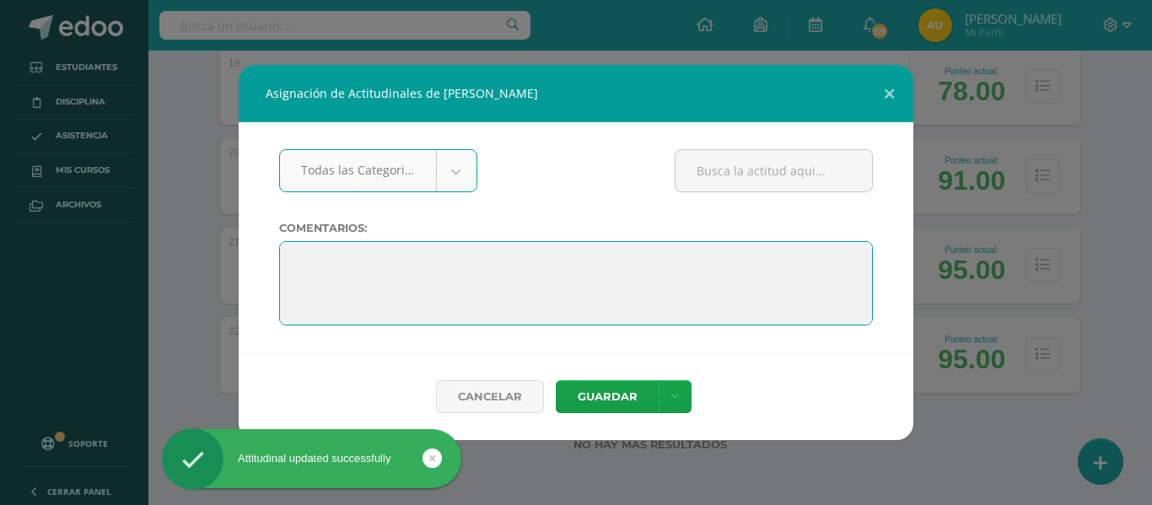
click at [405, 252] on textarea at bounding box center [576, 283] width 594 height 84
paste textarea "Terminas el año con grandes aprendizajes y muchas razones para sentirte orgullo…"
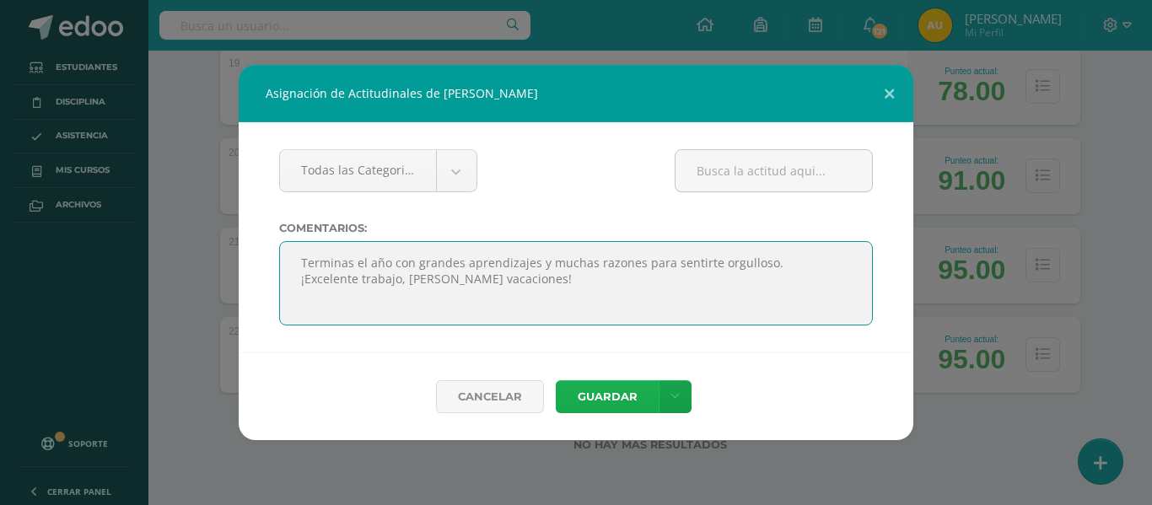
type textarea "Terminas el año con grandes aprendizajes y muchas razones para sentirte orgullo…"
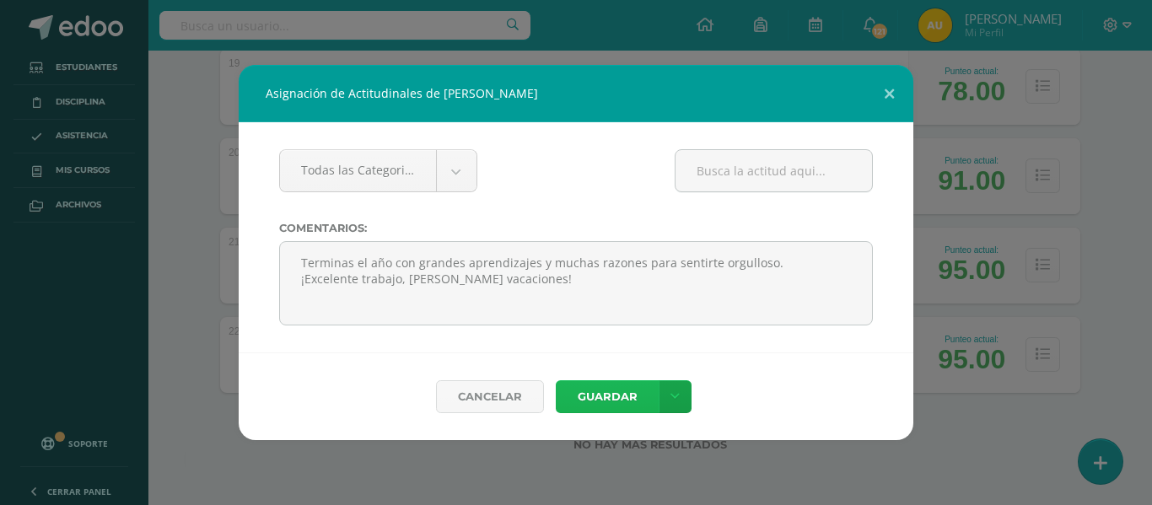
click at [605, 387] on button "Guardar" at bounding box center [607, 396] width 103 height 33
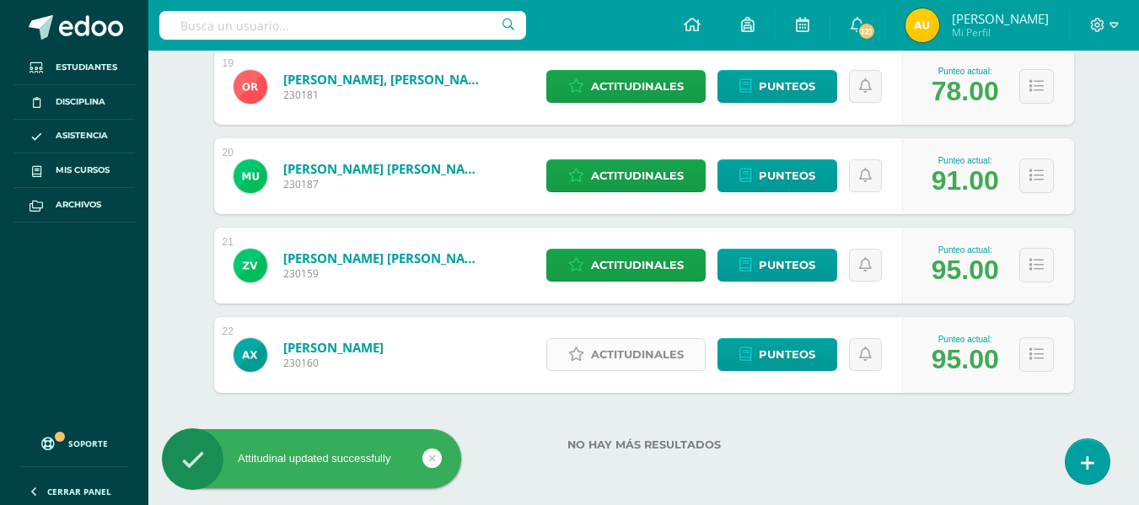
click at [630, 351] on span "Actitudinales" at bounding box center [637, 354] width 93 height 31
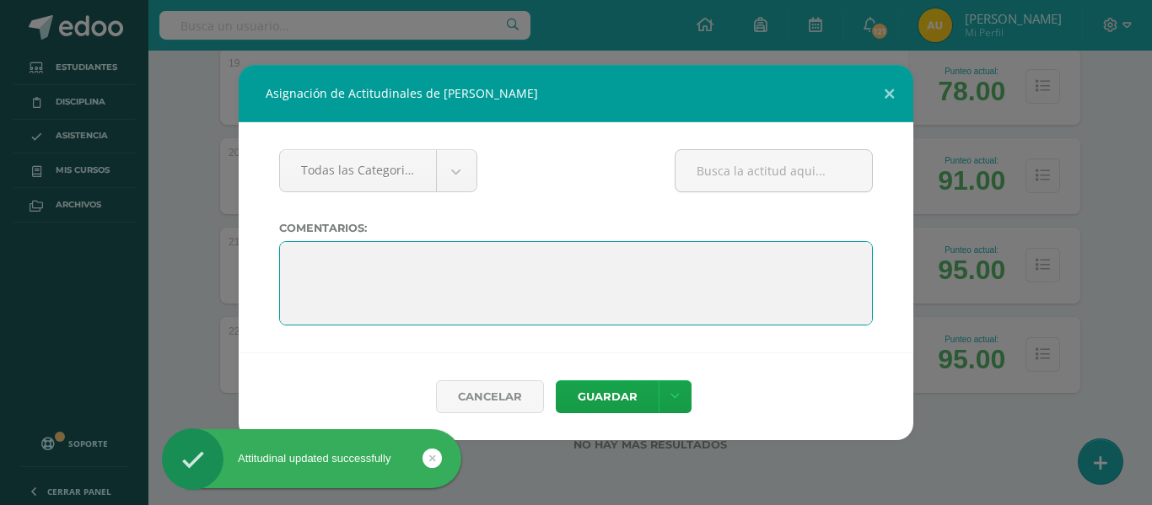
click at [426, 250] on textarea at bounding box center [576, 283] width 594 height 84
paste textarea "Terminas el año con grandes aprendizajes y muchas razones para sentirte orgullo…"
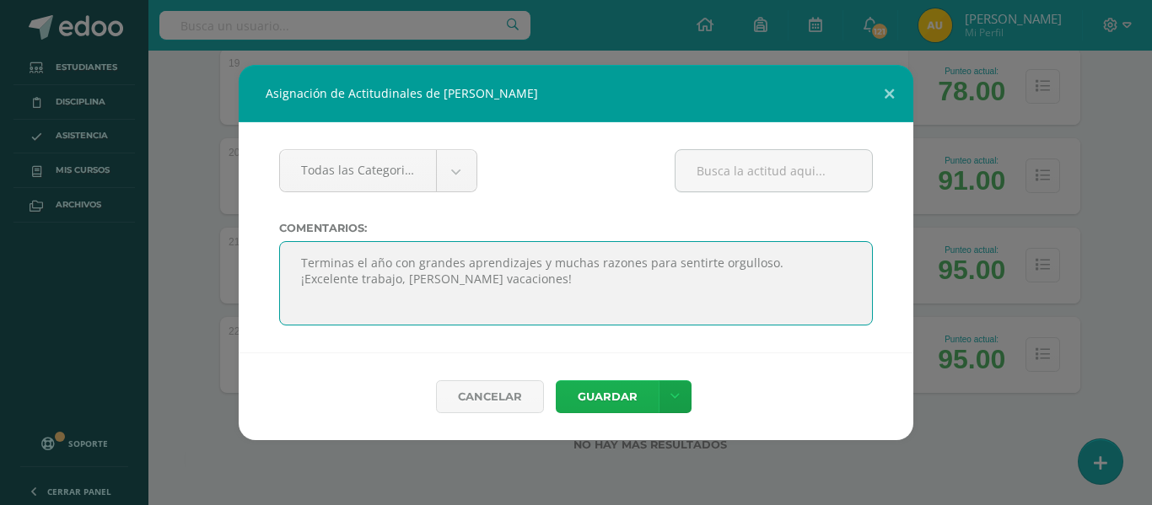
type textarea "Terminas el año con grandes aprendizajes y muchas razones para sentirte orgullo…"
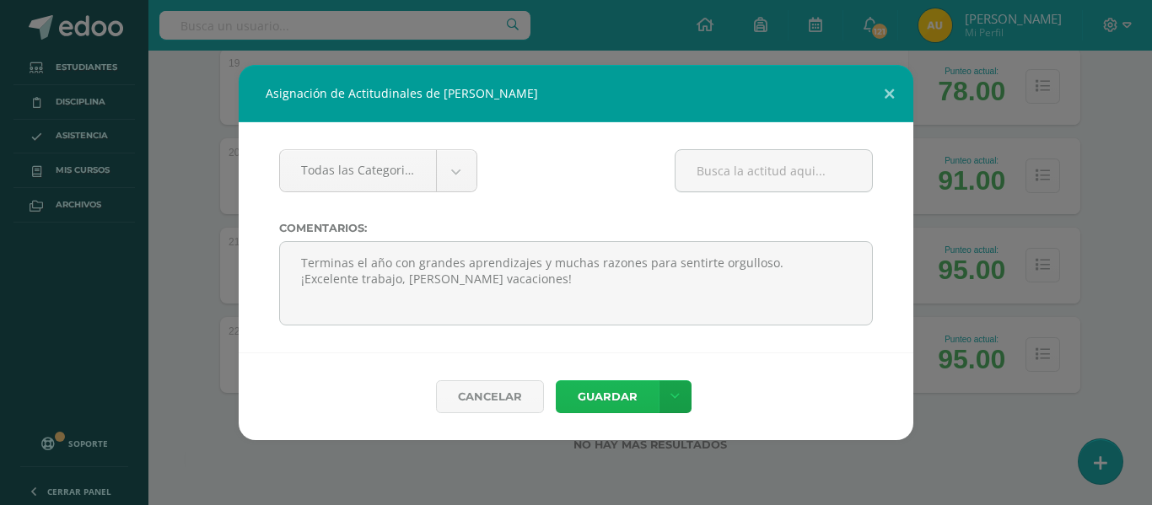
click at [606, 393] on button "Guardar" at bounding box center [607, 396] width 103 height 33
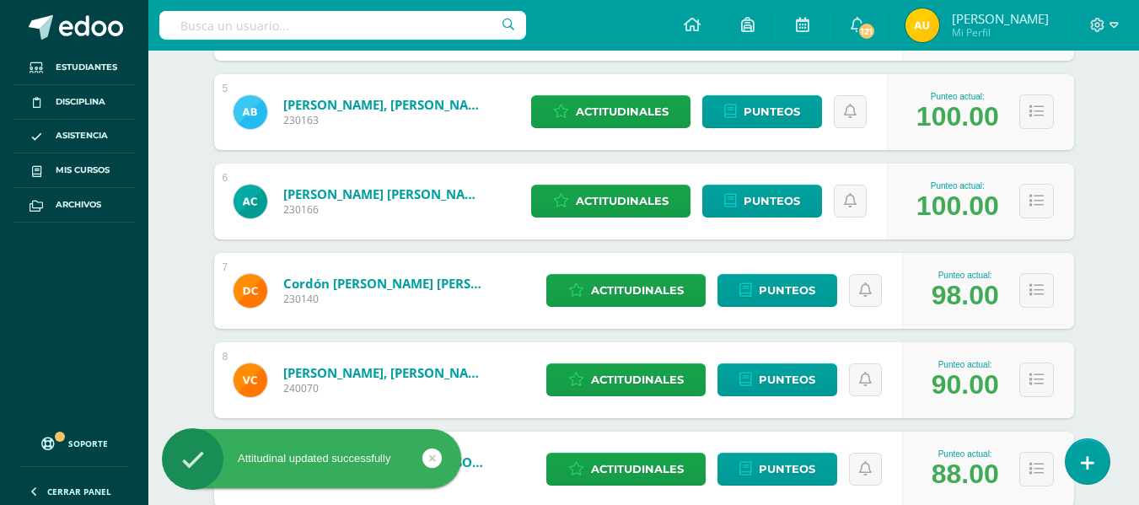
scroll to position [0, 0]
